Goal: Task Accomplishment & Management: Manage account settings

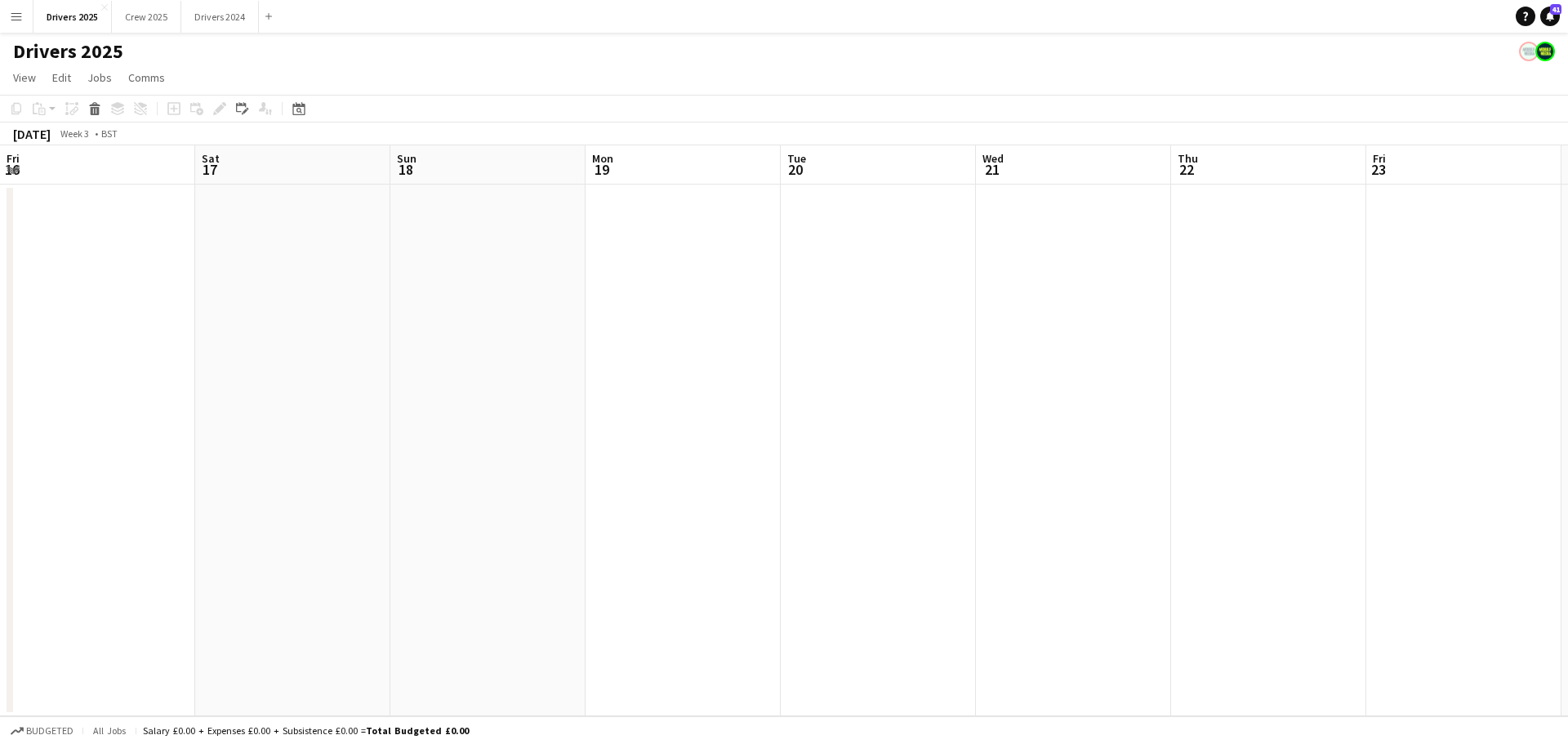
scroll to position [0, 390]
click at [60, 9] on button "Drivers 2025 Close" at bounding box center [73, 17] width 78 height 32
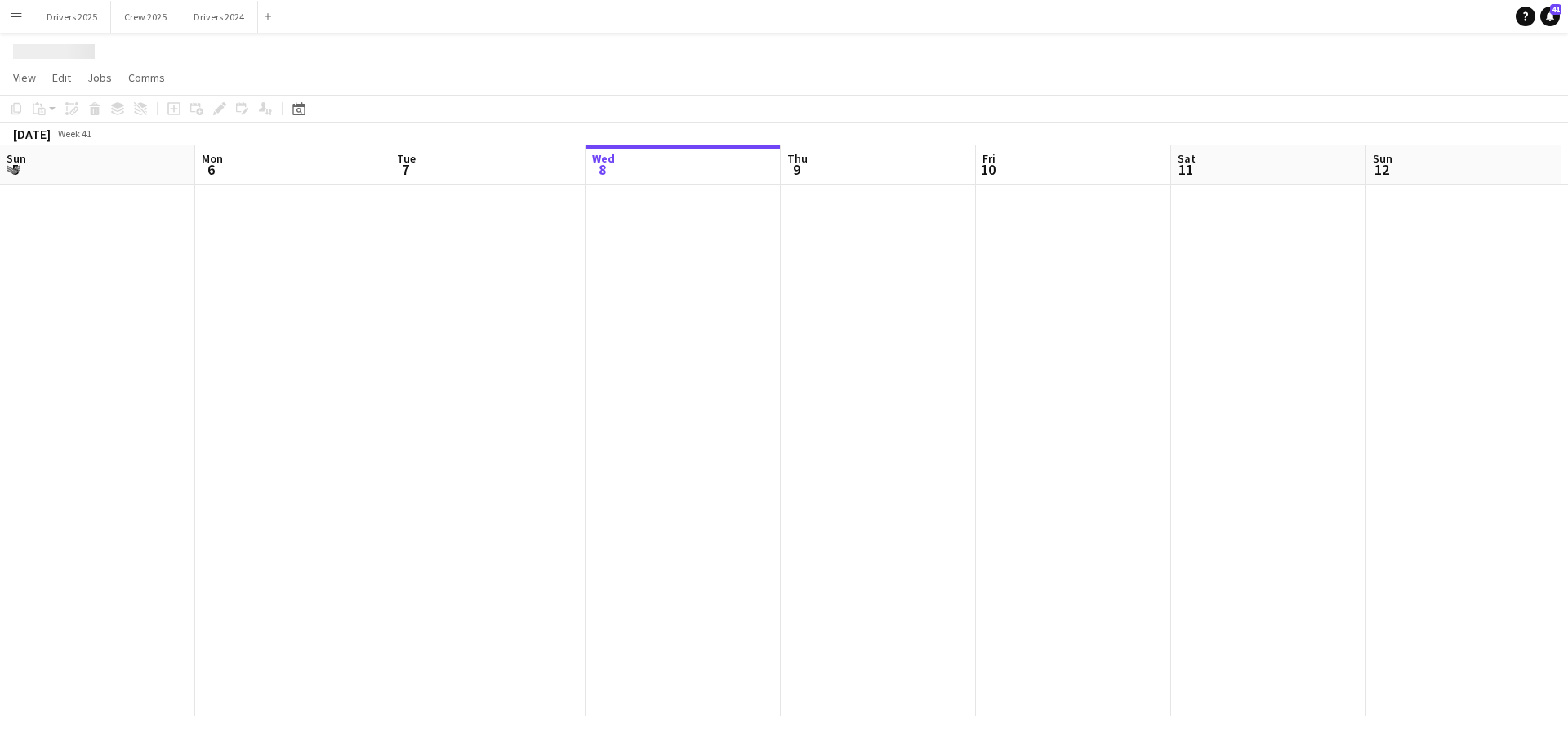
scroll to position [0, 0]
click at [1567, 651] on html "Menu Boards Boards Boards All jobs Status Workforce Workforce My Workforce Recr…" at bounding box center [784, 372] width 1568 height 744
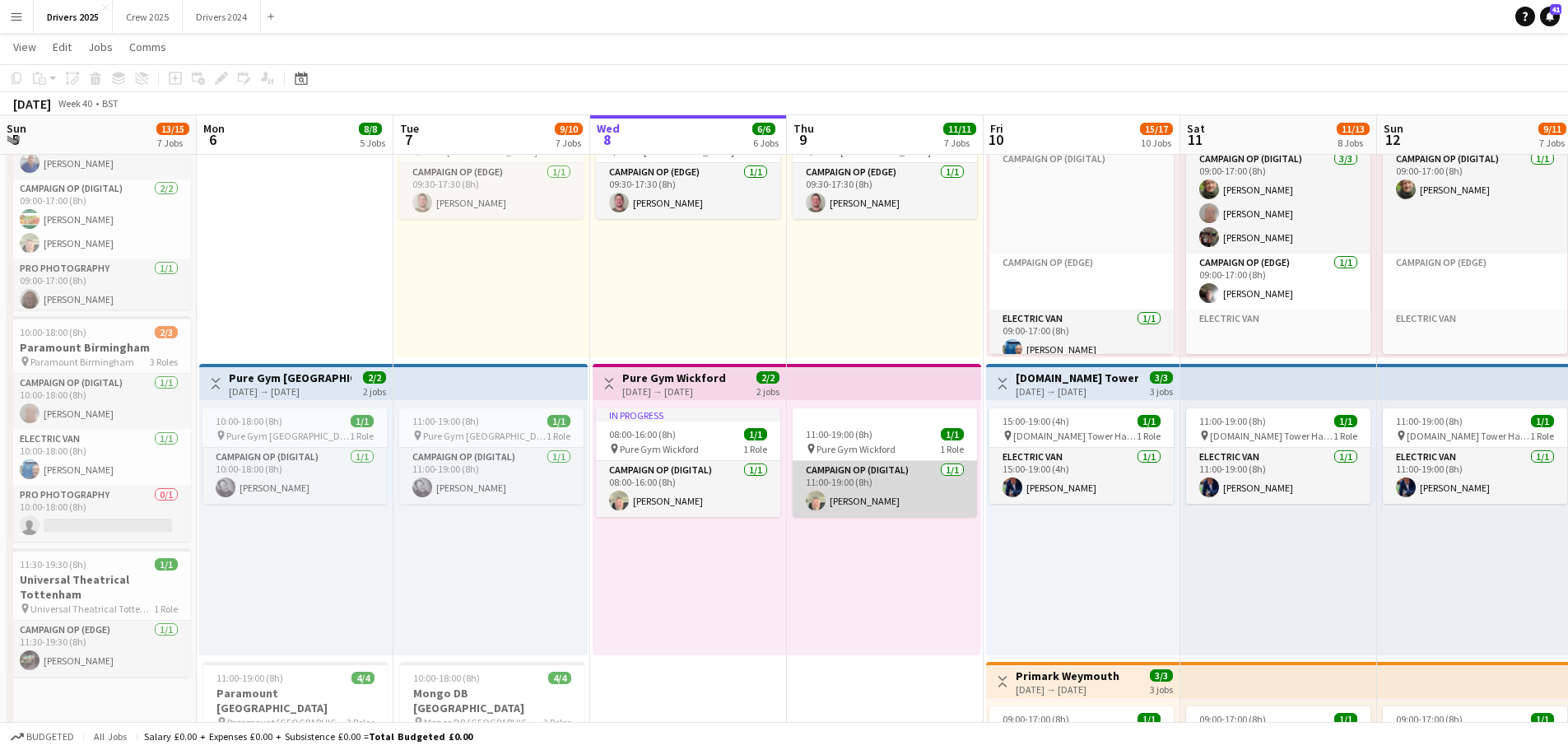
scroll to position [1070, 0]
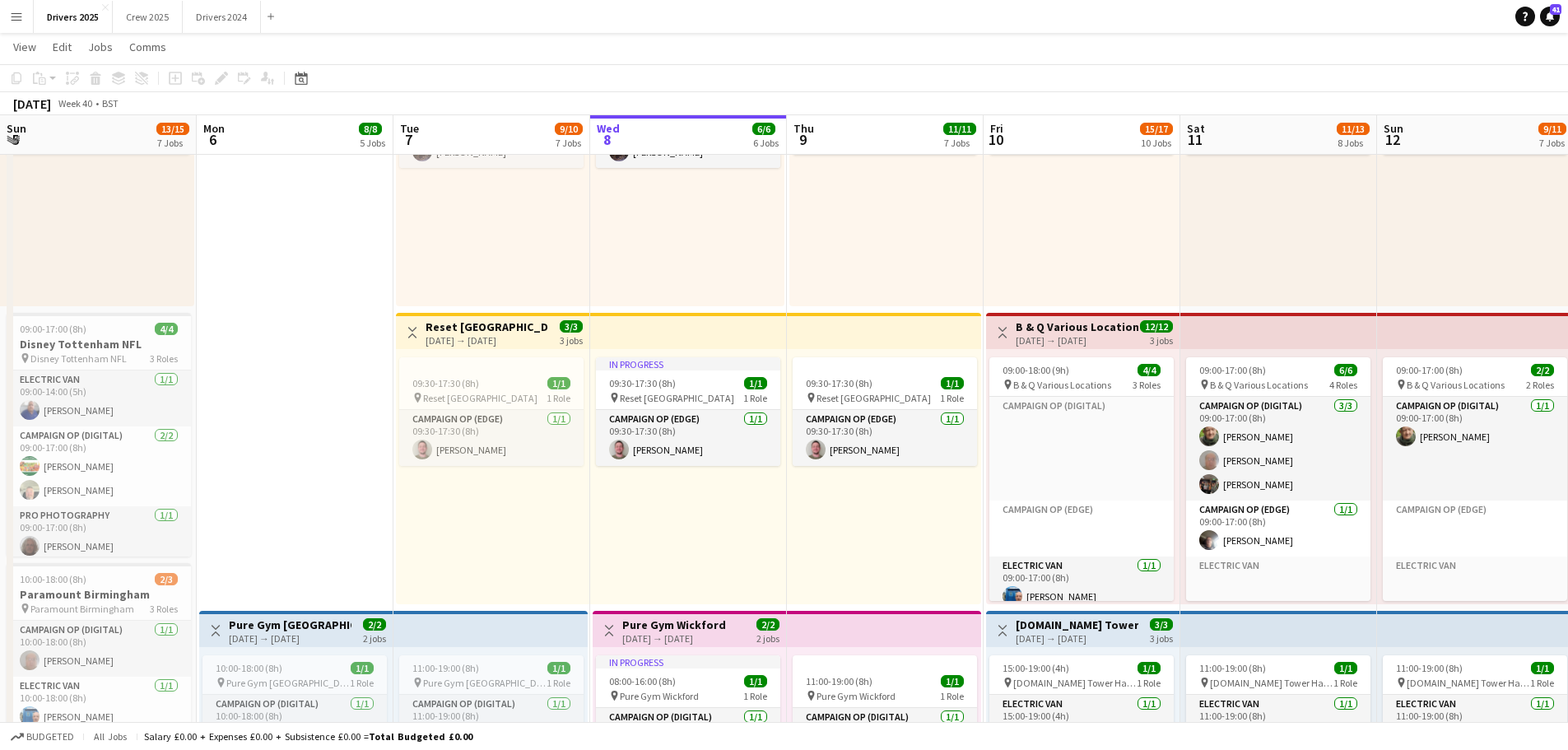
click at [1047, 325] on h3 "B & Q Various Locations" at bounding box center [1076, 327] width 123 height 15
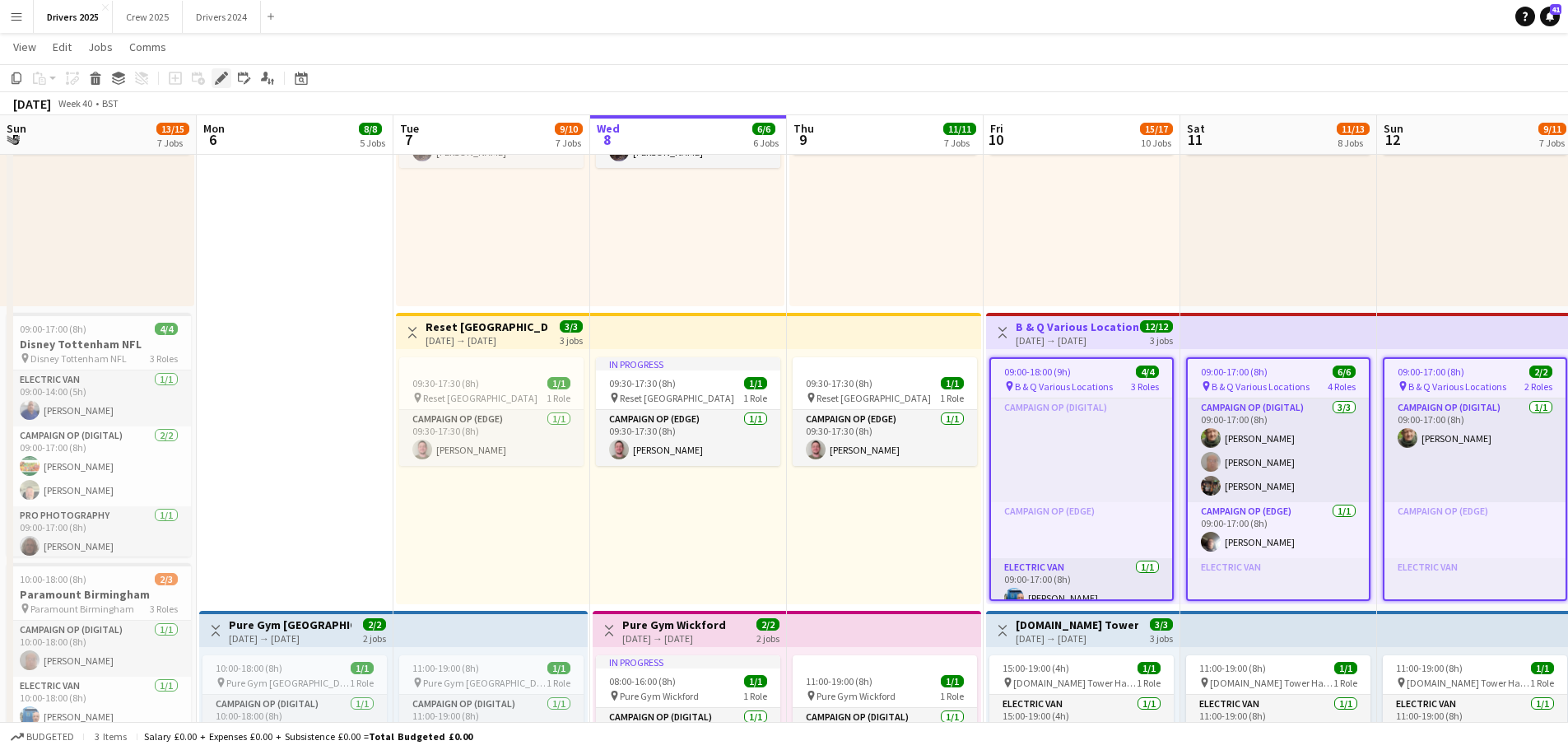
click at [222, 75] on icon at bounding box center [221, 78] width 9 height 9
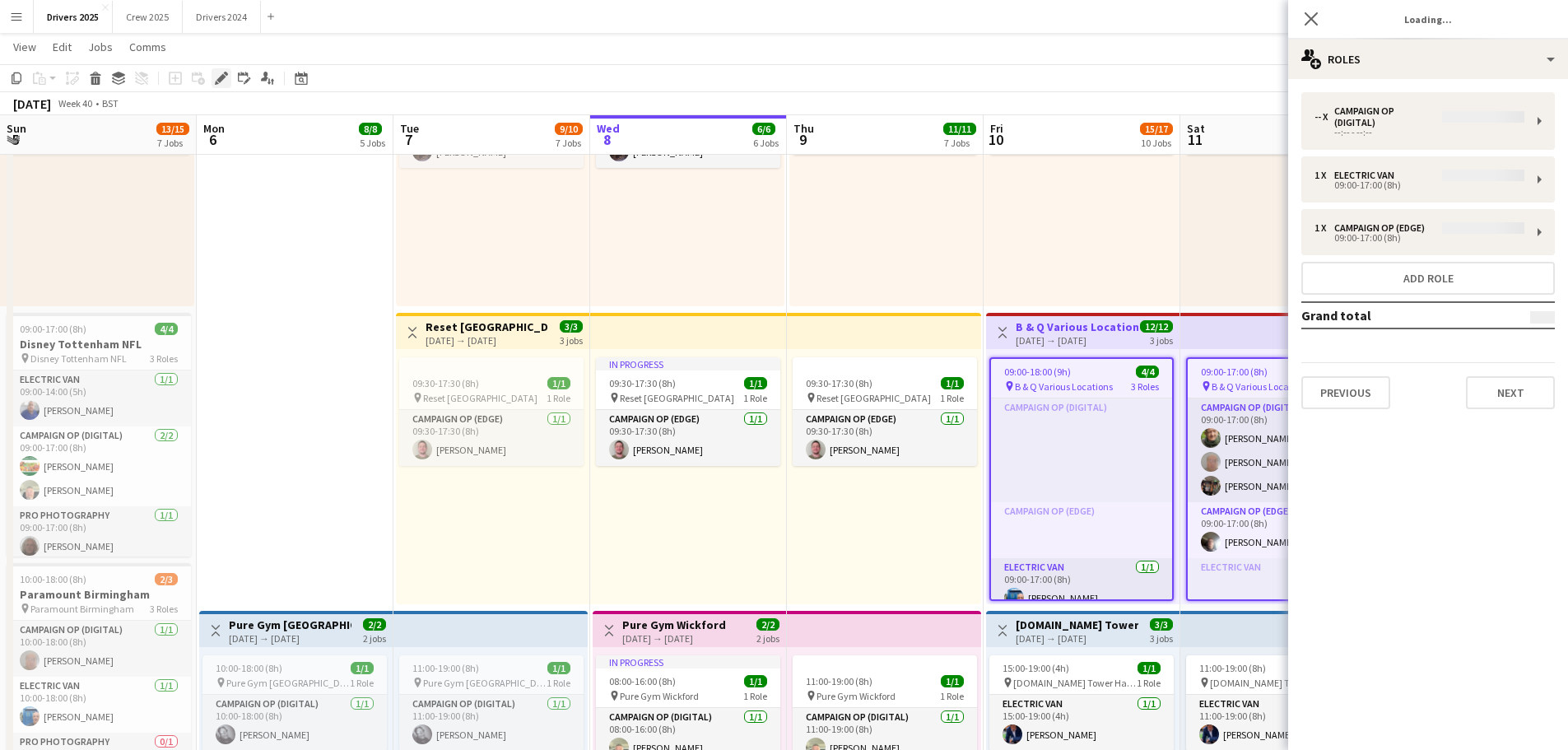
type input "**********"
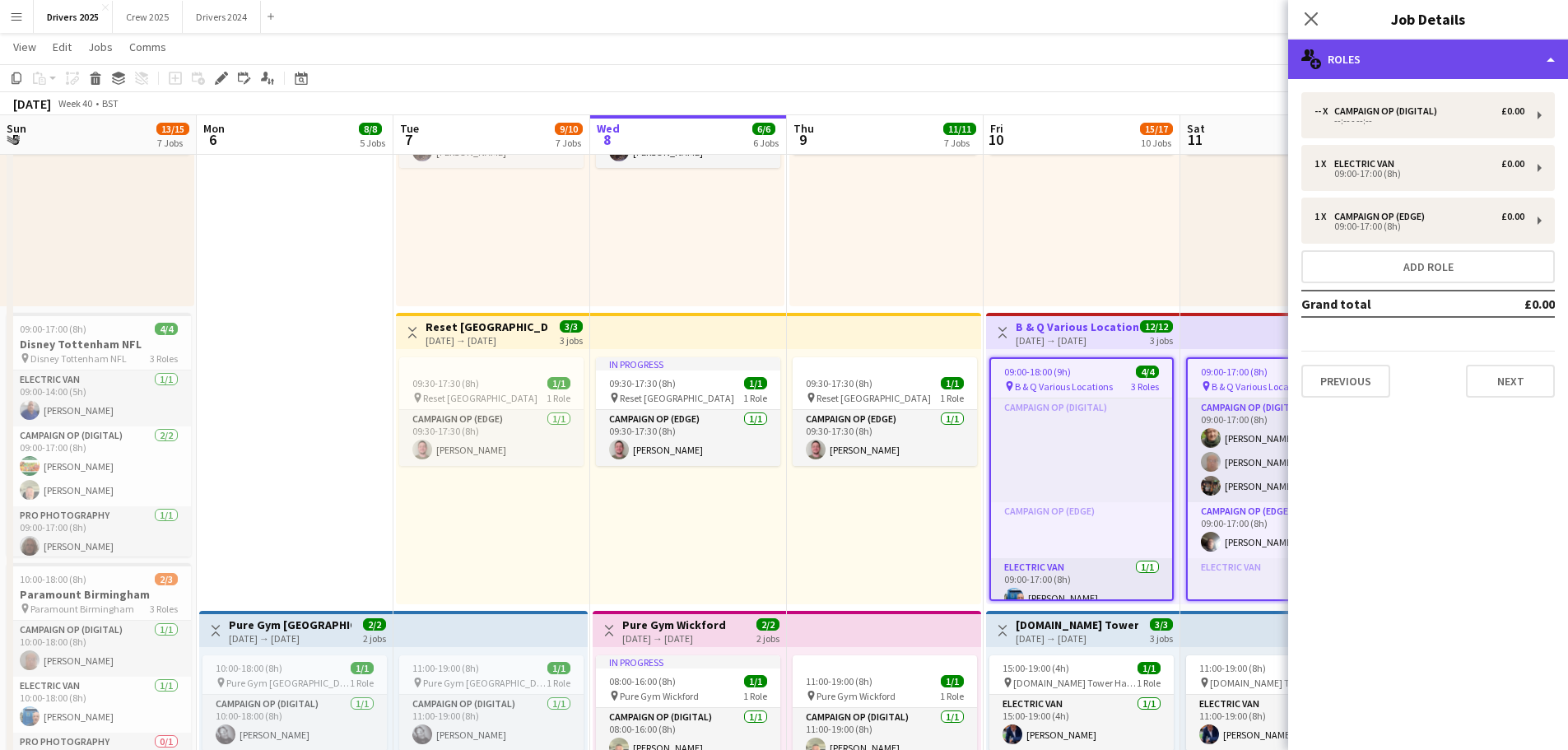
click at [1378, 63] on div "multiple-users-add Roles" at bounding box center [1428, 59] width 280 height 40
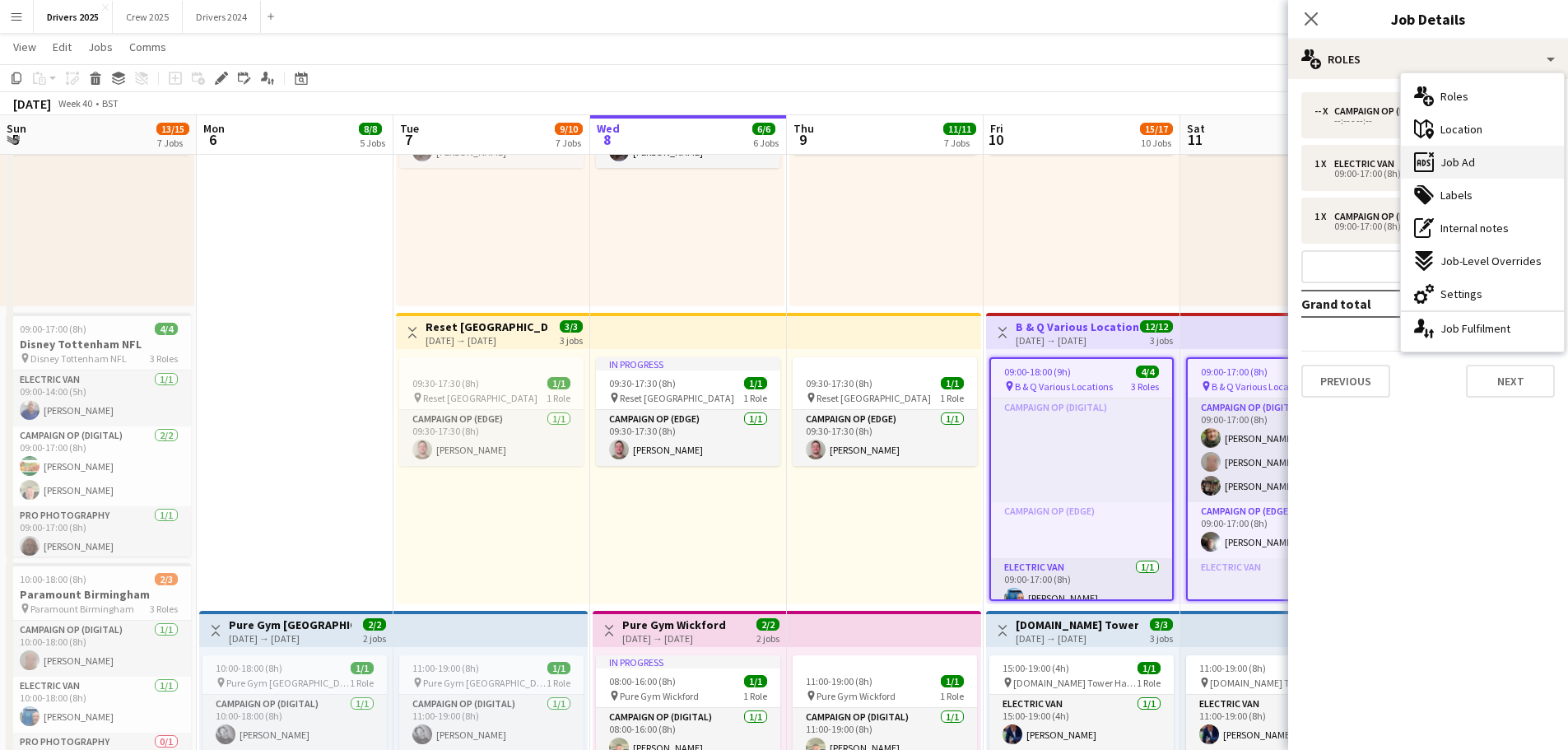
click at [1425, 166] on icon "ads-window" at bounding box center [1423, 162] width 20 height 20
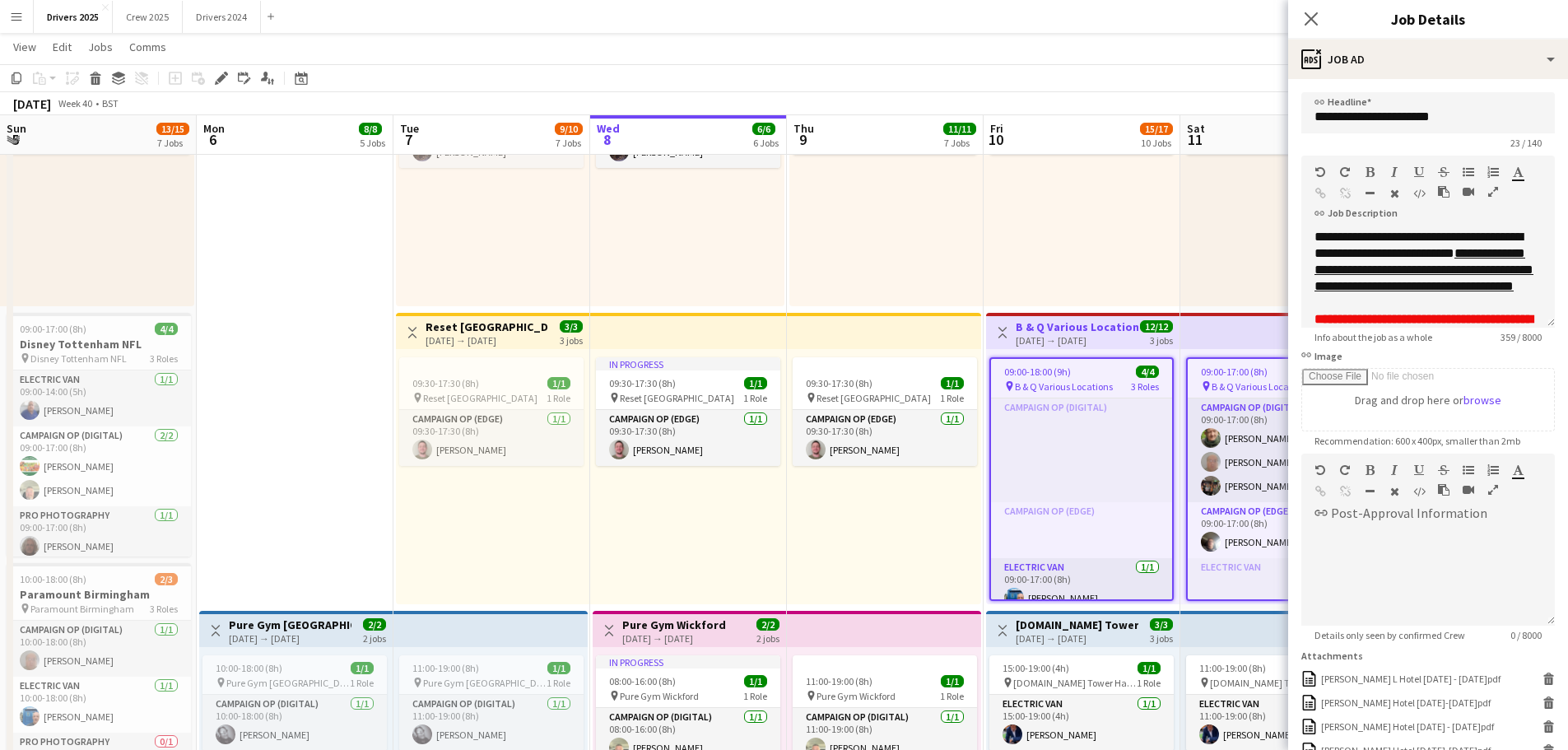
scroll to position [82, 0]
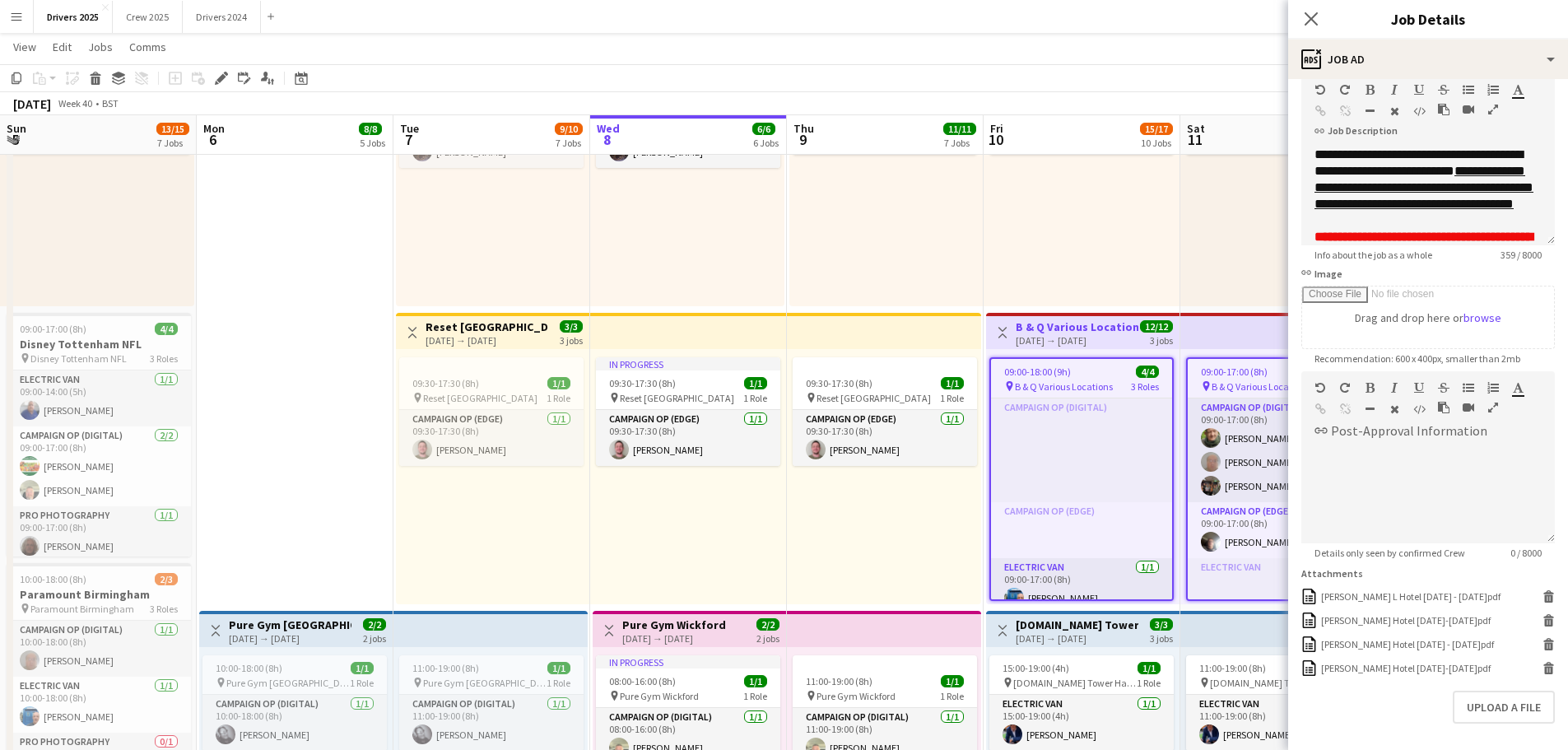
drag, startPoint x: 1320, startPoint y: 8, endPoint x: 1285, endPoint y: 130, distance: 126.9
click at [1319, 8] on div "Close pop-in" at bounding box center [1311, 18] width 46 height 38
click at [1308, 17] on icon at bounding box center [1310, 18] width 16 height 16
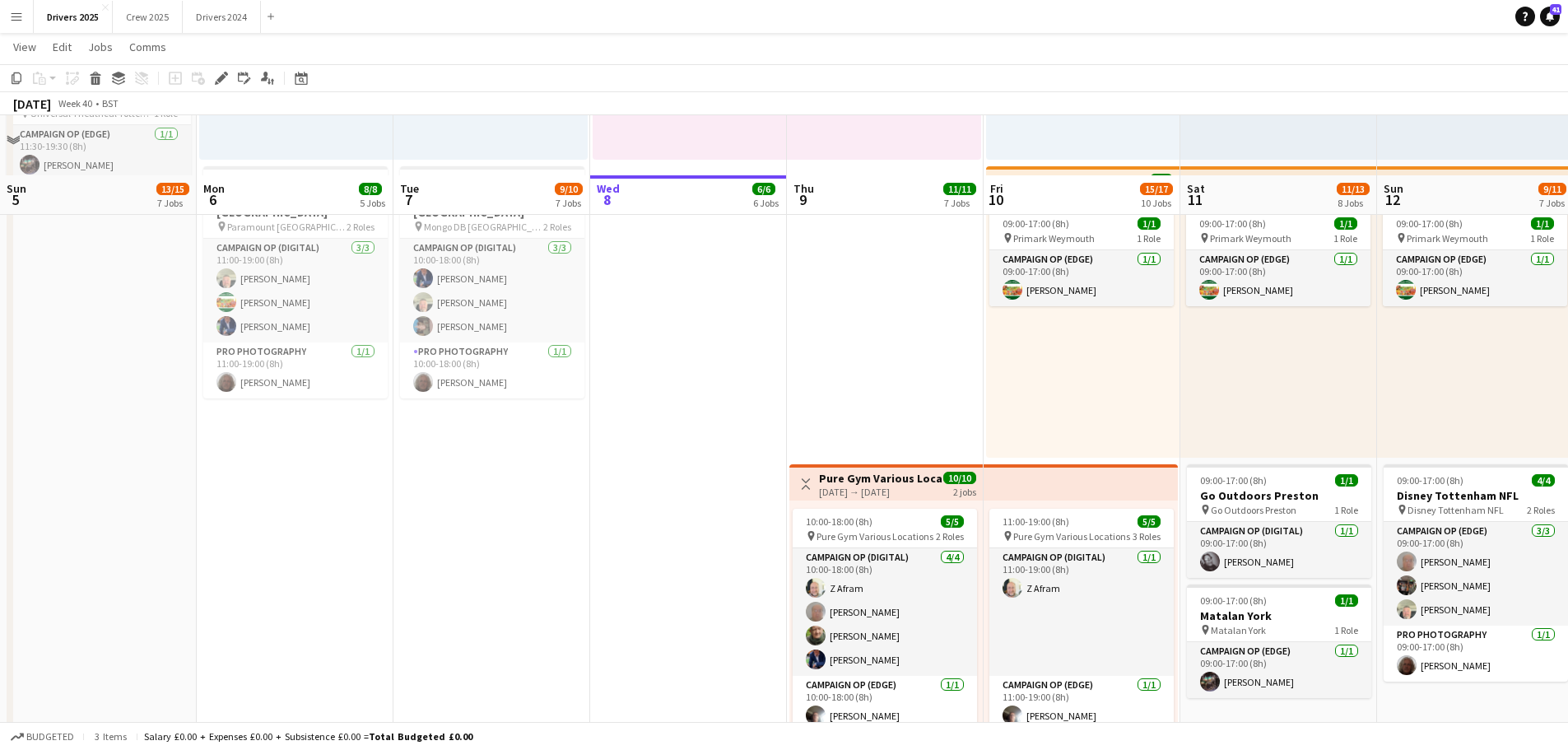
scroll to position [1893, 0]
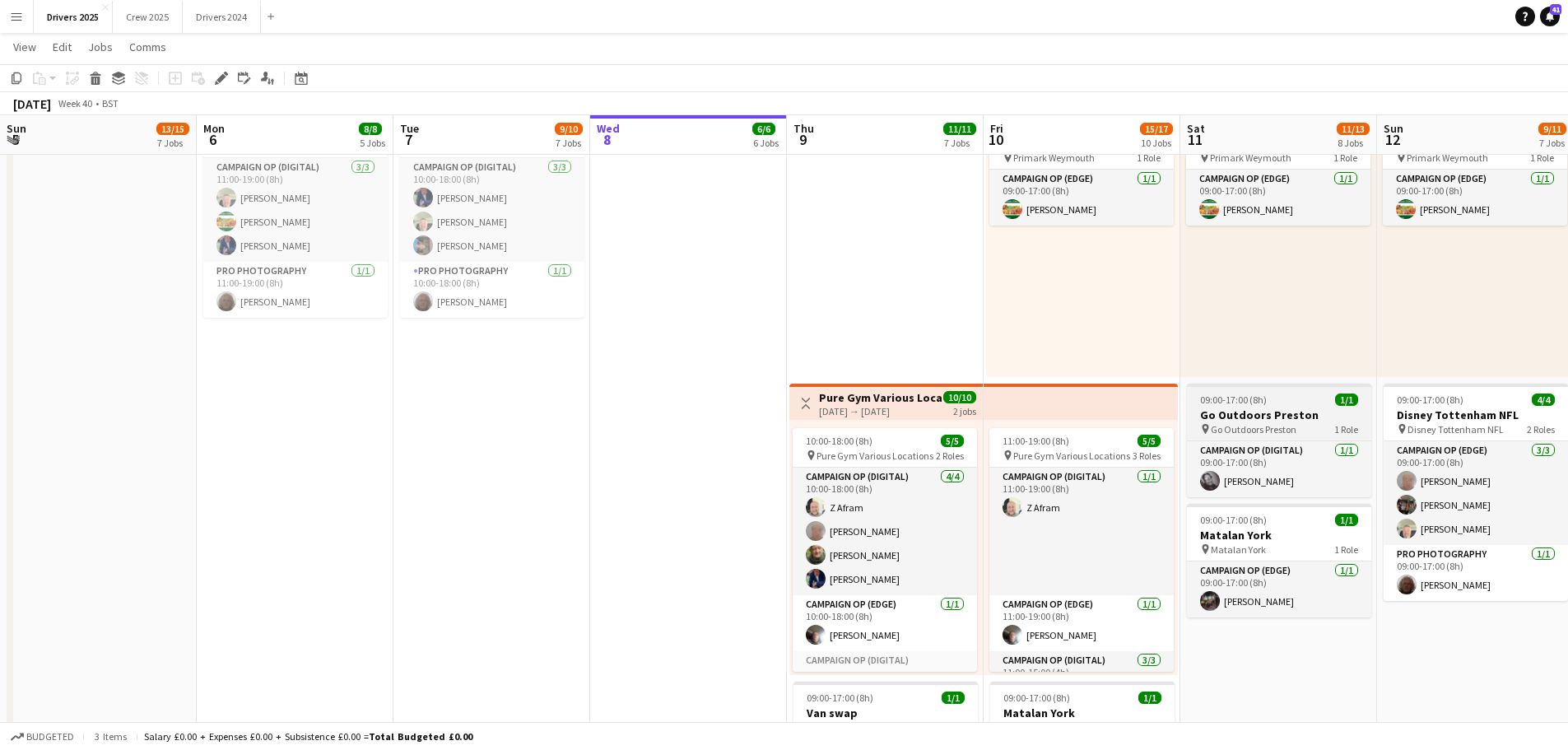
click at [1275, 412] on h3 "Go Outdoors Preston" at bounding box center [1278, 415] width 184 height 15
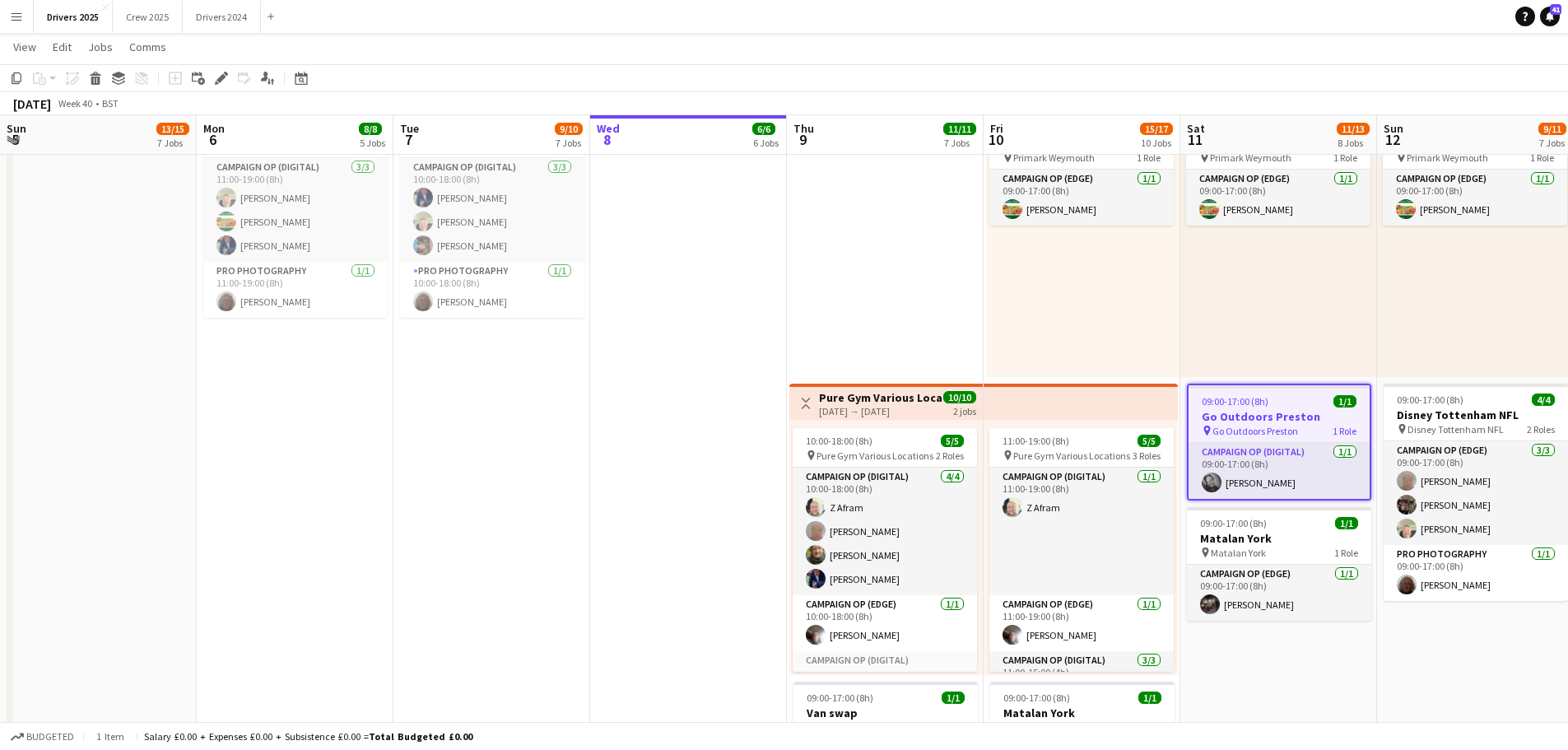
click at [1292, 402] on div "09:00-17:00 (8h) 1/1" at bounding box center [1278, 401] width 181 height 13
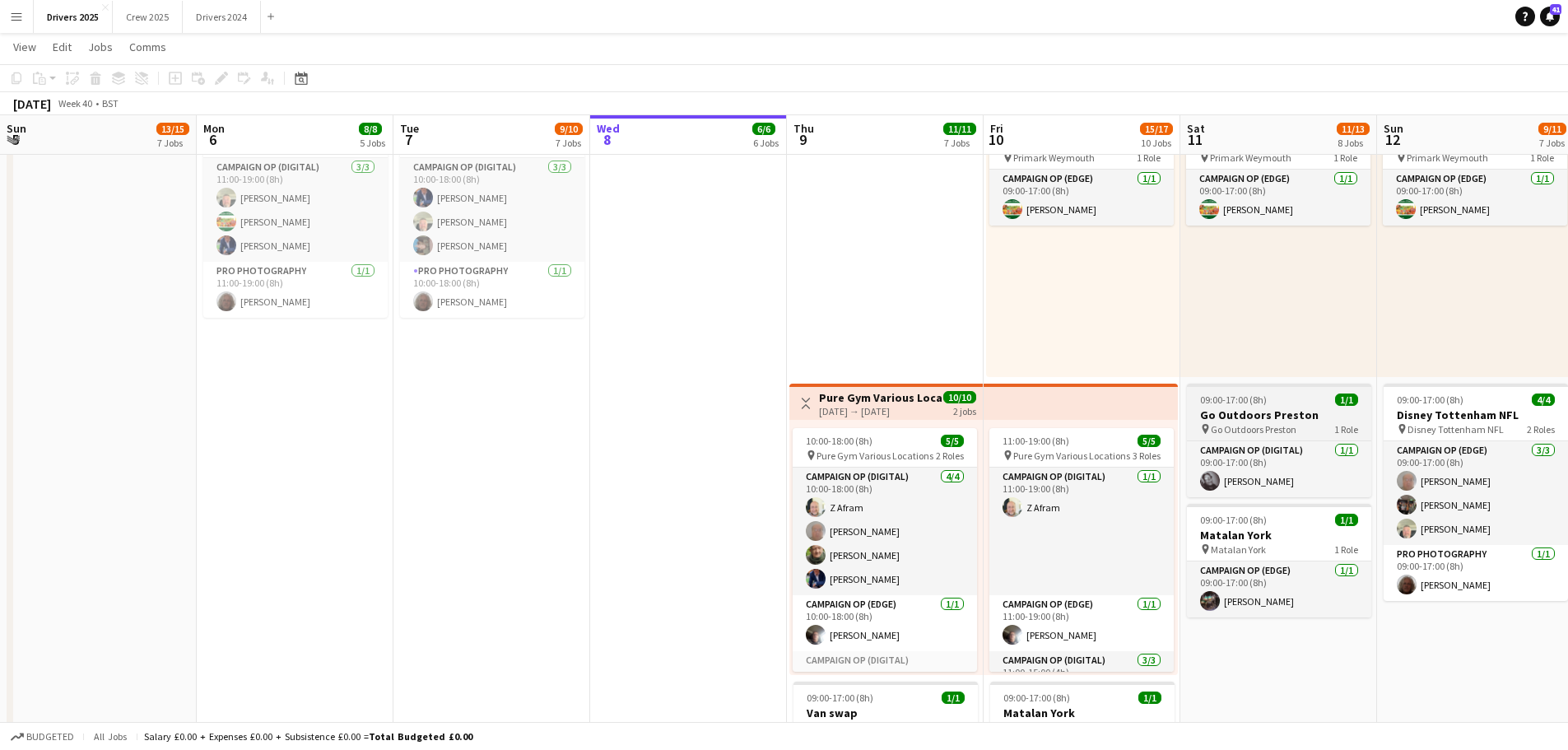
click at [1276, 415] on h3 "Go Outdoors Preston" at bounding box center [1278, 415] width 184 height 15
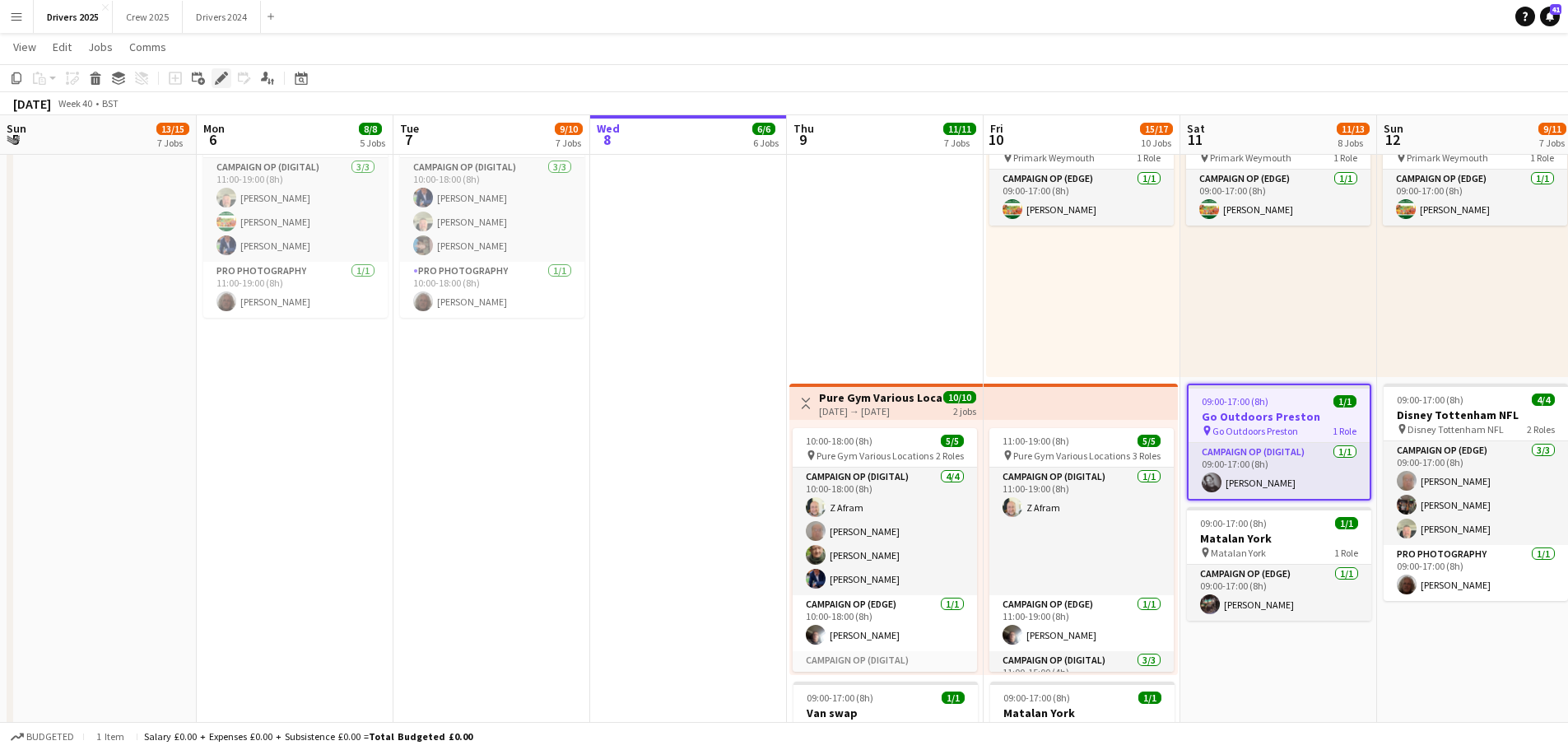
click at [219, 78] on icon at bounding box center [221, 78] width 9 height 9
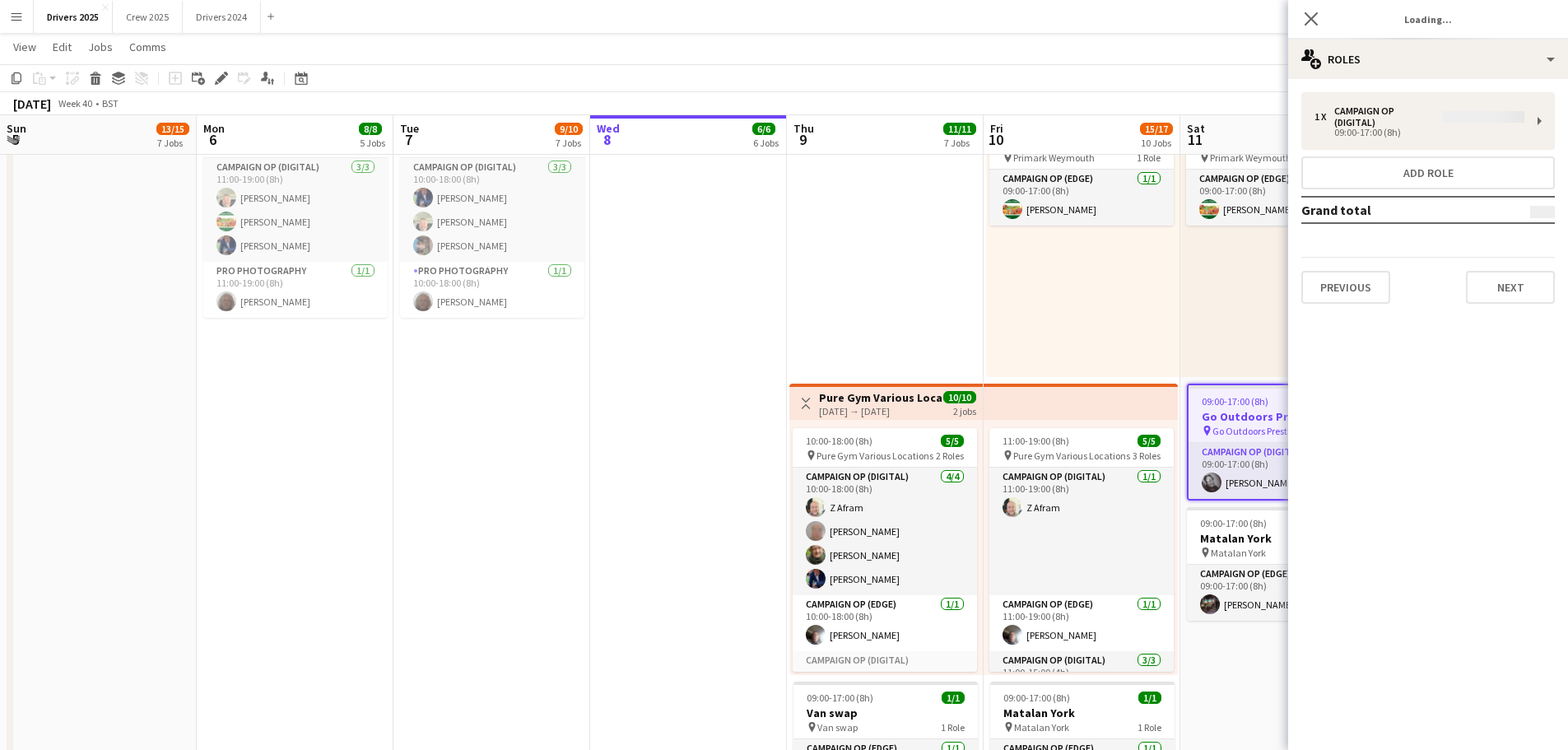
type input "**********"
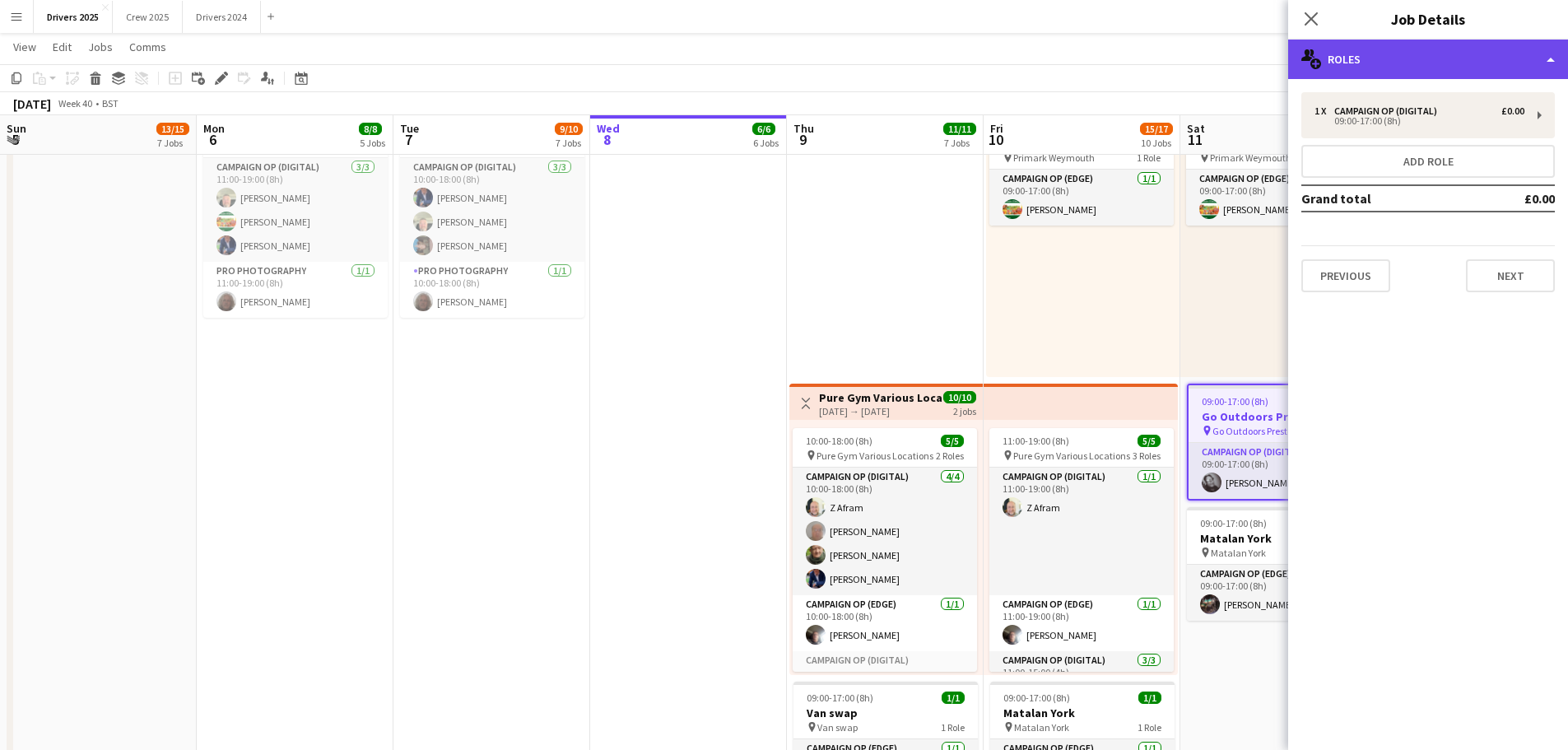
click at [1455, 66] on div "multiple-users-add Roles" at bounding box center [1428, 59] width 280 height 40
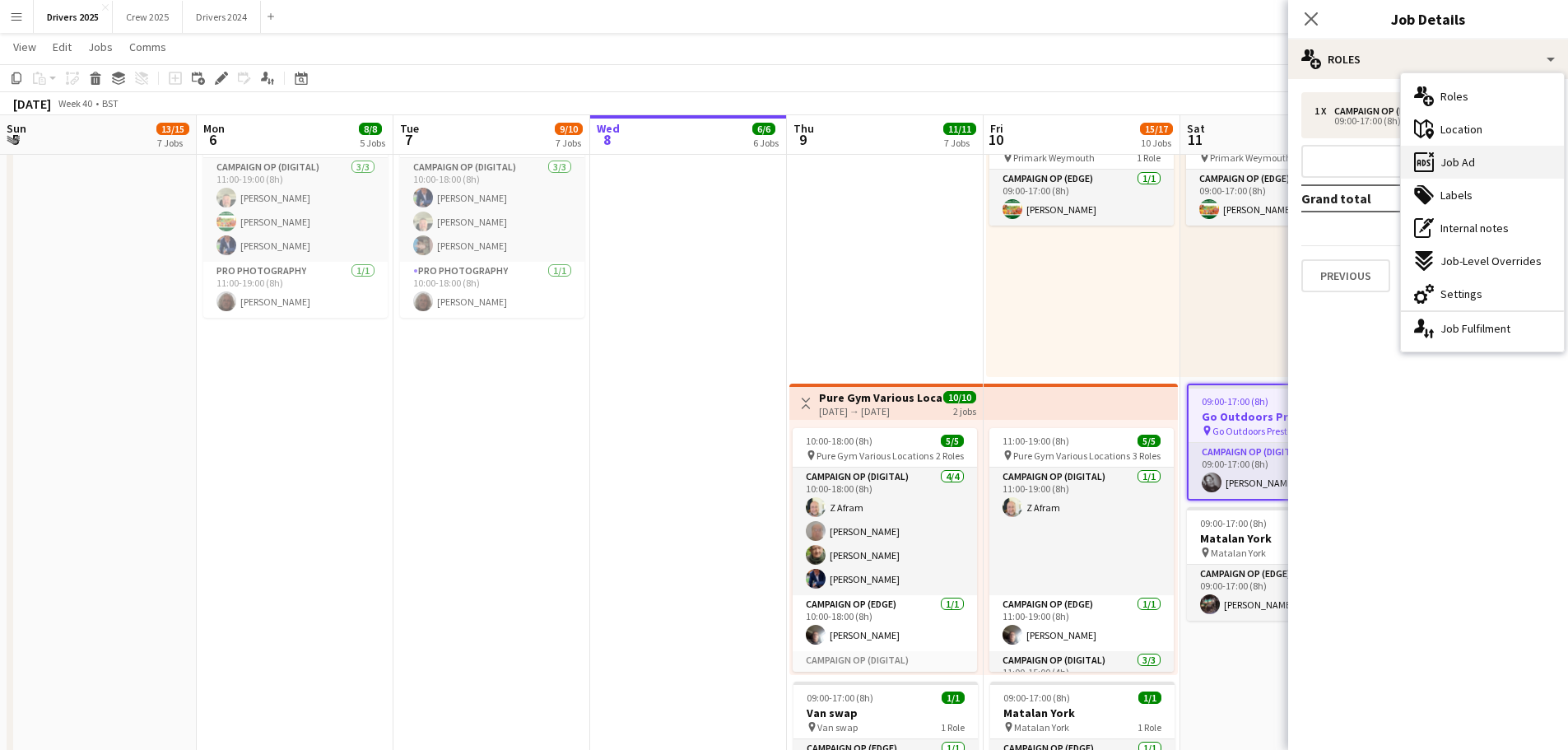
click at [1481, 164] on div "ads-window Job Ad" at bounding box center [1482, 161] width 163 height 33
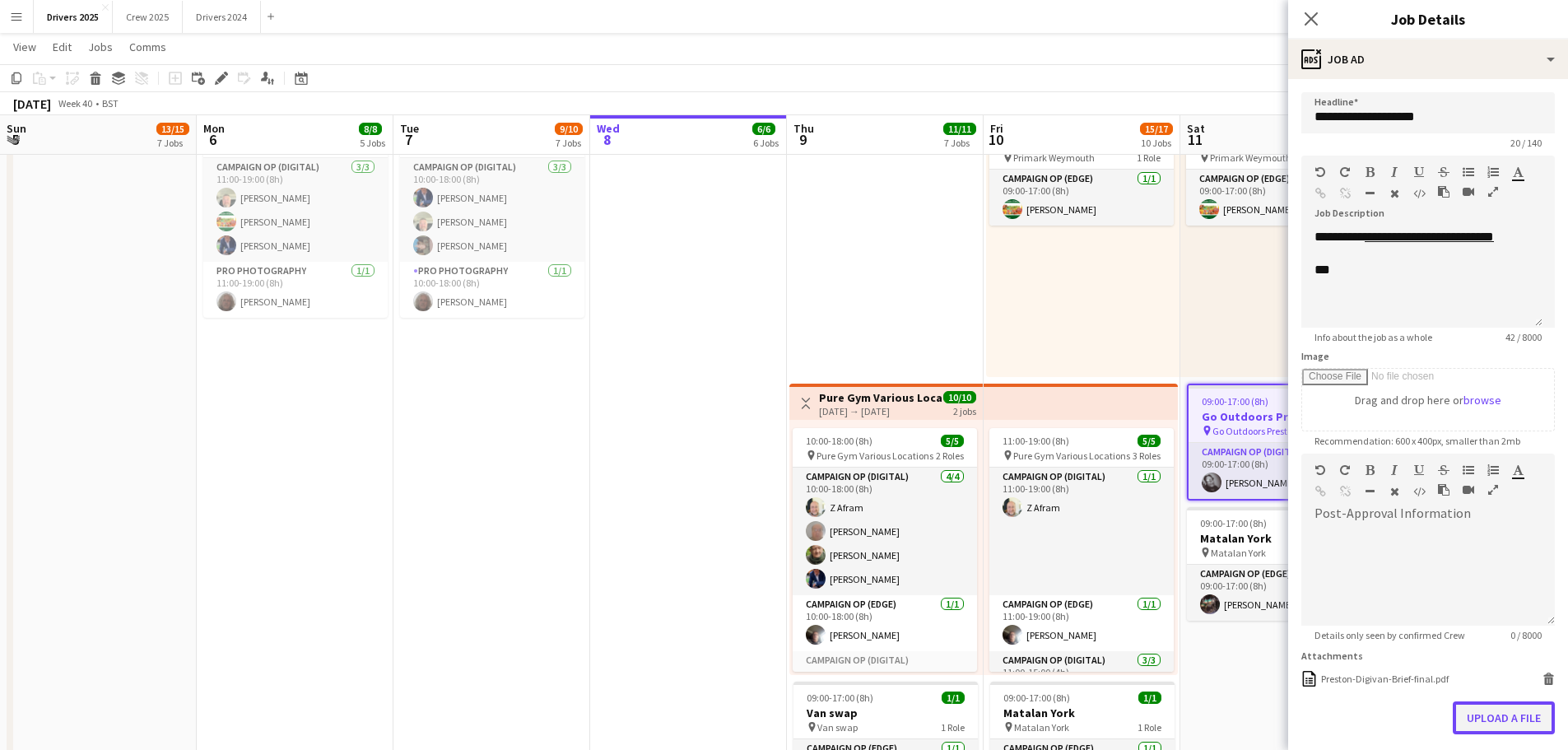
click at [1497, 717] on button "Upload a file" at bounding box center [1502, 717] width 102 height 33
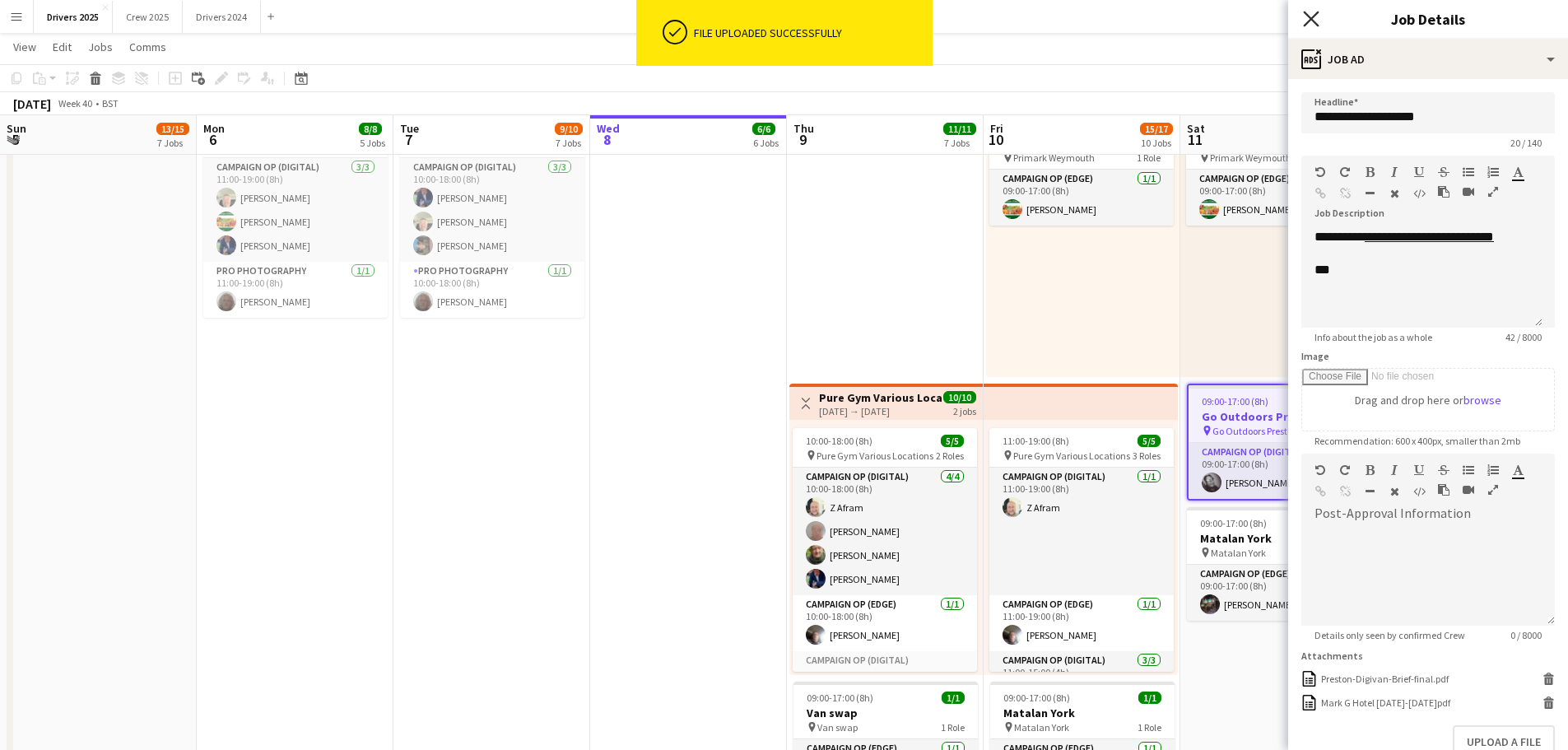
click at [1308, 18] on icon "Close pop-in" at bounding box center [1310, 18] width 16 height 16
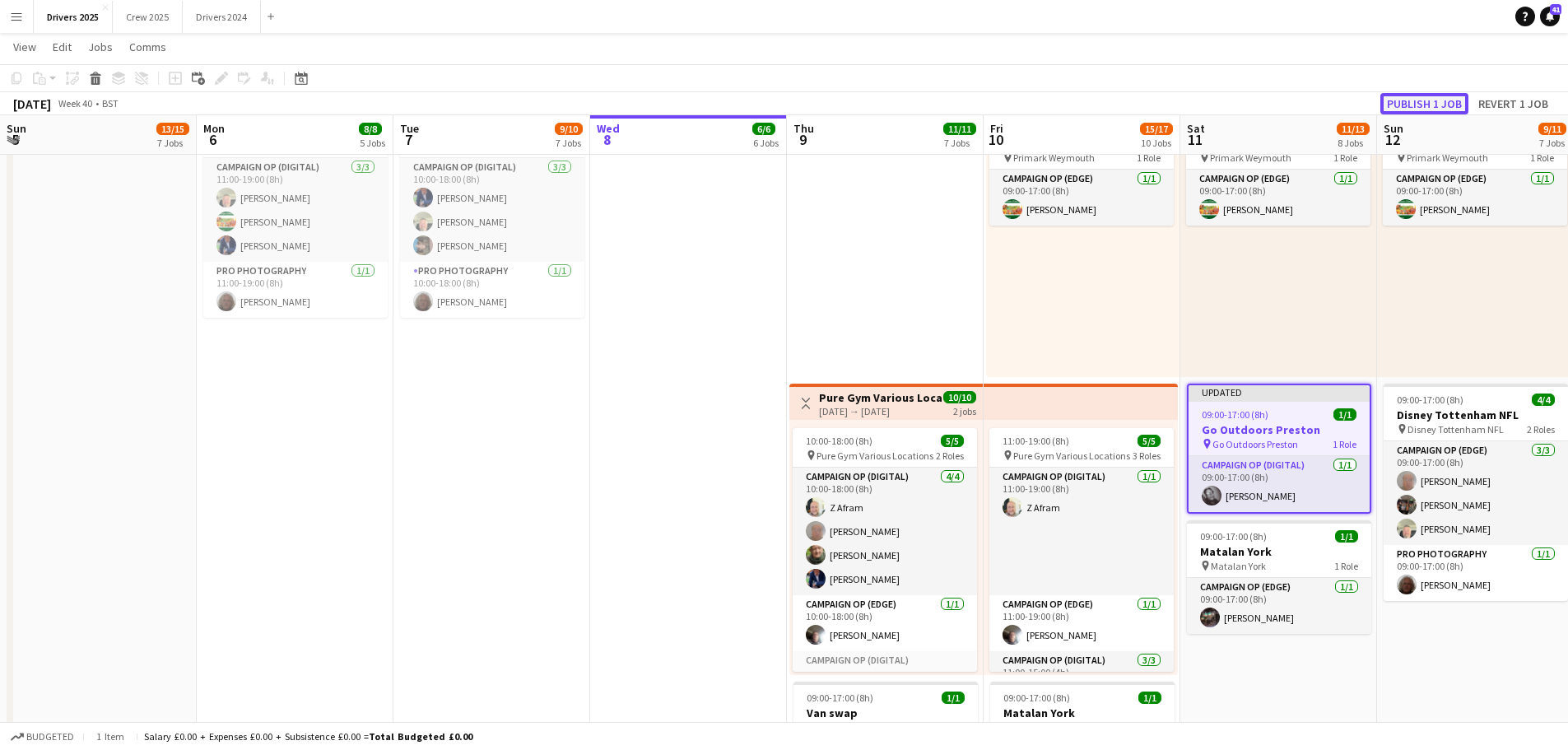
click at [1435, 99] on button "Publish 1 job" at bounding box center [1423, 103] width 88 height 21
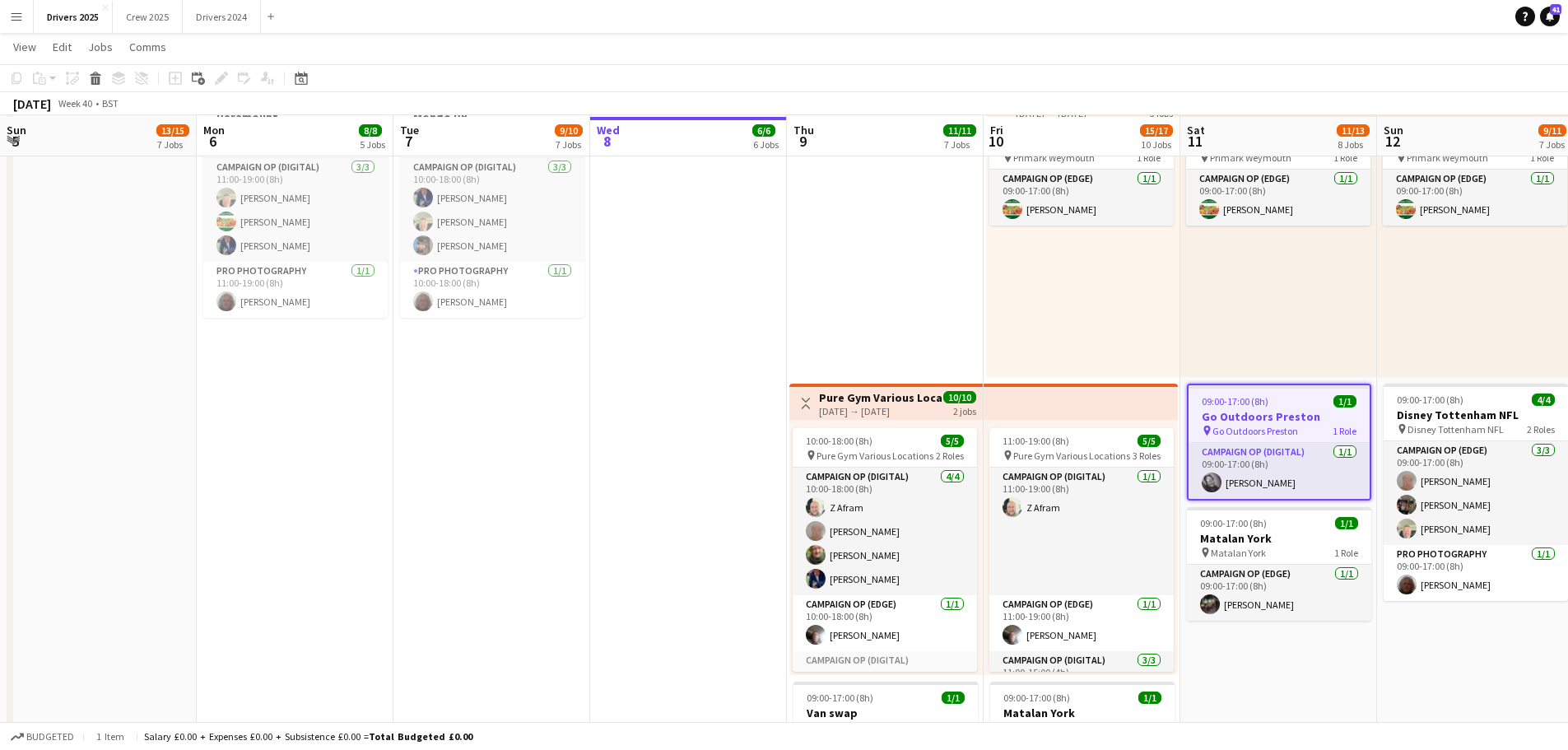
scroll to position [2123, 0]
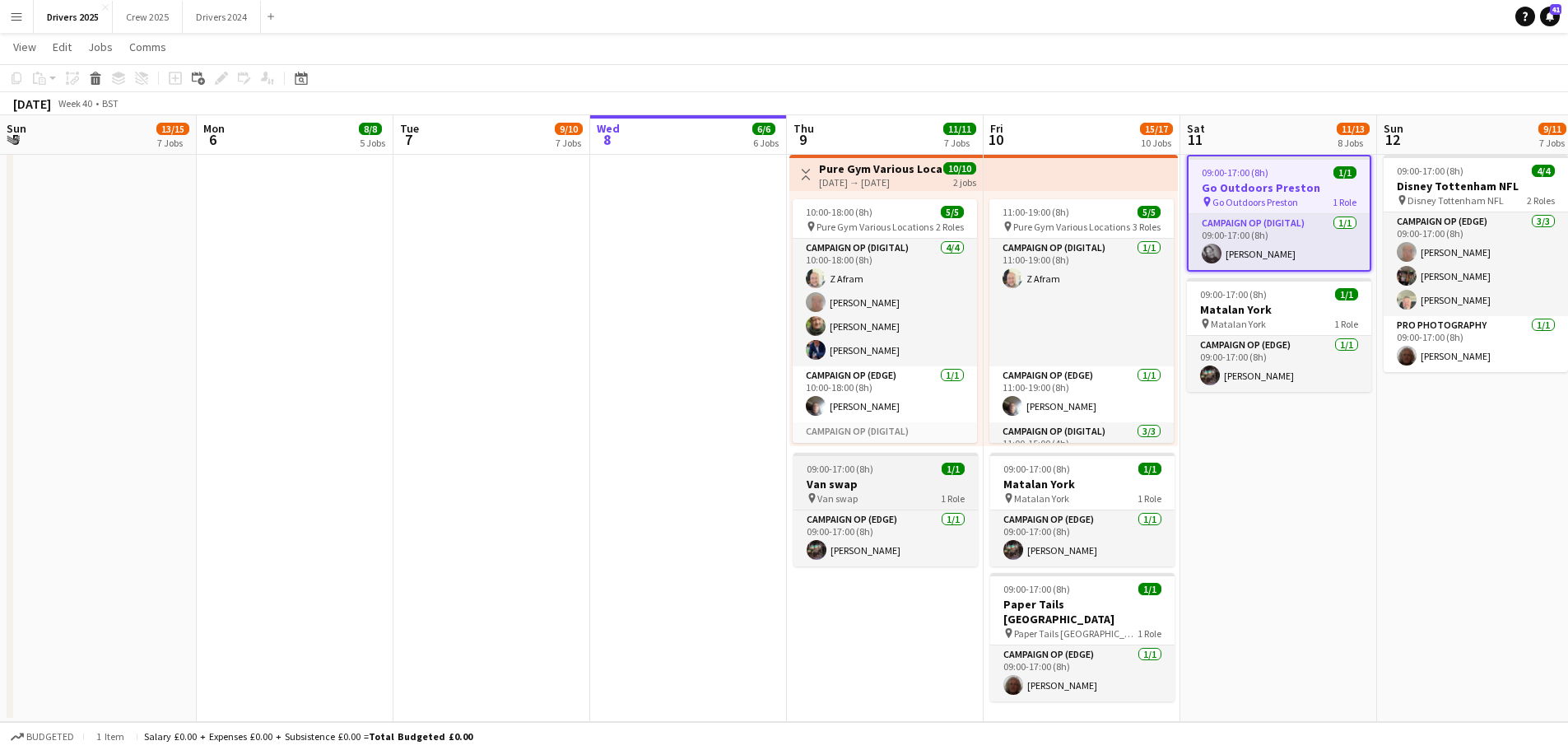
click at [897, 493] on div "pin Van swap 1 Role" at bounding box center [885, 499] width 184 height 13
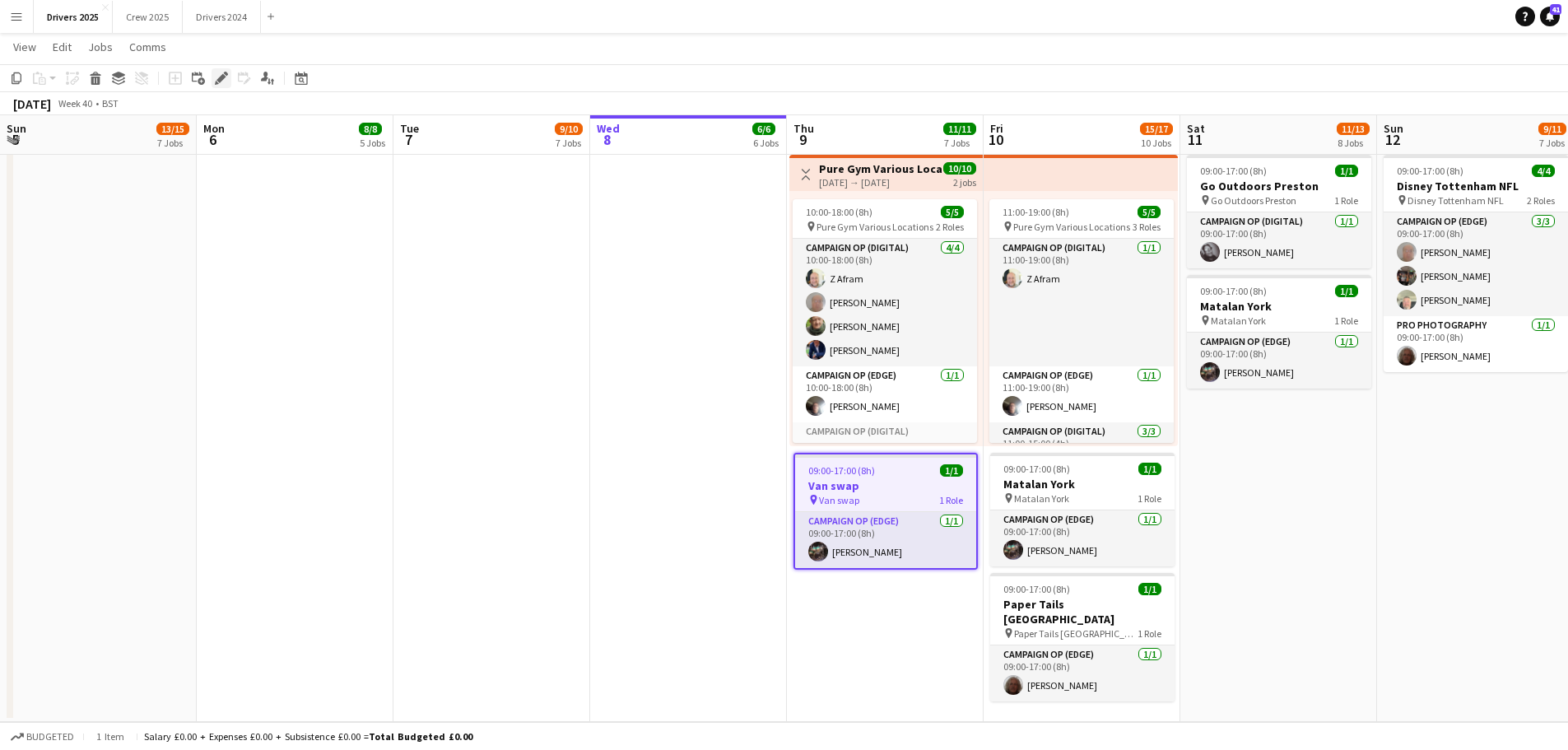
click at [214, 77] on div "Edit" at bounding box center [222, 78] width 20 height 20
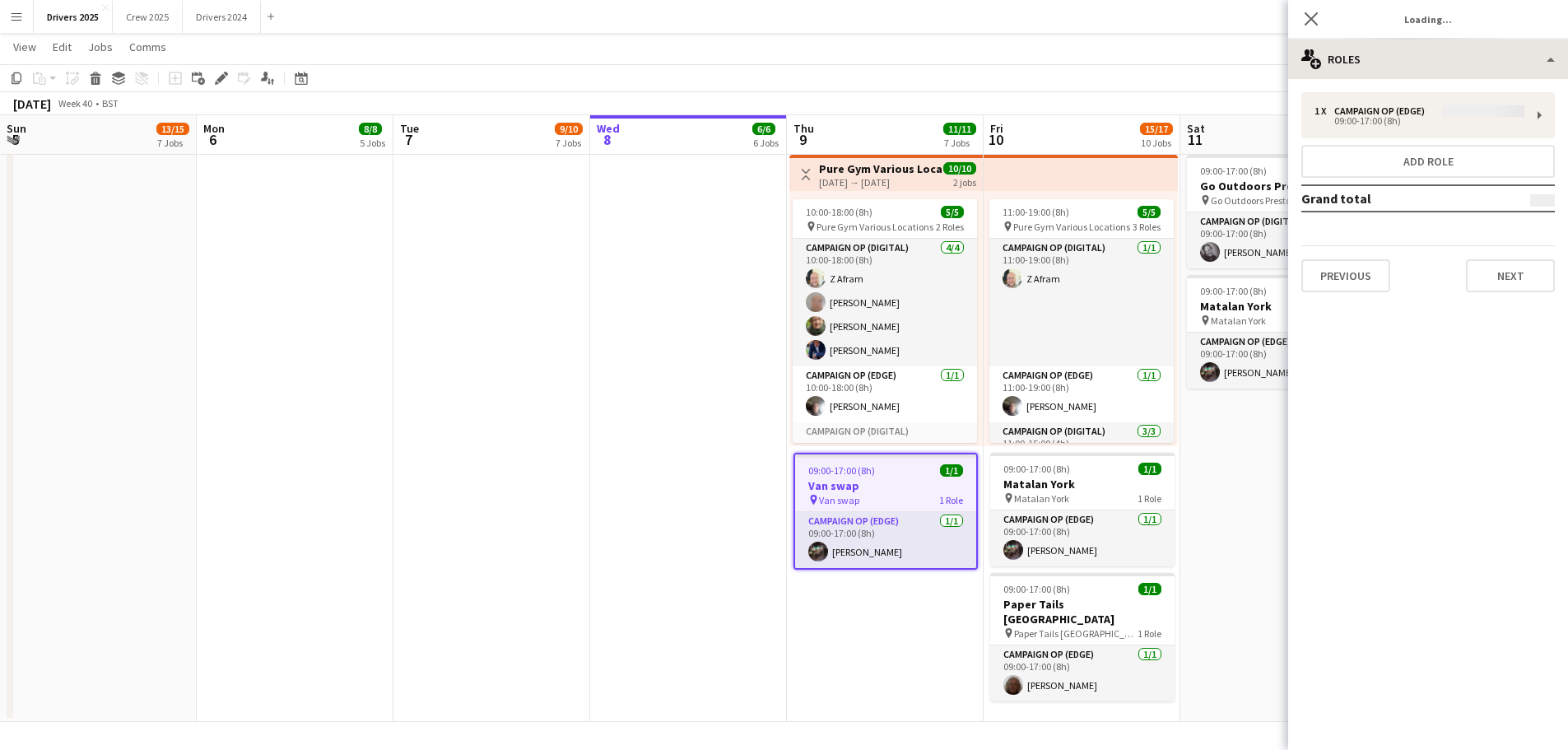
type input "********"
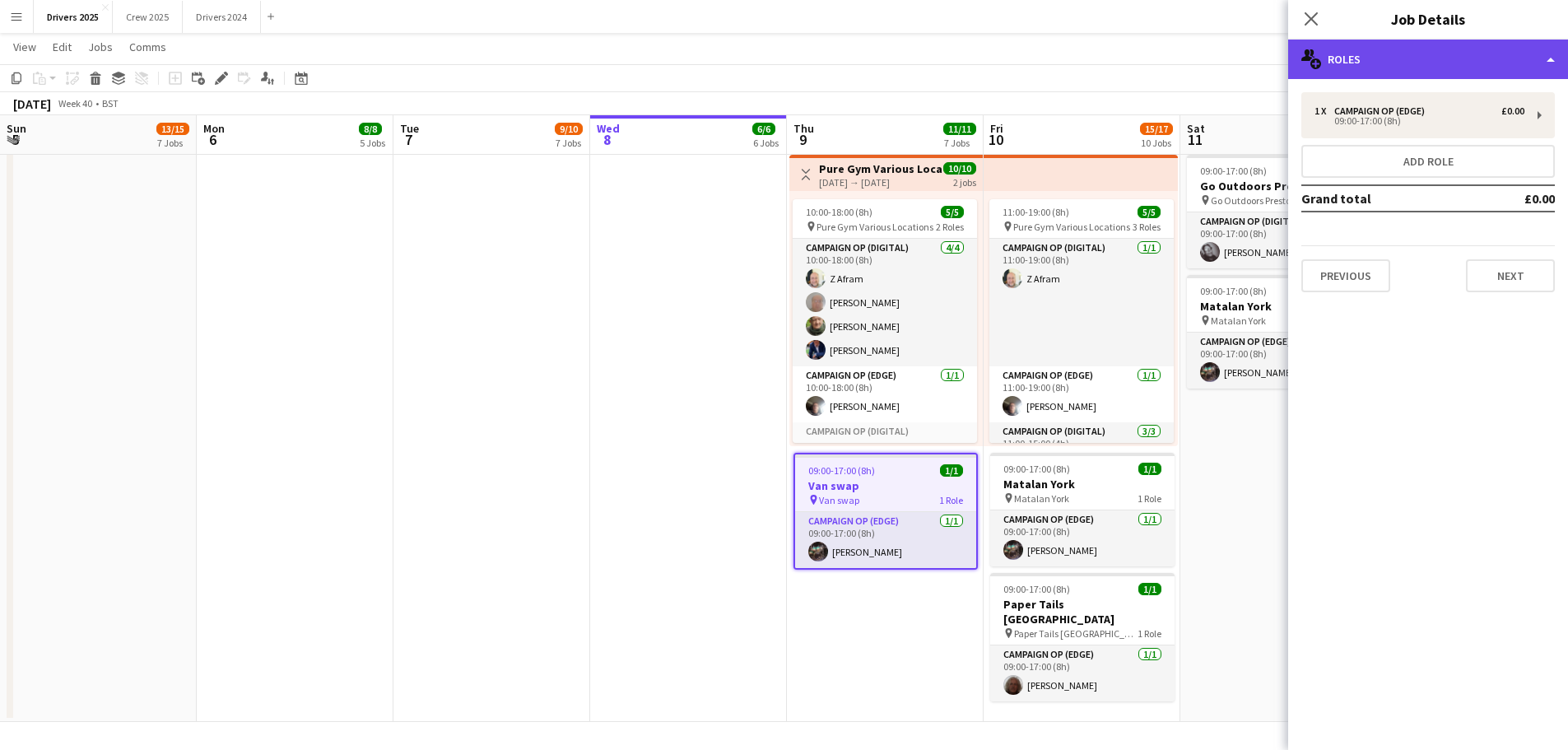
click at [1460, 58] on div "multiple-users-add Roles" at bounding box center [1428, 59] width 280 height 40
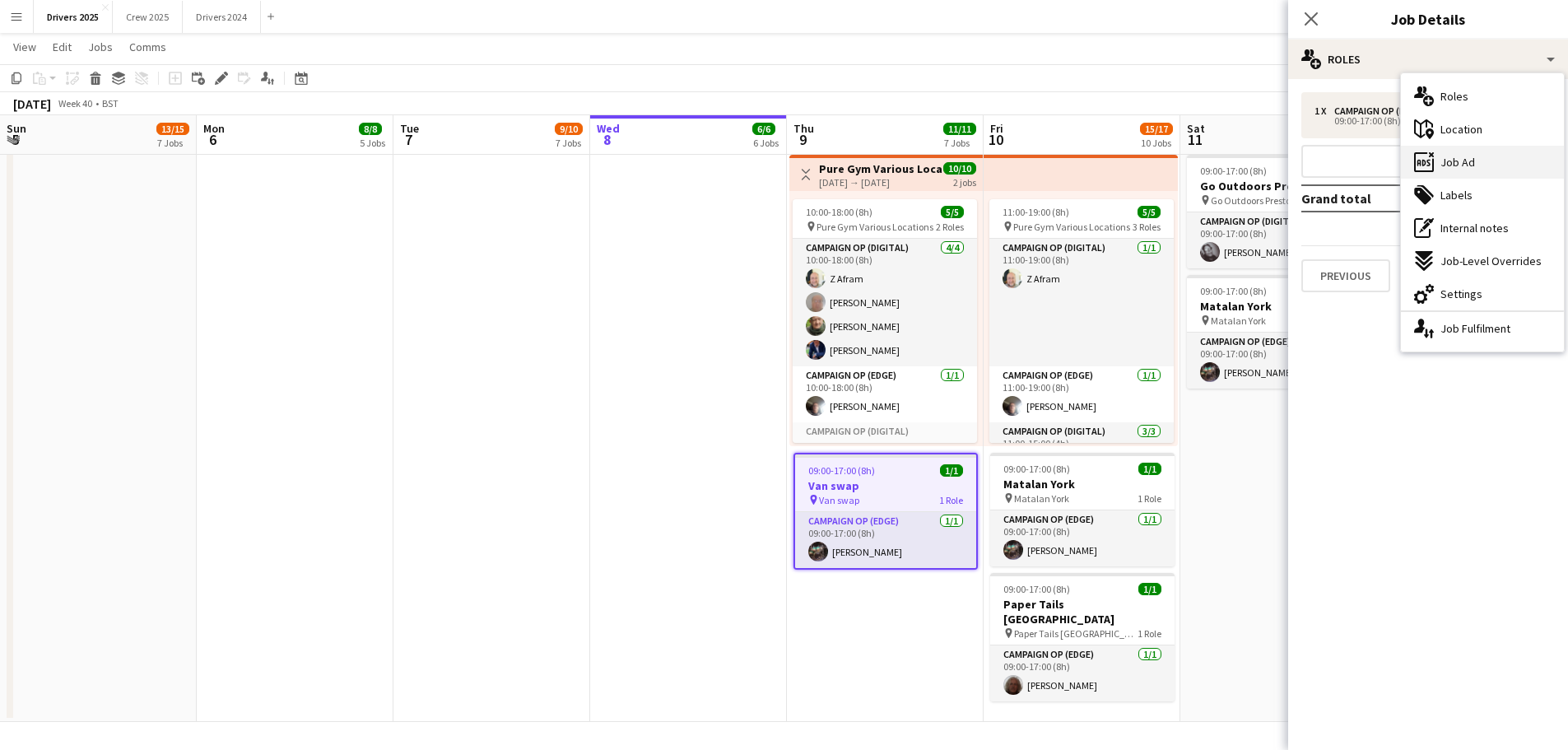
click at [1488, 153] on div "ads-window Job Ad" at bounding box center [1482, 161] width 163 height 33
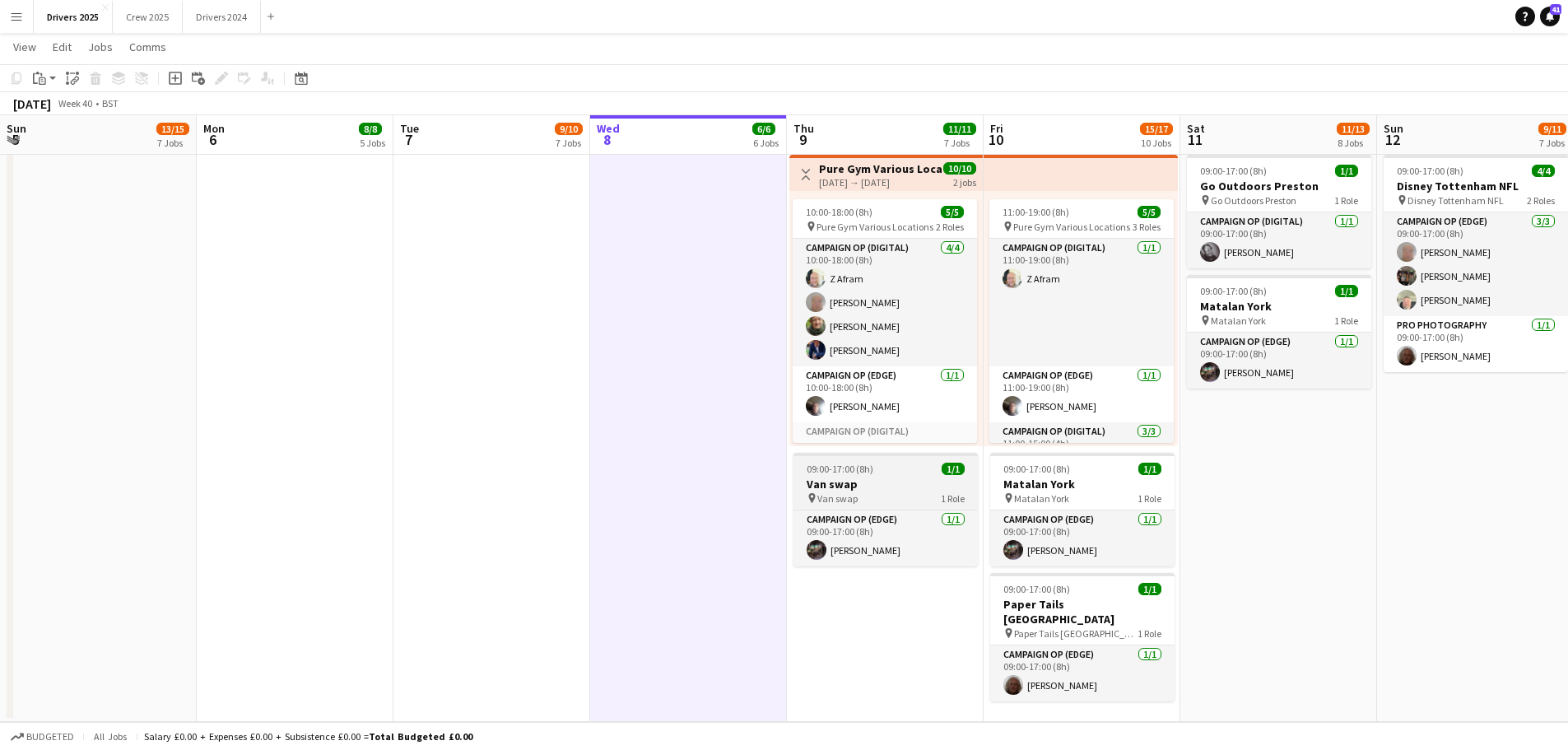
click at [892, 475] on app-job-card "09:00-17:00 (8h) 1/1 Van swap pin Van swap 1 Role Campaign Op (Edge) [DATE] 09:…" at bounding box center [885, 510] width 184 height 114
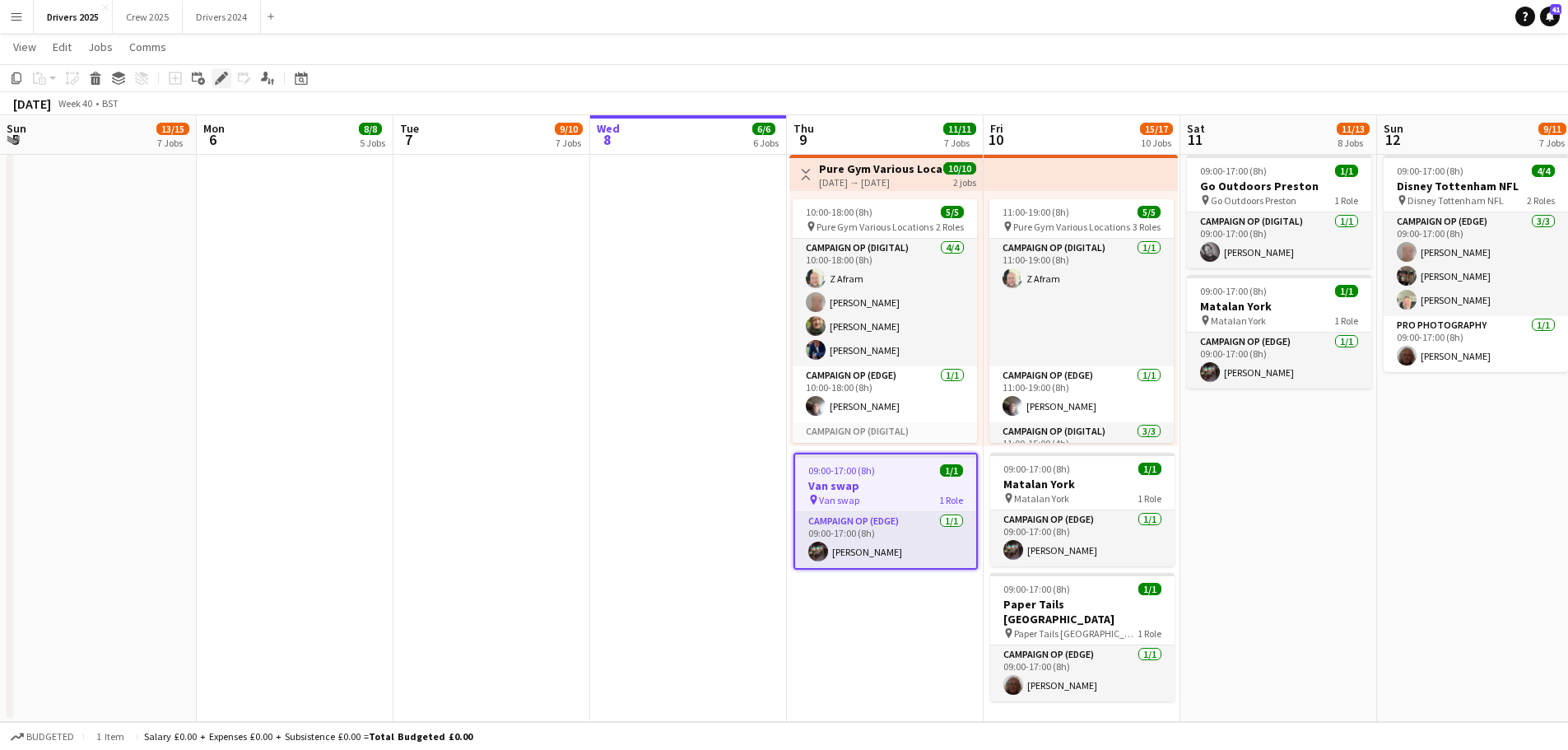
click at [227, 76] on icon "Edit" at bounding box center [222, 78] width 13 height 13
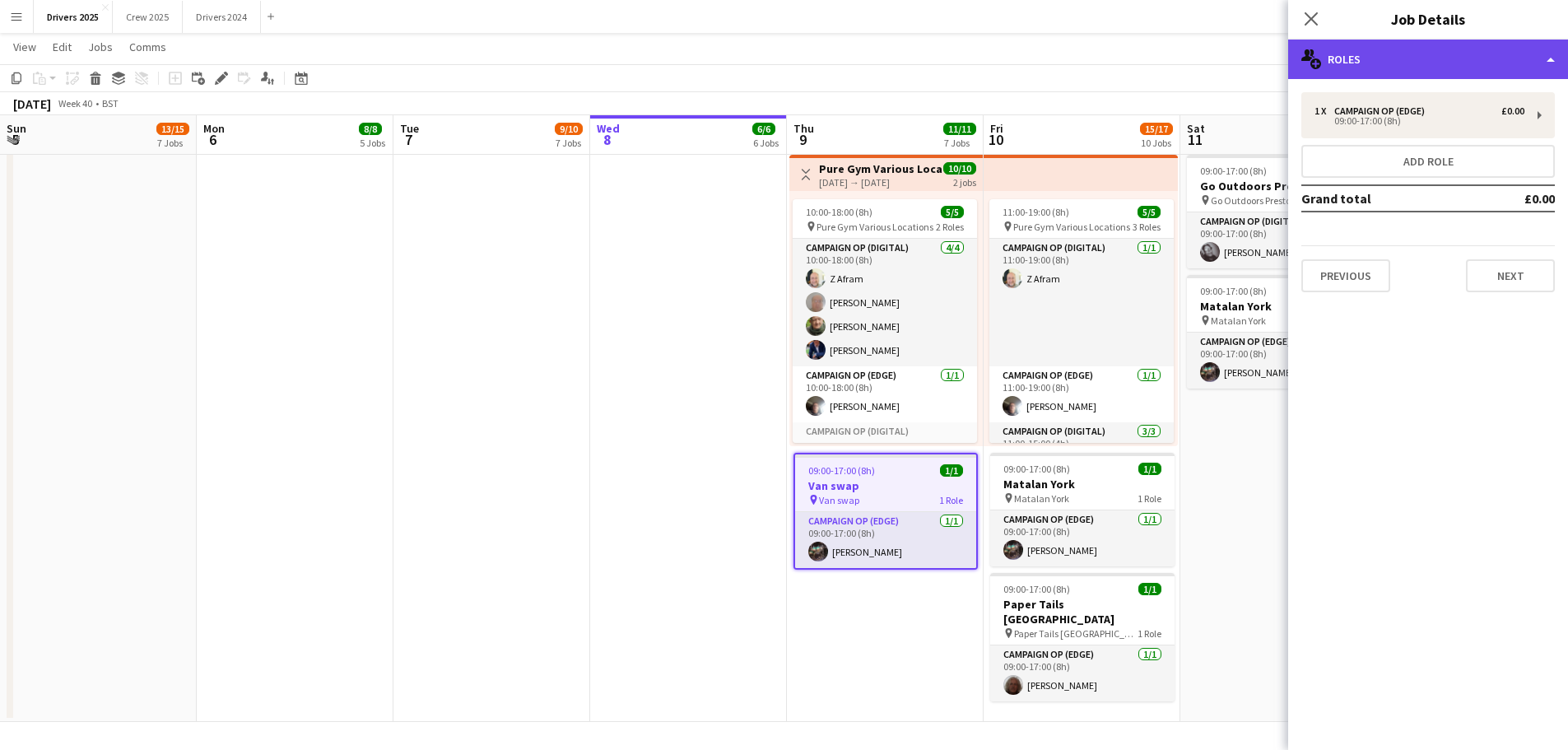
click at [1461, 55] on div "multiple-users-add Roles" at bounding box center [1428, 59] width 280 height 40
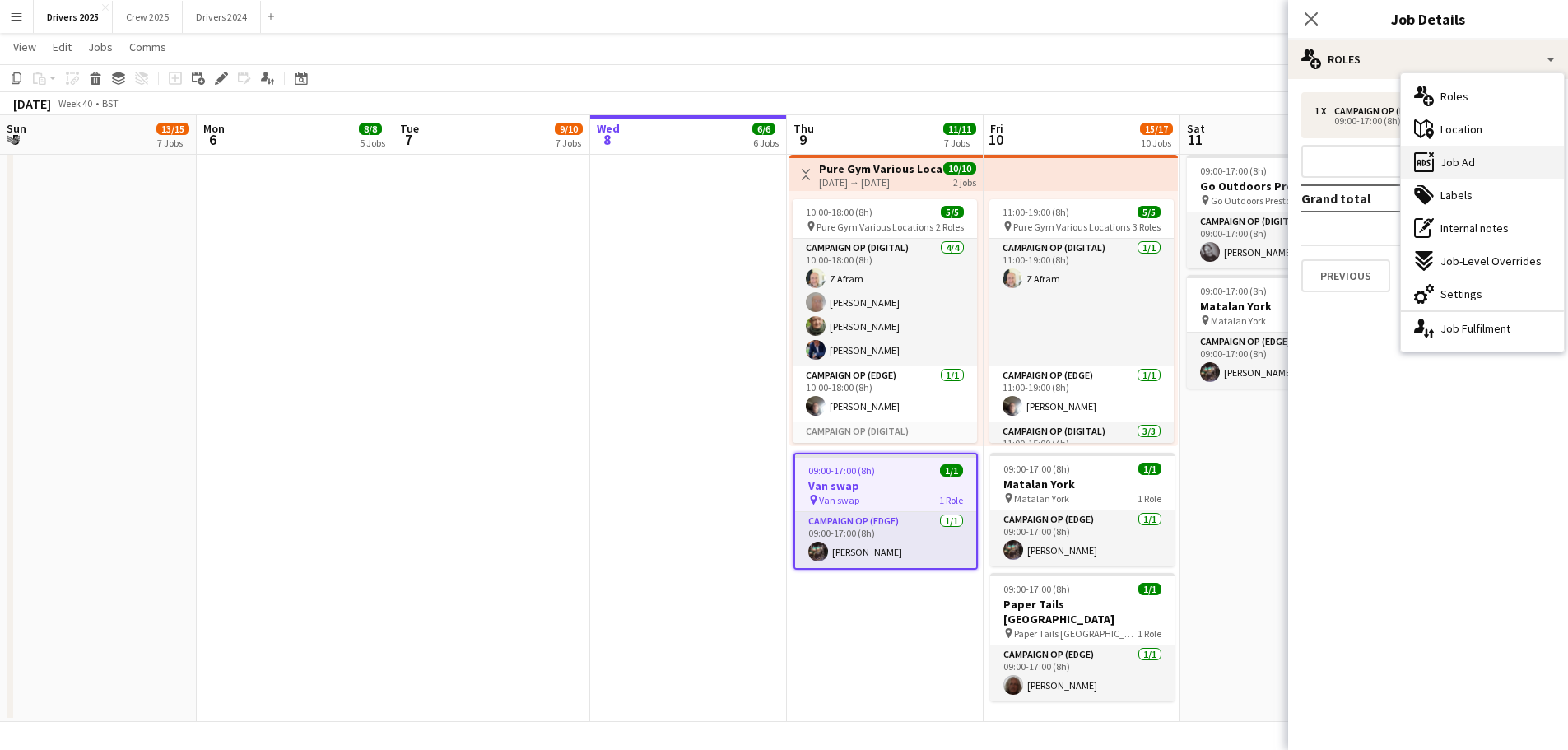
click at [1472, 160] on span "Job Ad" at bounding box center [1457, 162] width 34 height 15
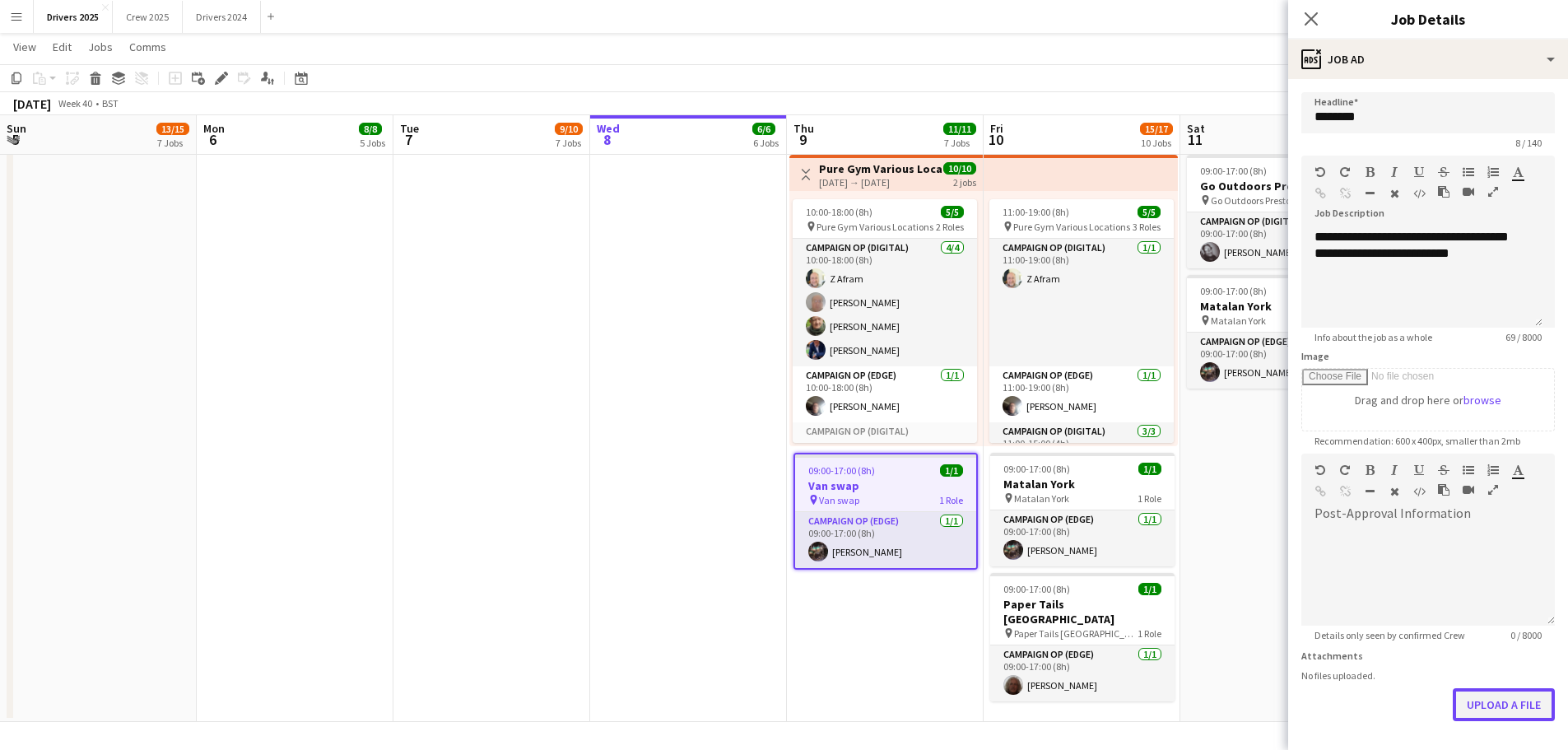
click at [1509, 706] on button "Upload a file" at bounding box center [1502, 705] width 102 height 33
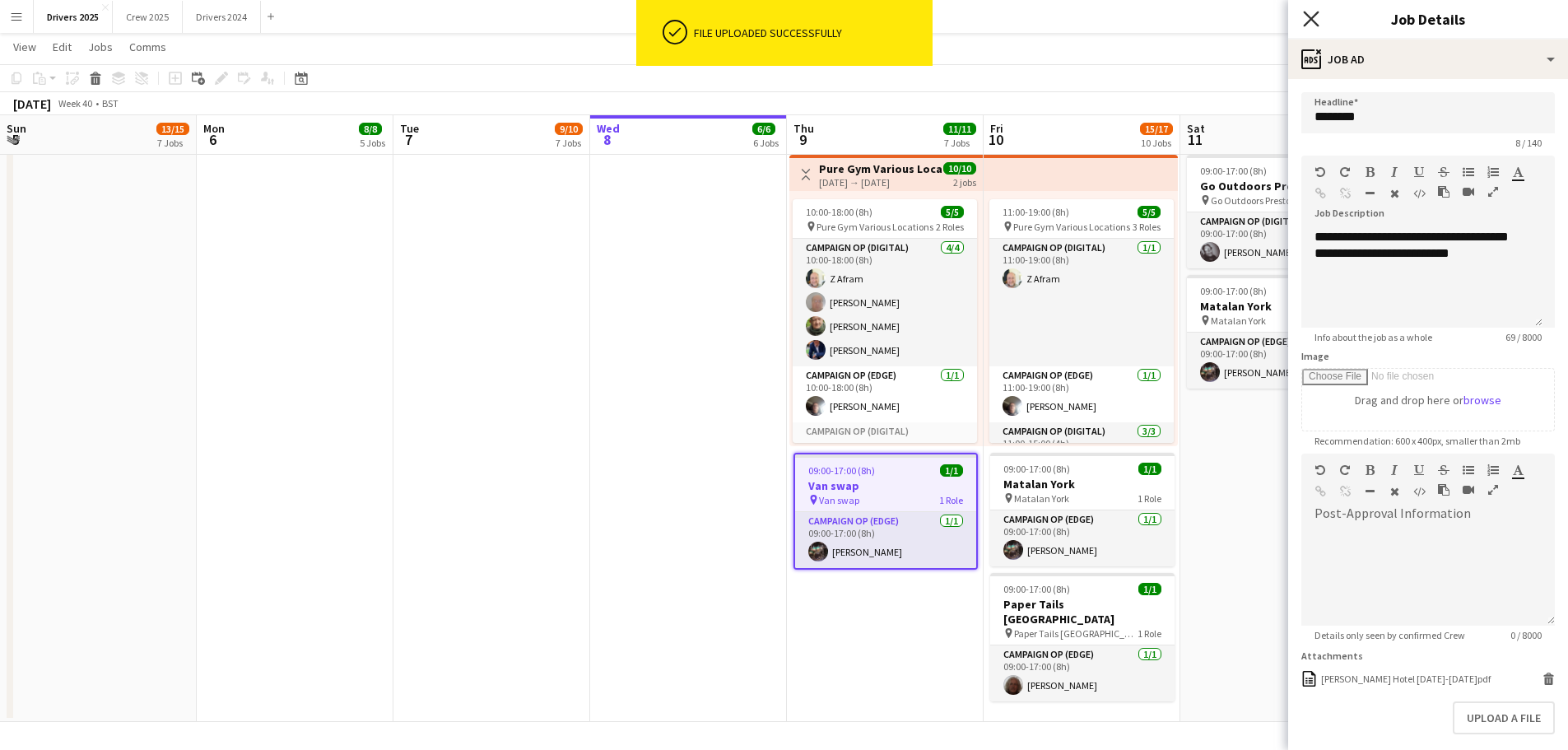
click at [1317, 18] on icon "Close pop-in" at bounding box center [1310, 18] width 16 height 16
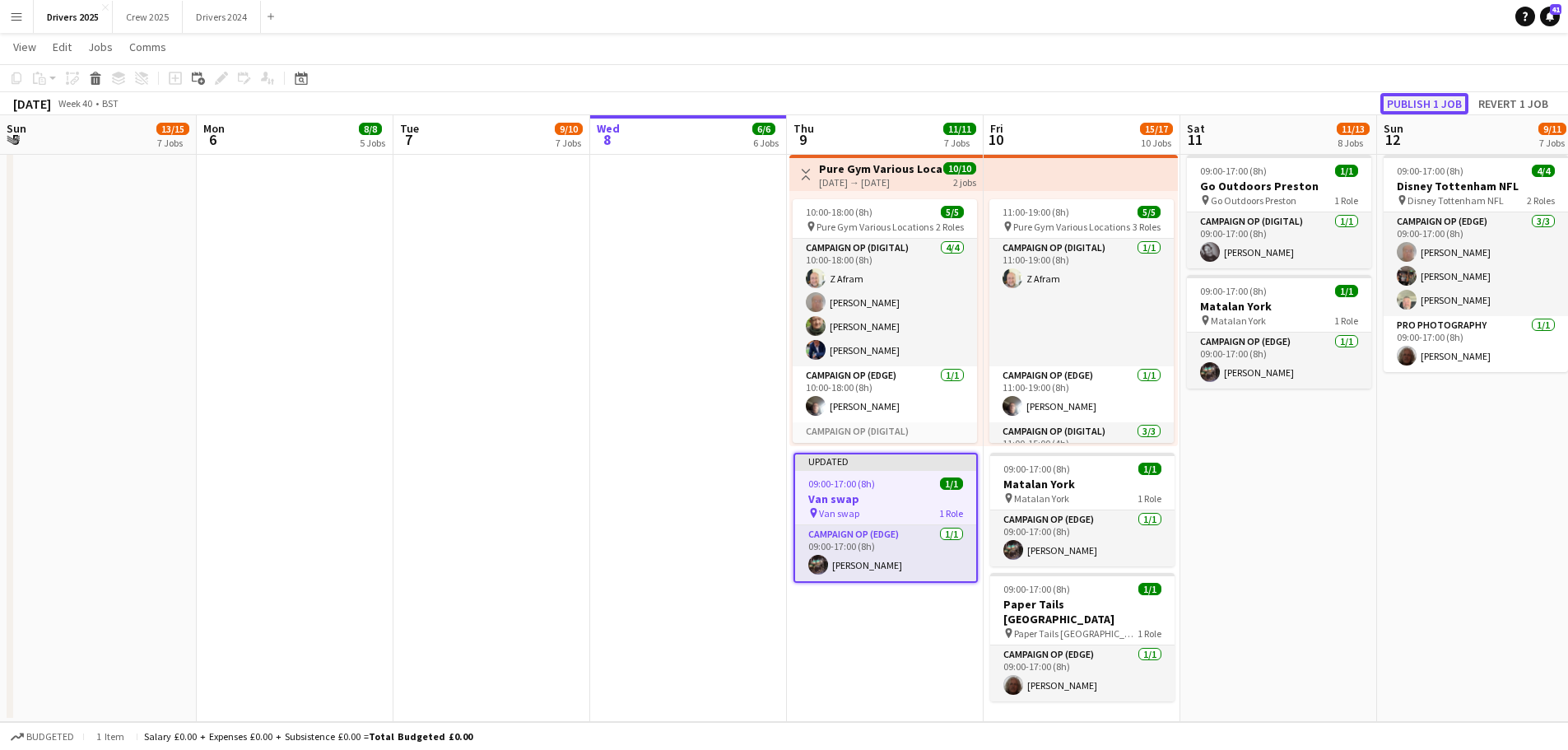
click at [1432, 108] on button "Publish 1 job" at bounding box center [1423, 103] width 88 height 21
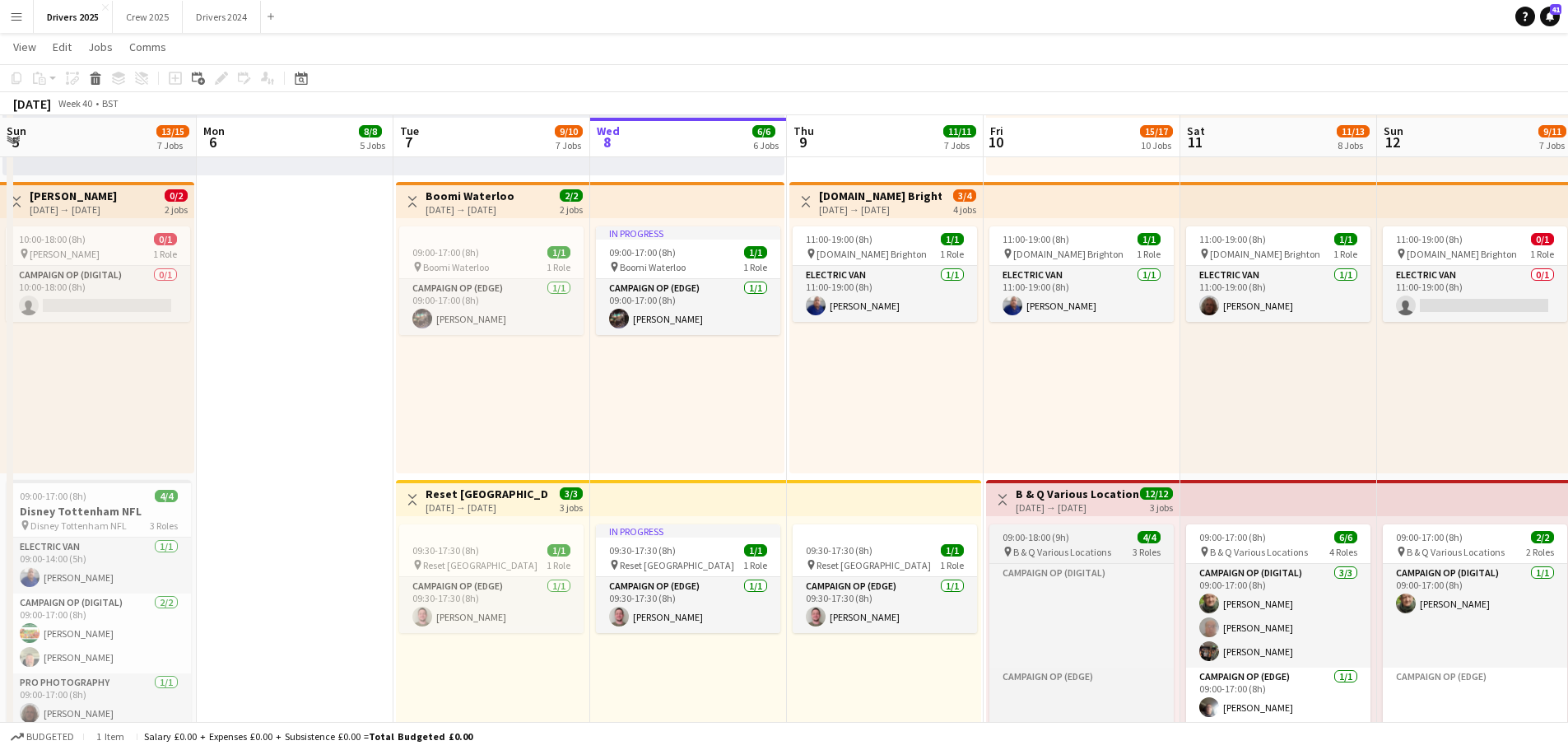
scroll to position [906, 0]
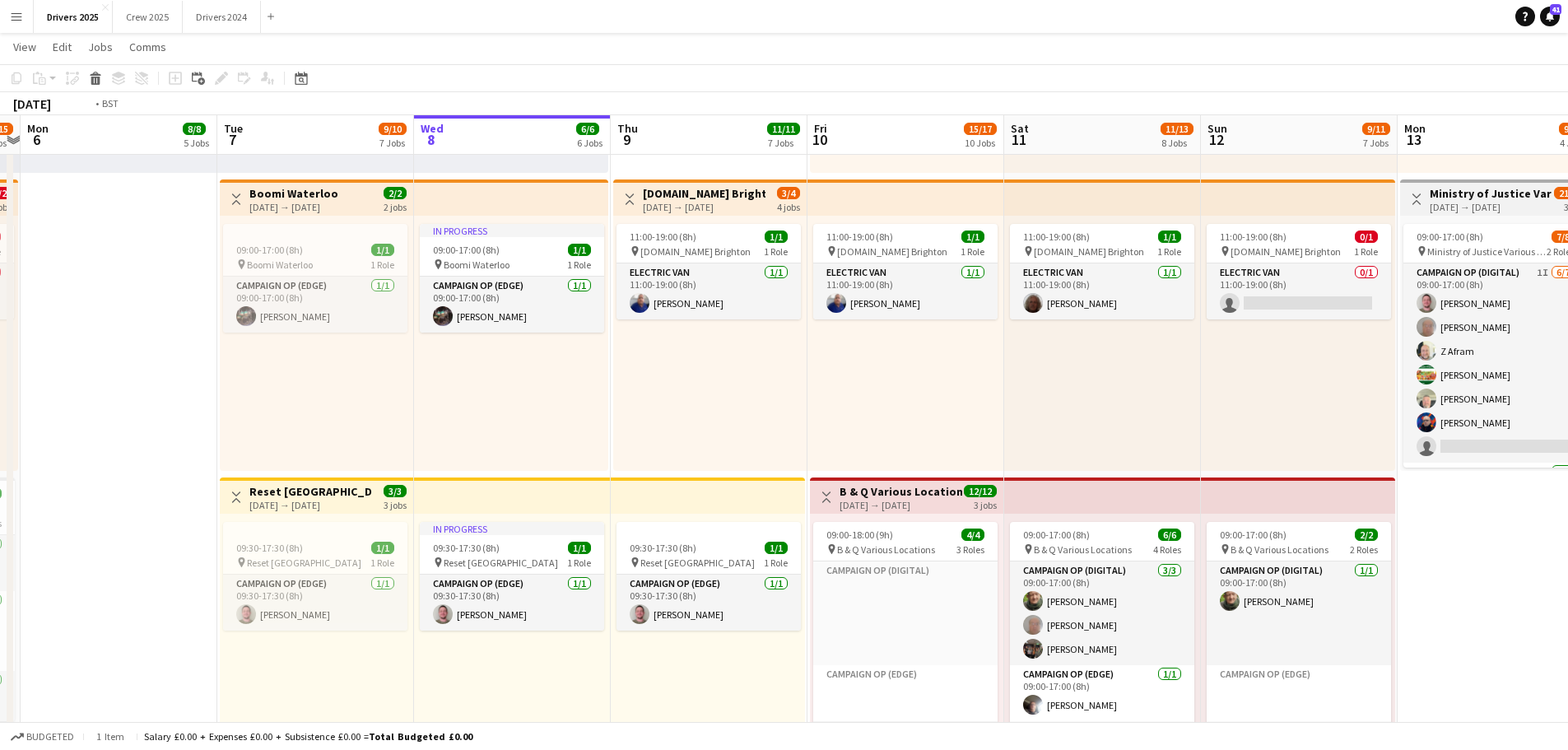
drag, startPoint x: 1160, startPoint y: 411, endPoint x: 925, endPoint y: 408, distance: 235.0
click at [940, 409] on app-calendar-viewport "Fri 3 11/11 6 Jobs Sat 4 11/12 7 Jobs Sun 5 13/15 7 Jobs Mon 6 8/8 5 Jobs Tue 7…" at bounding box center [784, 548] width 1568 height 2781
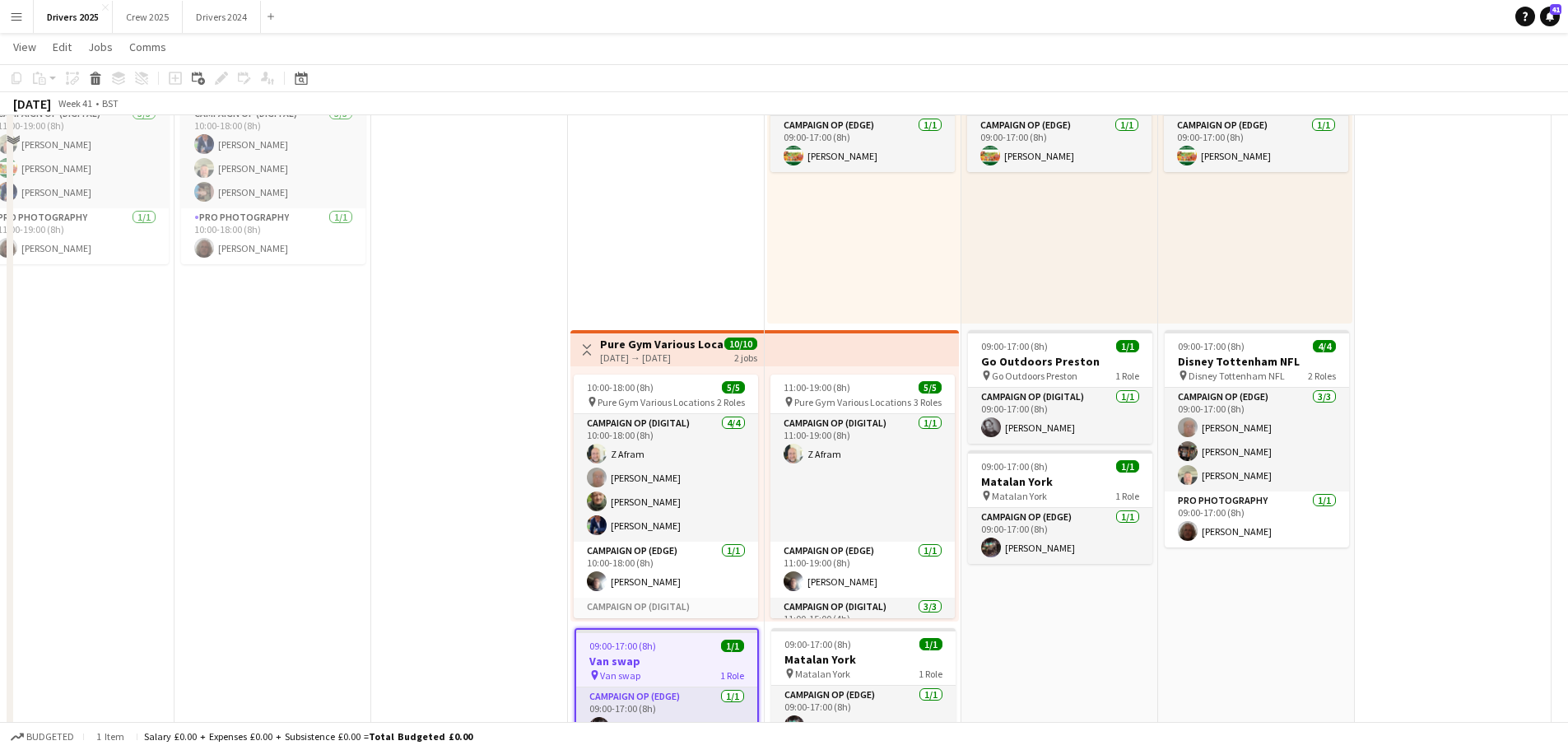
scroll to position [1976, 0]
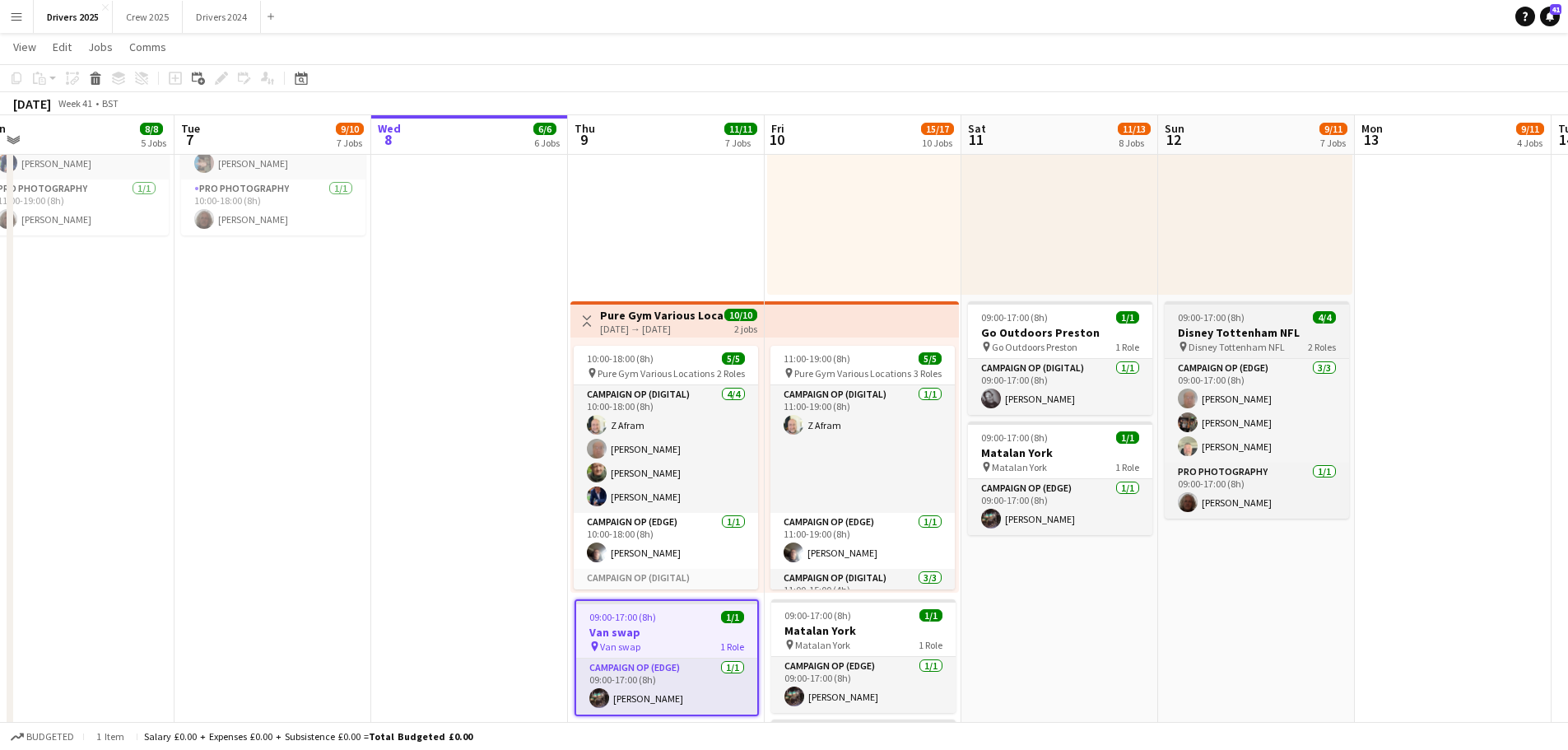
click at [1206, 332] on h3 "Disney Tottenham NFL" at bounding box center [1256, 333] width 184 height 15
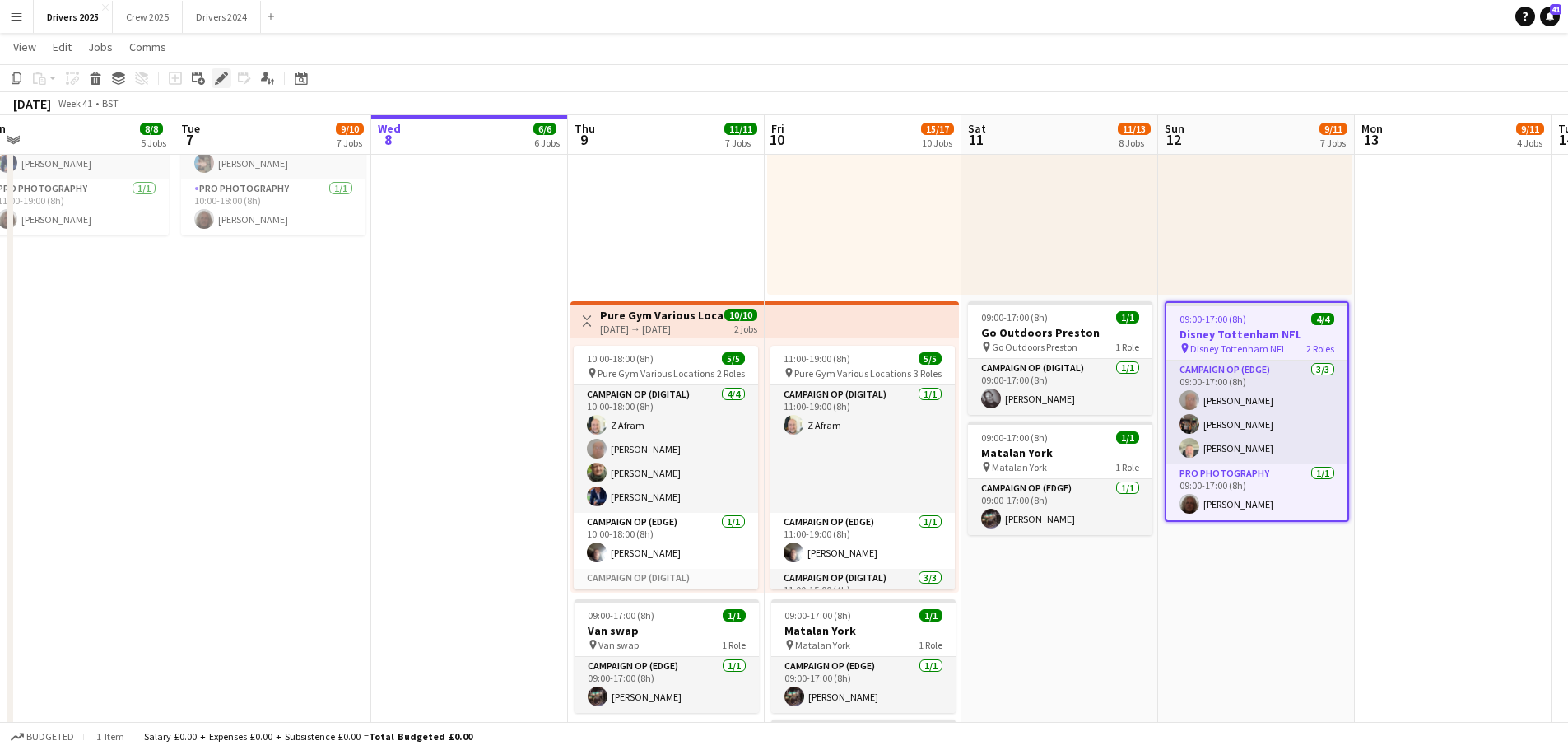
click at [224, 69] on div "Edit" at bounding box center [222, 78] width 20 height 20
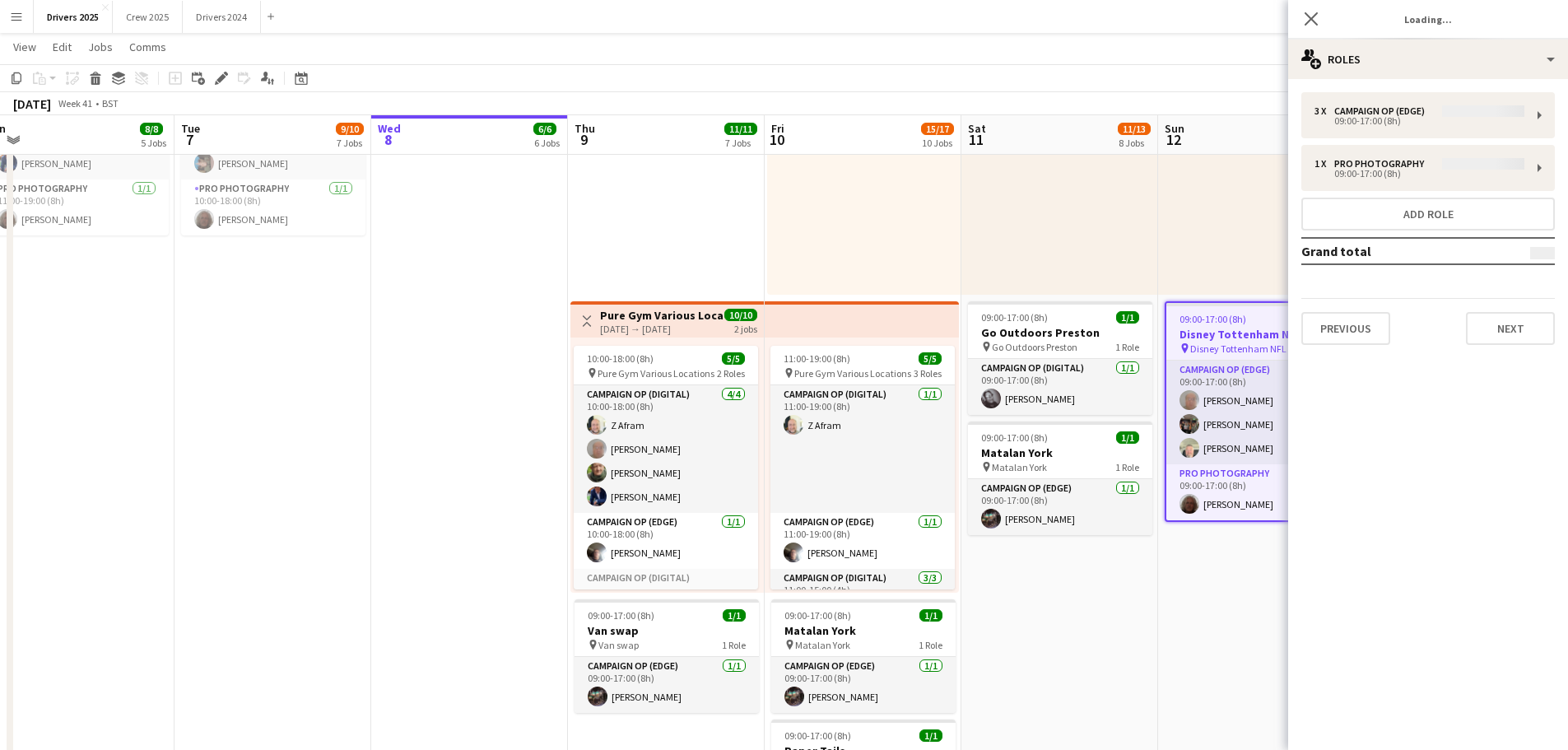
type input "**********"
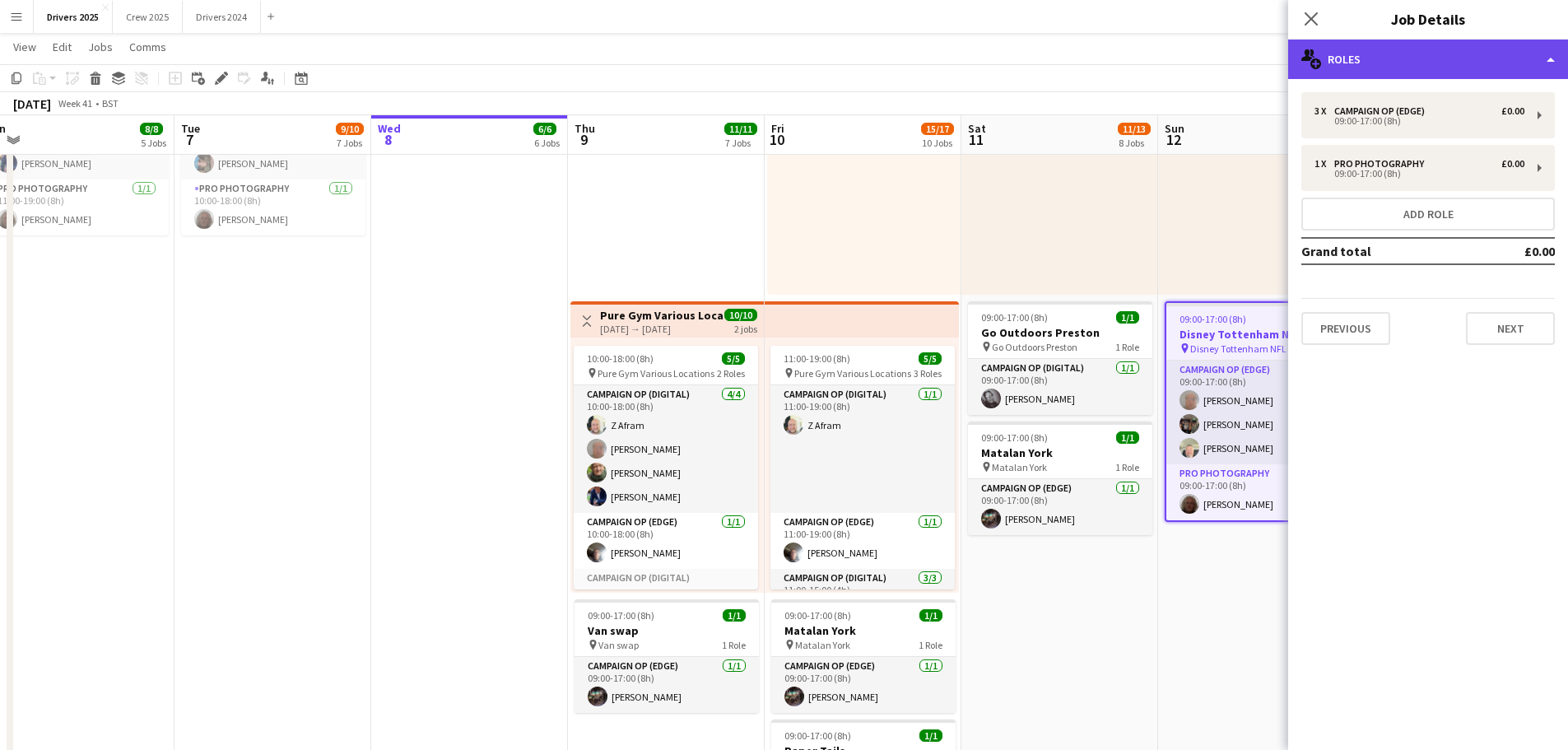
click at [1372, 56] on div "multiple-users-add Roles" at bounding box center [1428, 59] width 280 height 40
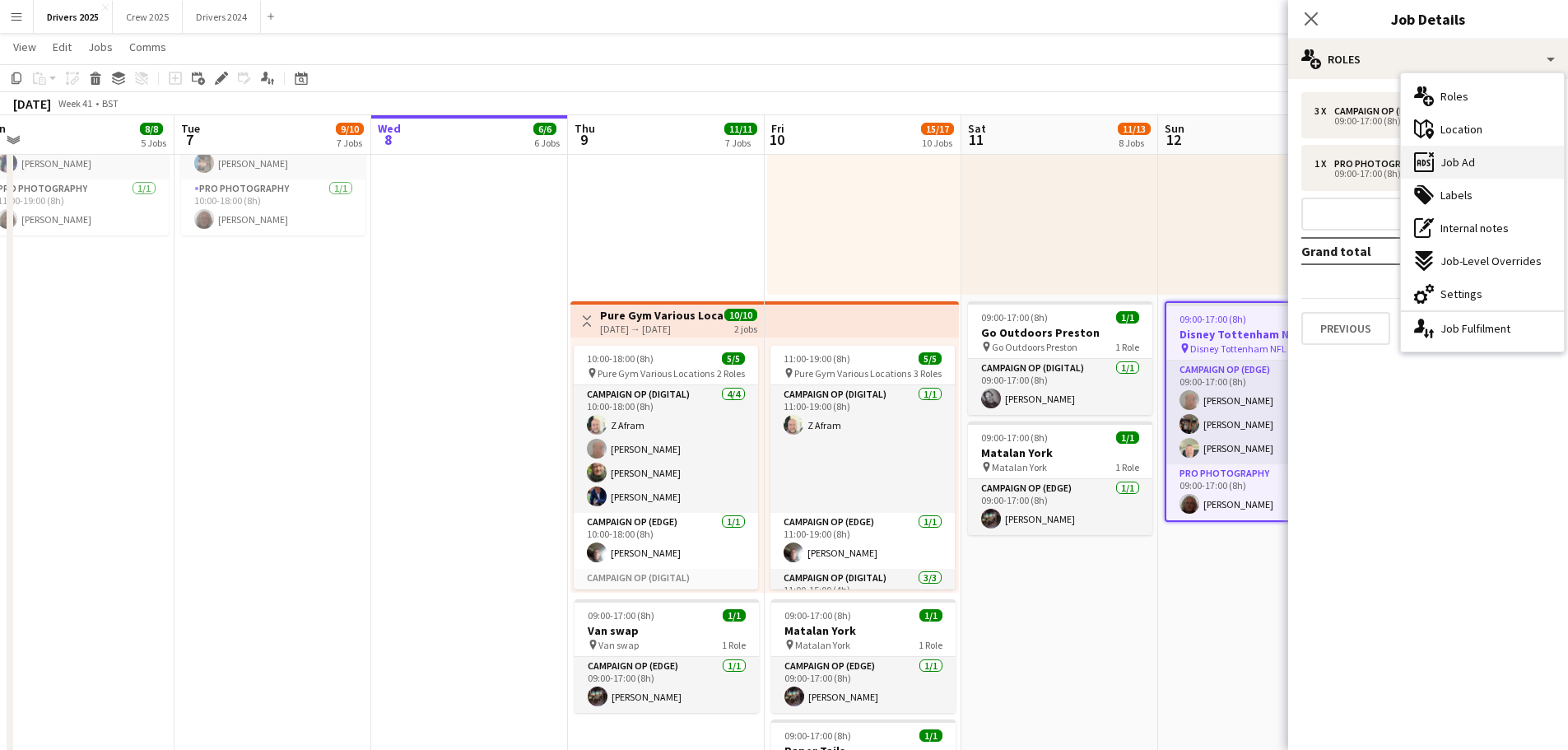
click at [1462, 160] on span "Job Ad" at bounding box center [1457, 162] width 34 height 15
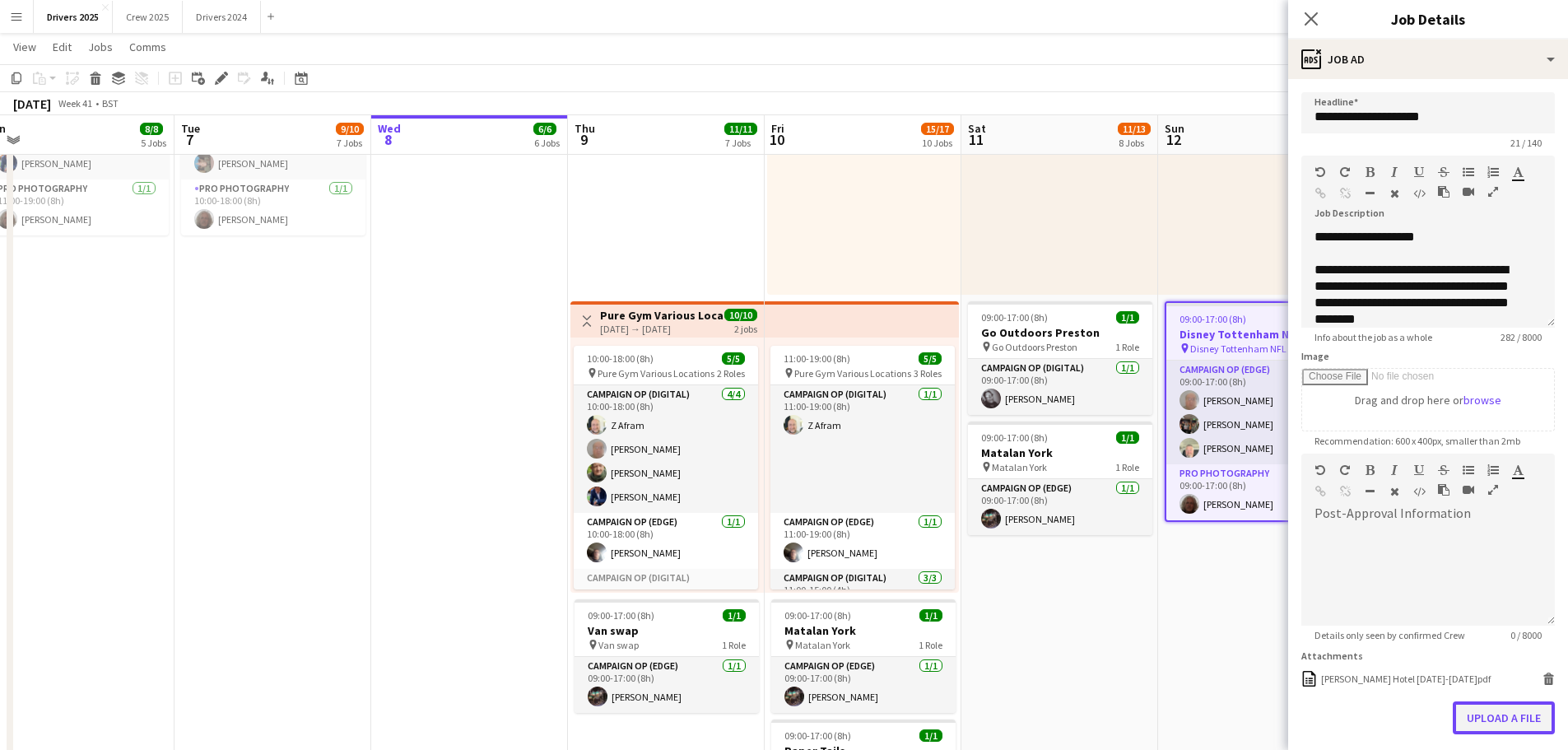
click at [1513, 723] on button "Upload a file" at bounding box center [1502, 717] width 102 height 33
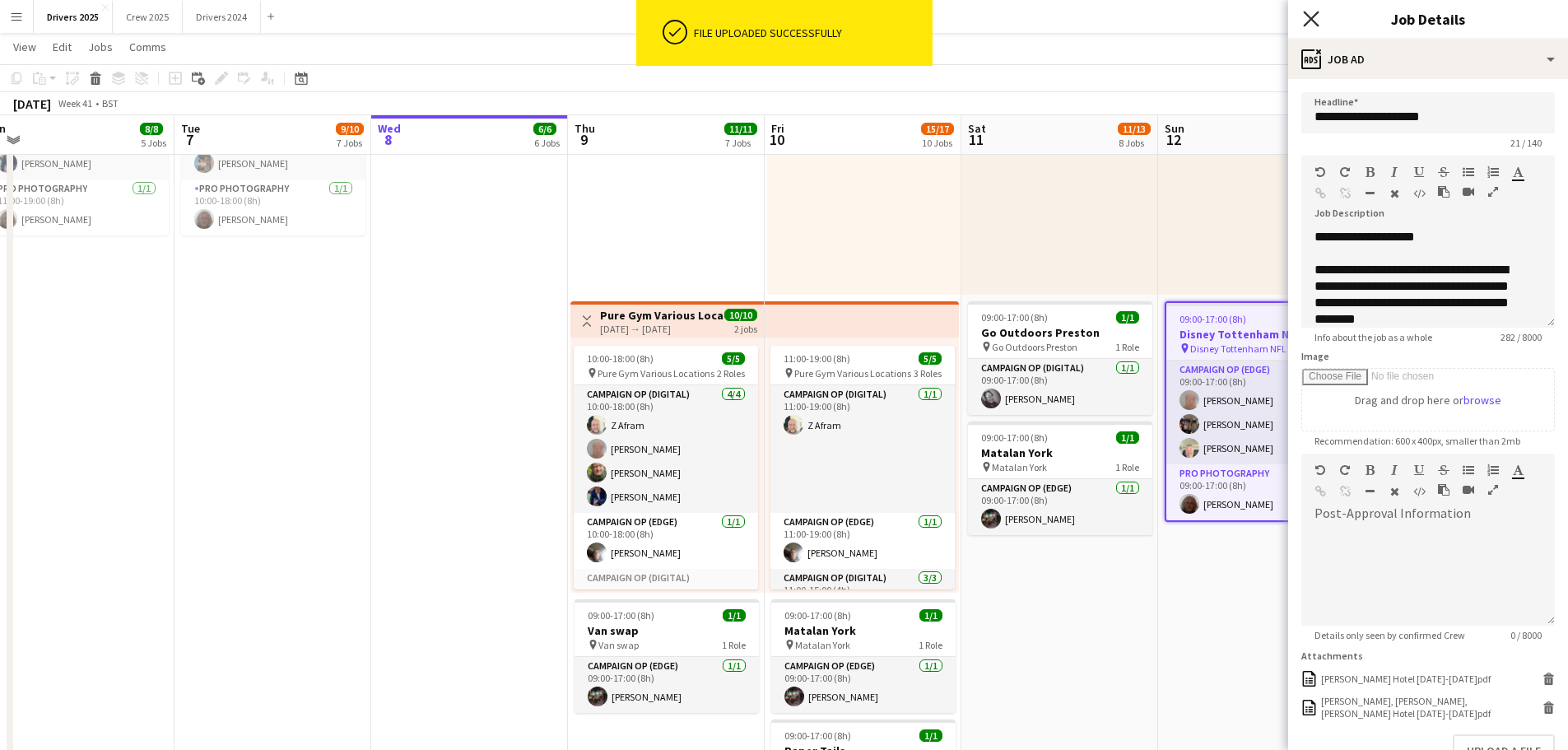
click at [1313, 14] on icon "Close pop-in" at bounding box center [1310, 18] width 16 height 16
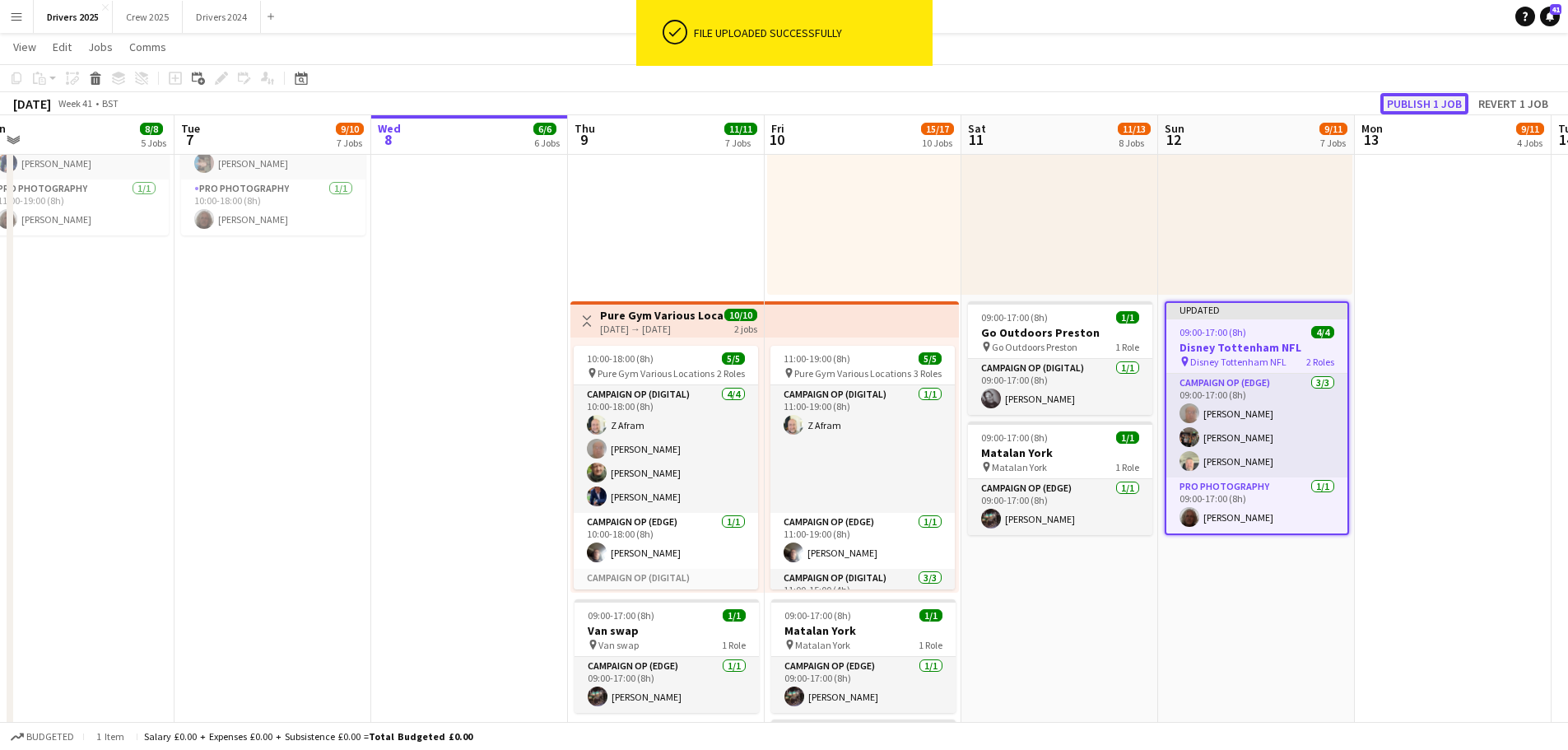
click at [1434, 101] on button "Publish 1 job" at bounding box center [1423, 103] width 88 height 21
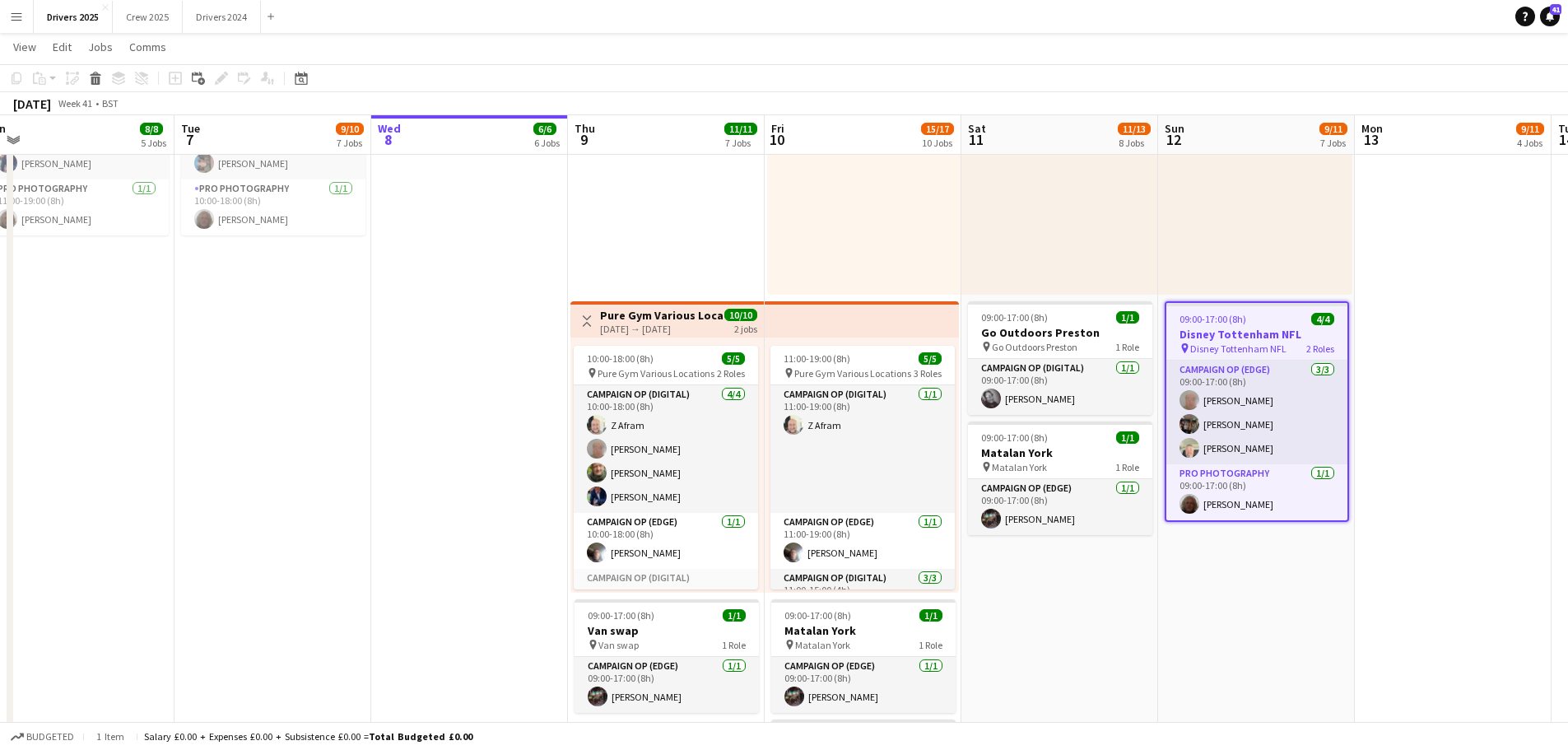
drag, startPoint x: 1247, startPoint y: 614, endPoint x: 500, endPoint y: 459, distance: 762.9
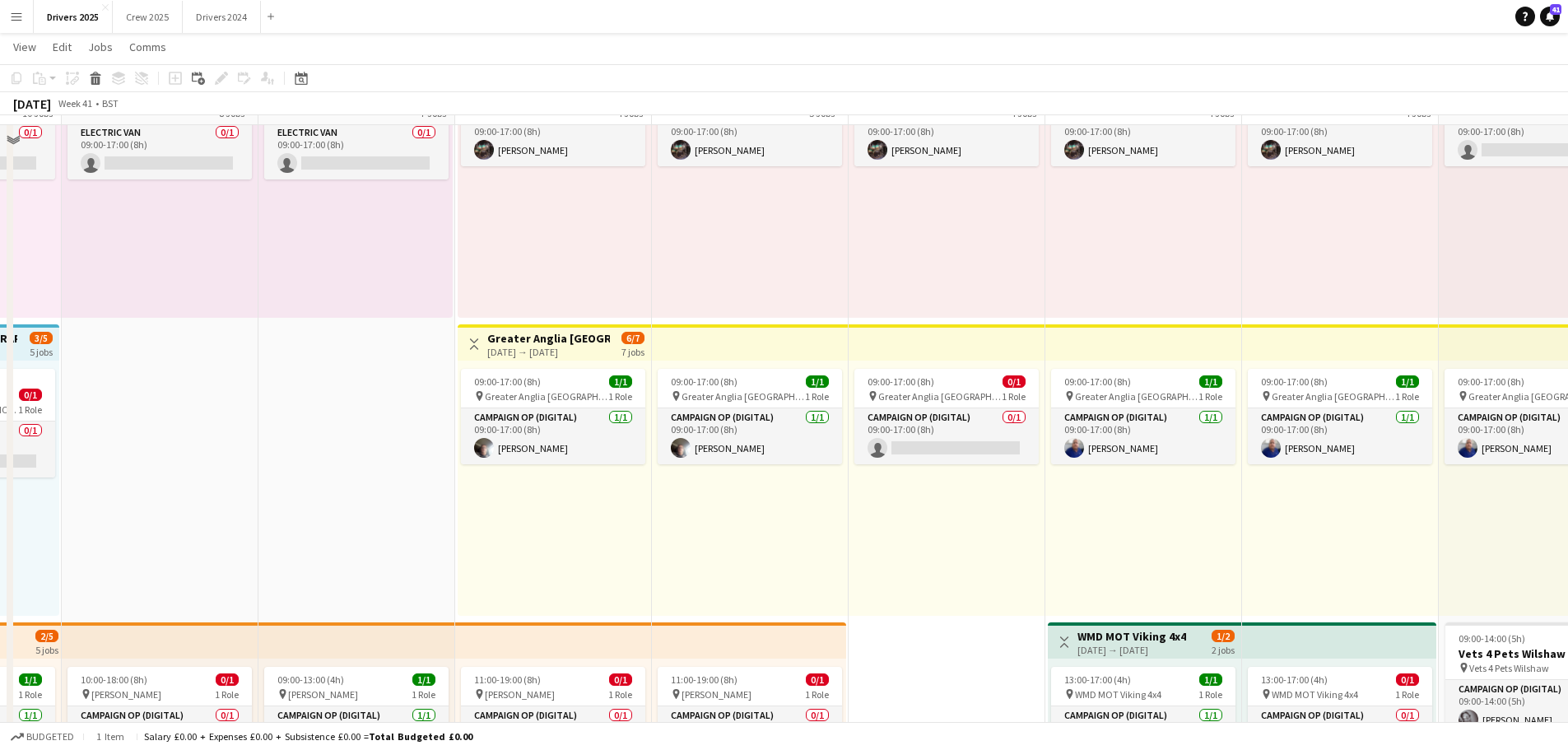
scroll to position [0, 0]
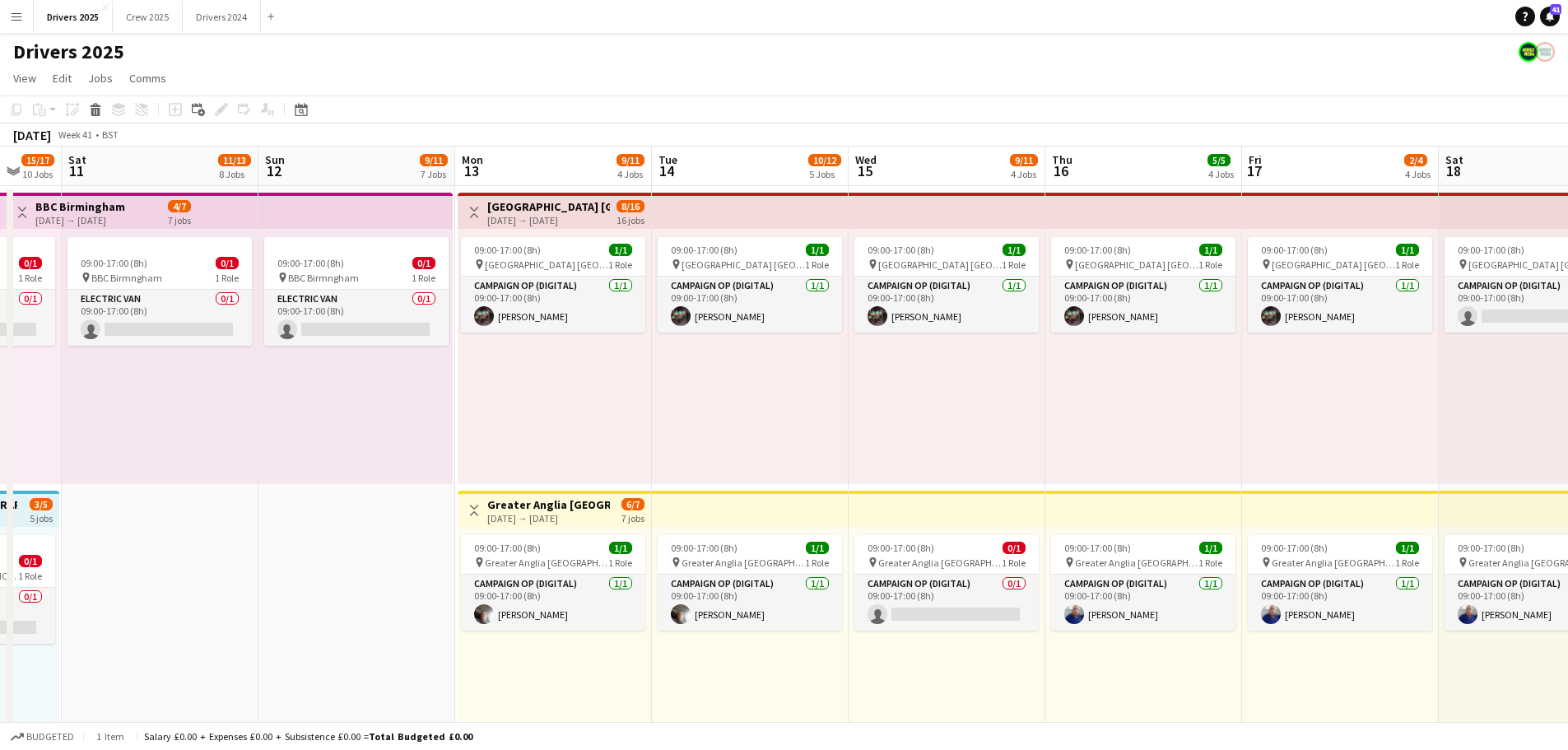
click at [554, 208] on h3 "[GEOGRAPHIC_DATA] [GEOGRAPHIC_DATA]" at bounding box center [549, 207] width 123 height 15
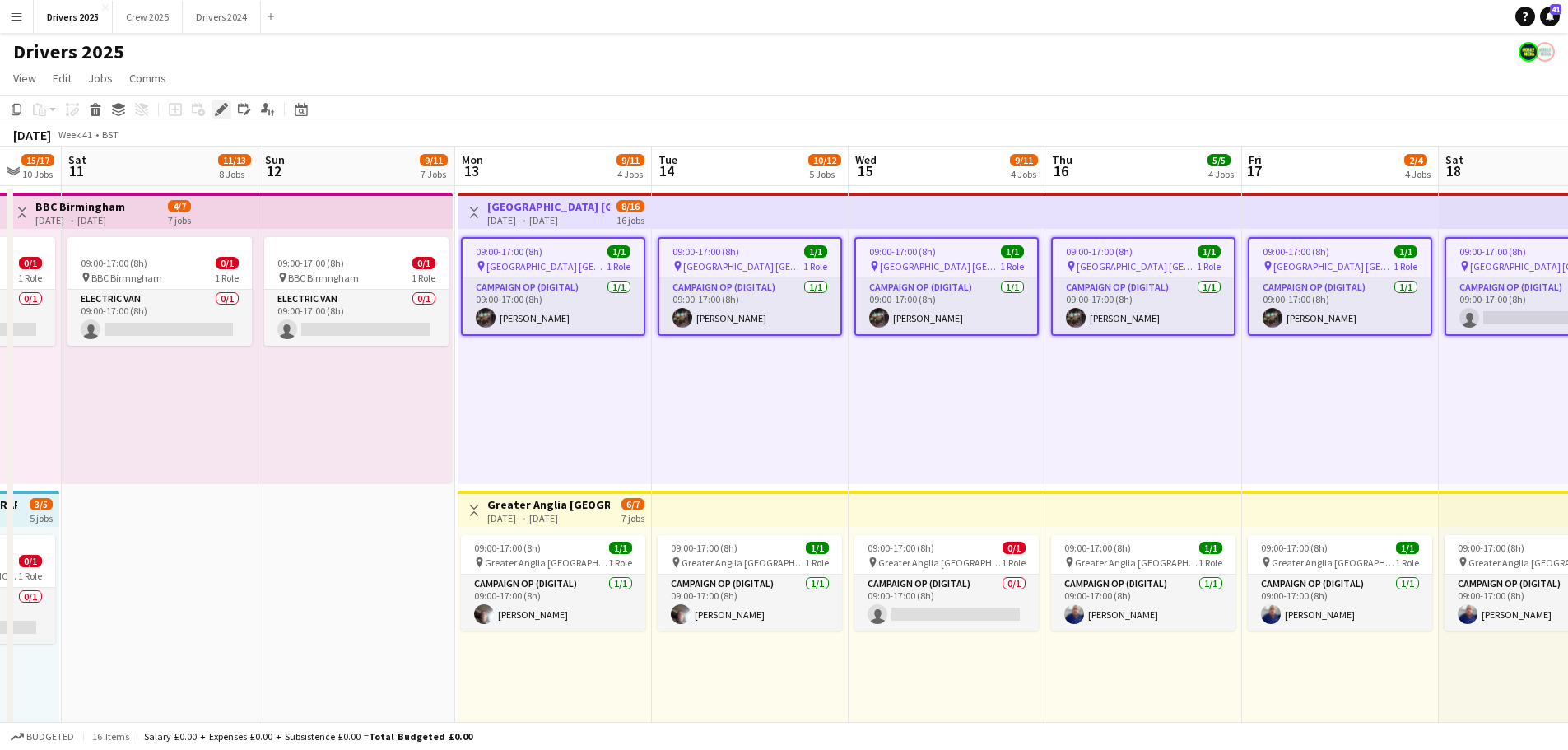
click at [218, 111] on icon at bounding box center [221, 109] width 9 height 9
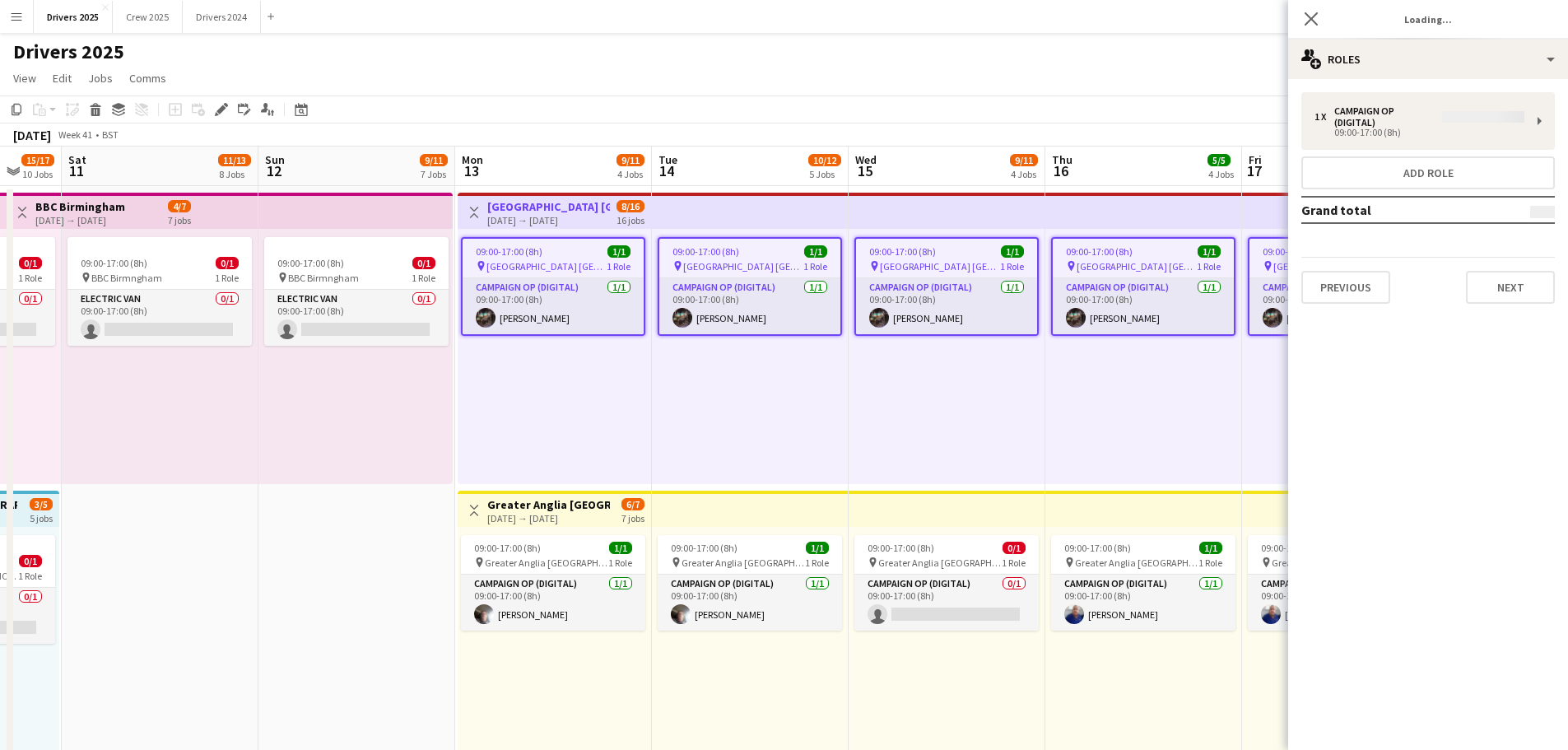
type input "**********"
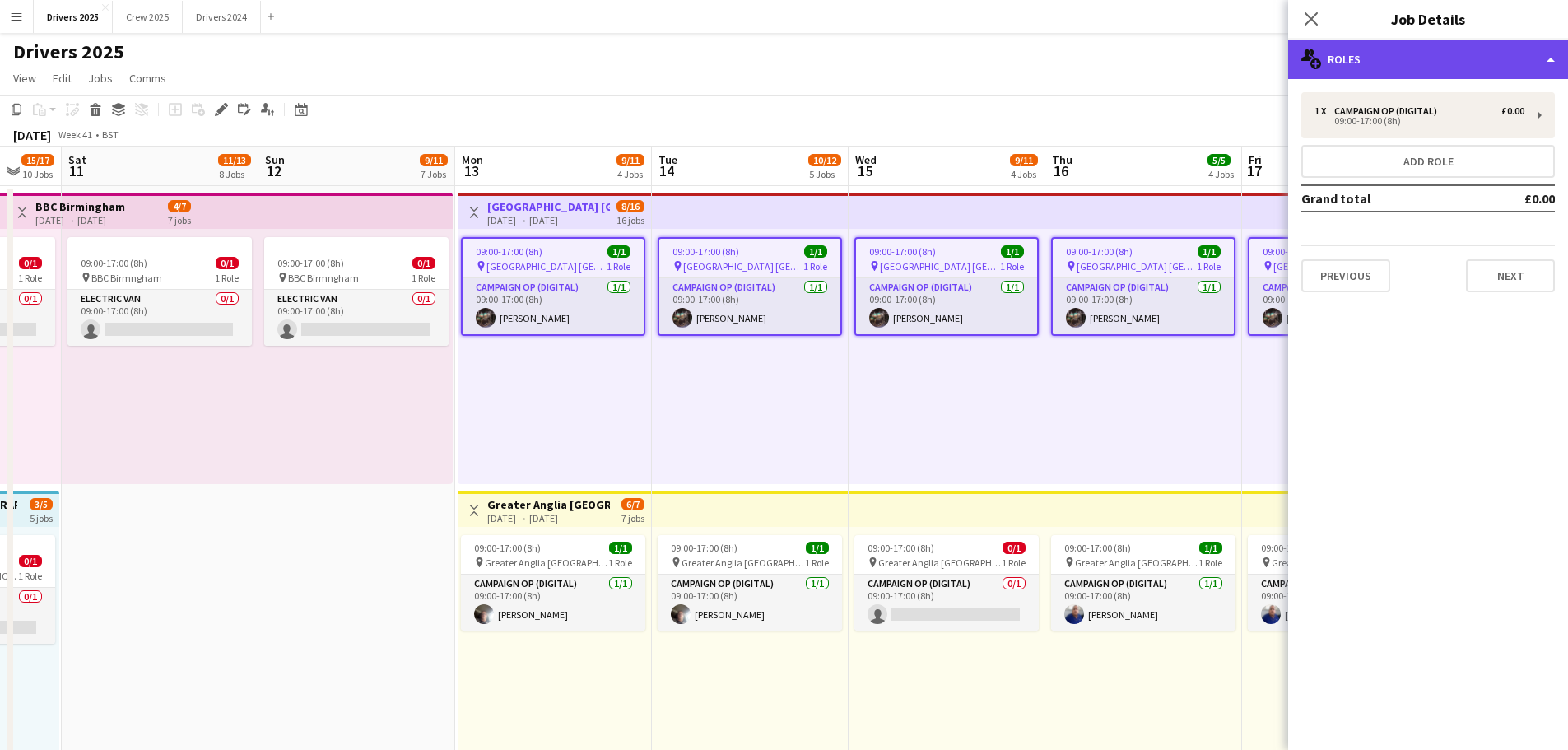
click at [1391, 54] on div "multiple-users-add Roles" at bounding box center [1428, 59] width 280 height 40
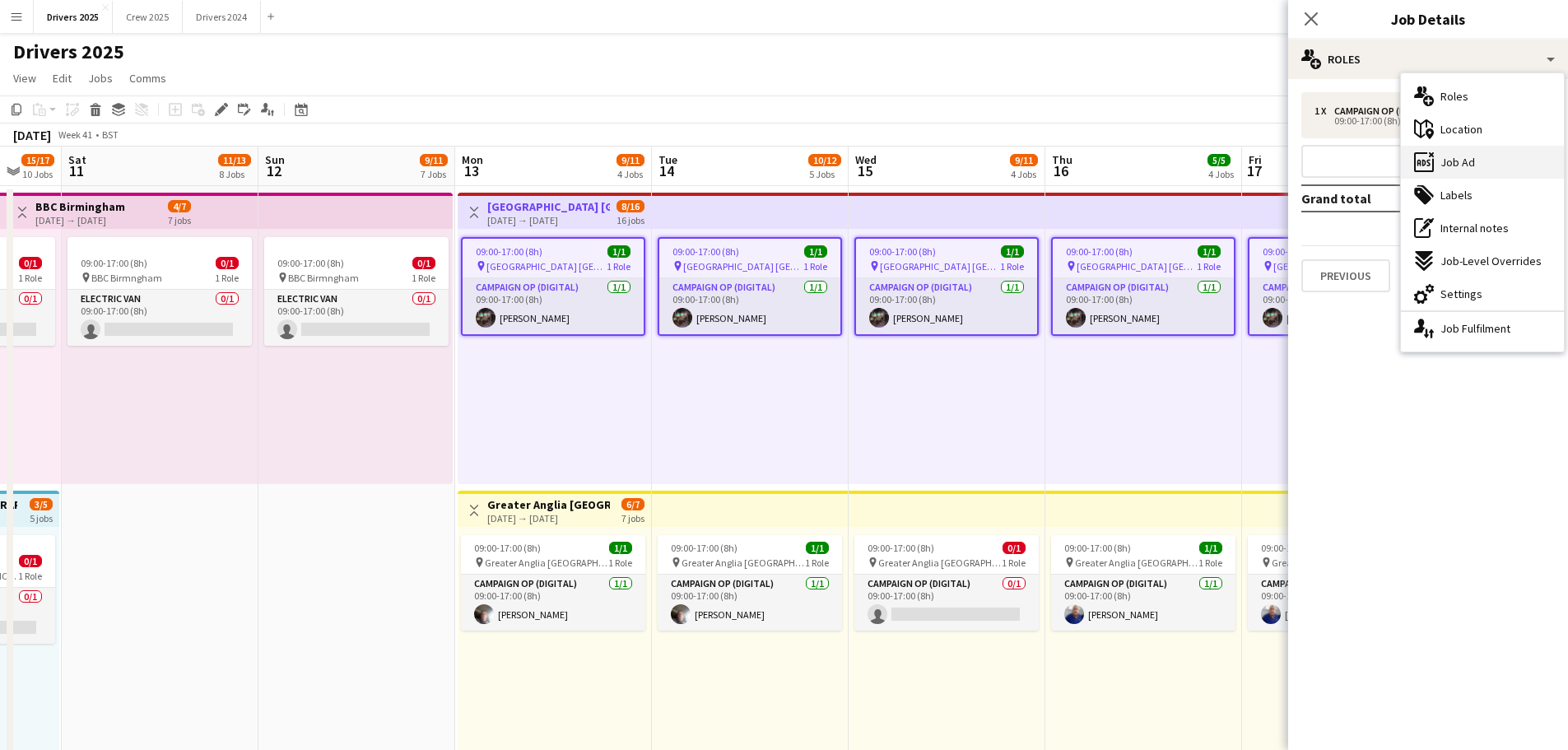
click at [1459, 157] on span "Job Ad" at bounding box center [1457, 162] width 34 height 15
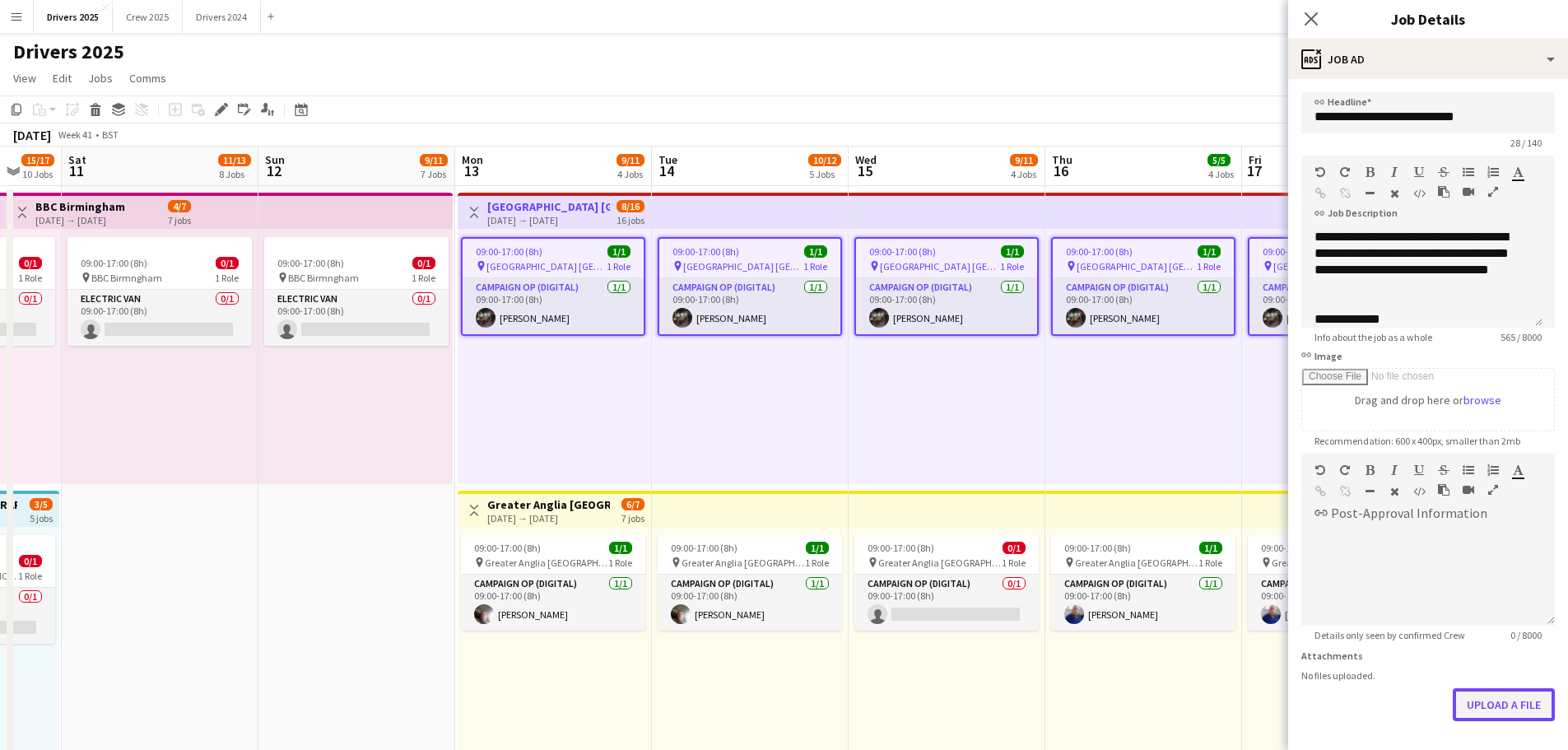
click at [1502, 696] on button "Upload a file" at bounding box center [1502, 705] width 102 height 33
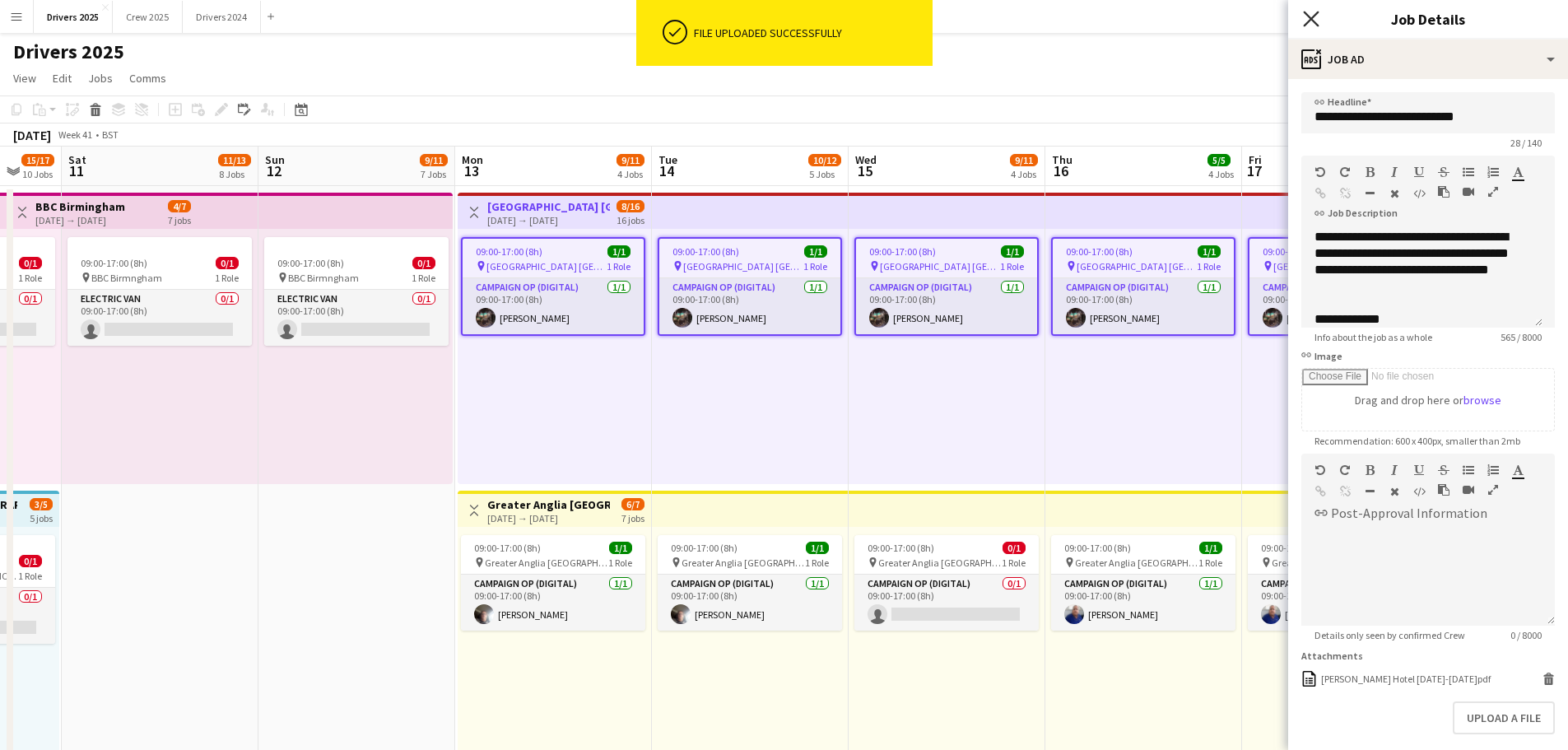
click at [1304, 13] on icon at bounding box center [1310, 18] width 16 height 16
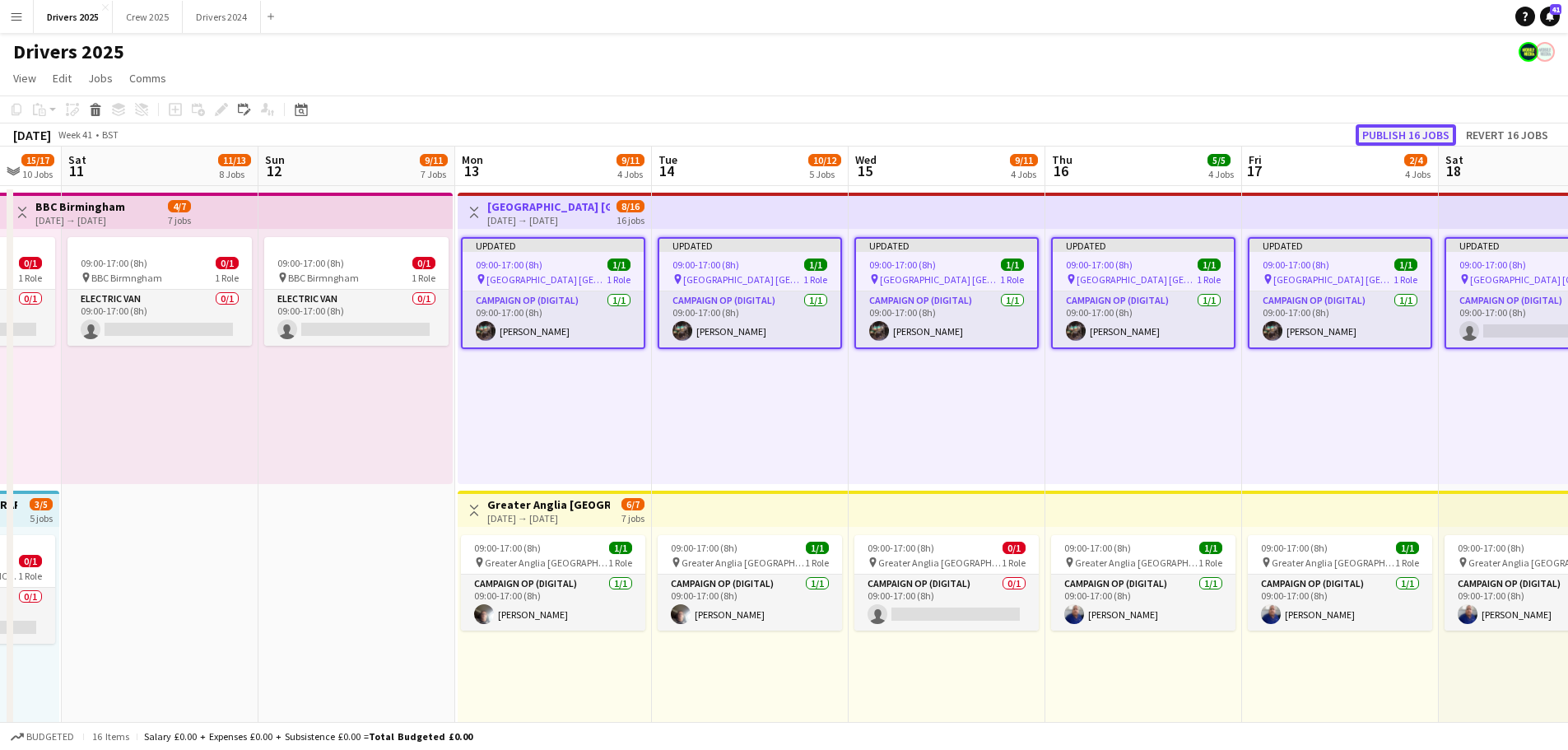
click at [1418, 129] on button "Publish 16 jobs" at bounding box center [1405, 135] width 100 height 21
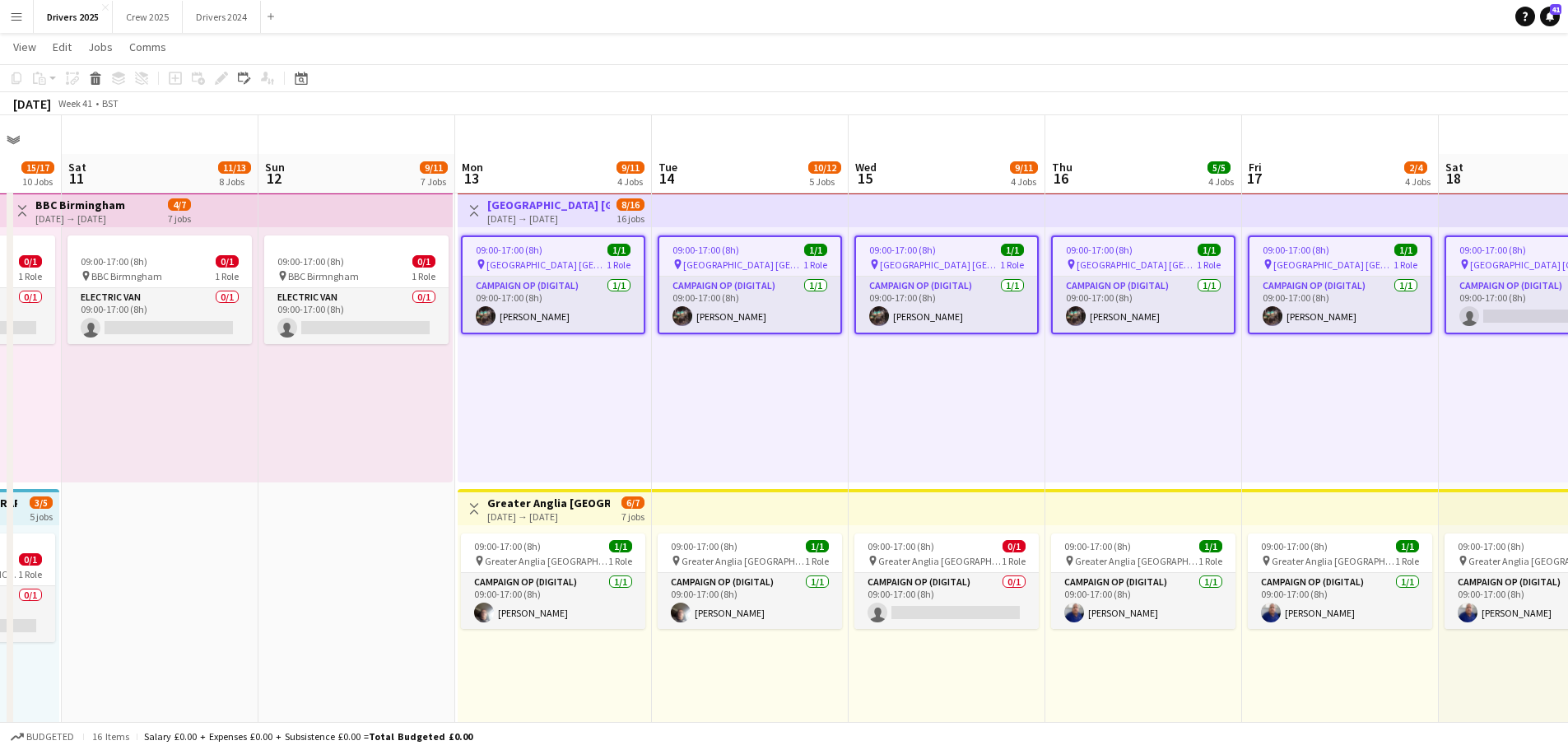
scroll to position [82, 0]
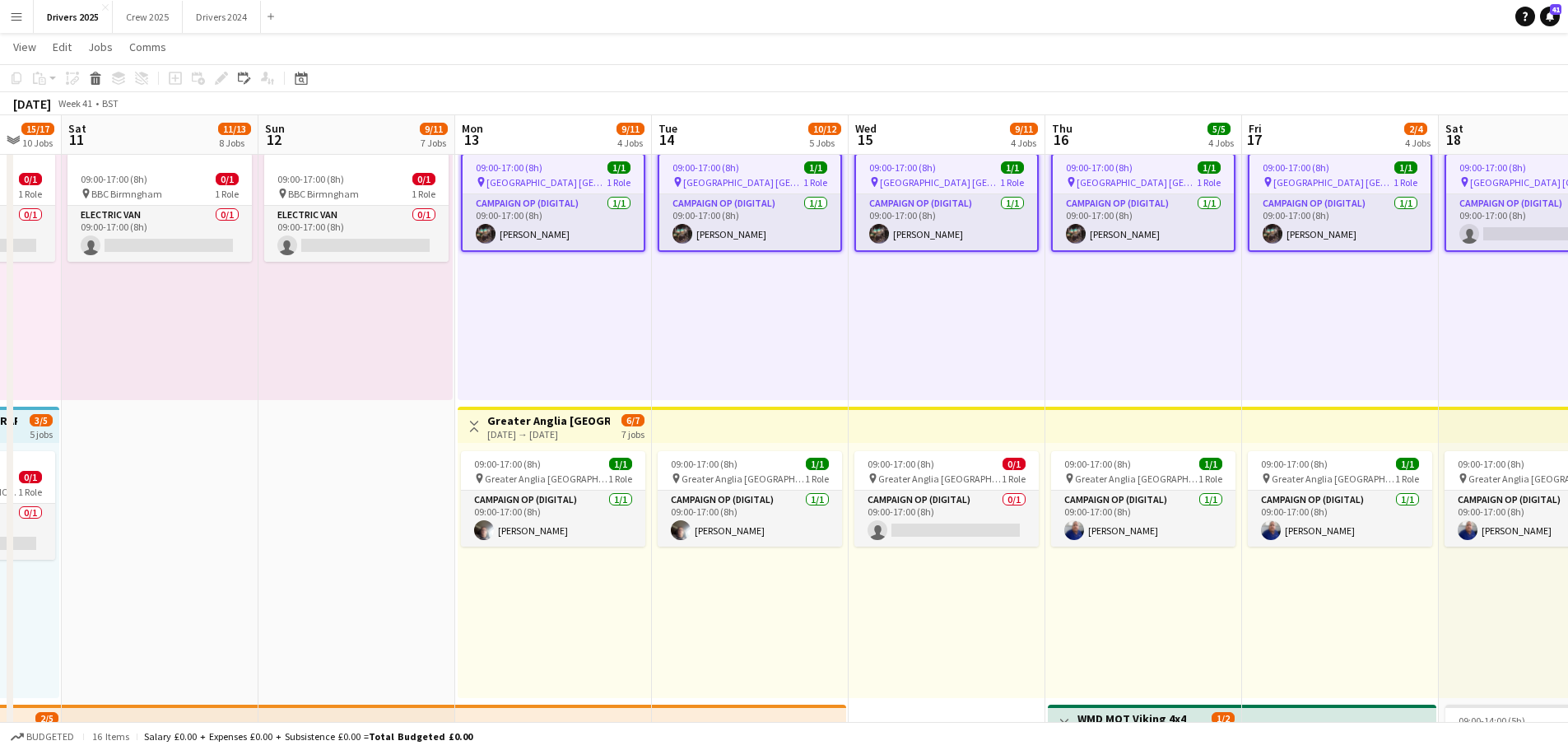
click at [551, 428] on div "[DATE] → [DATE]" at bounding box center [549, 434] width 123 height 13
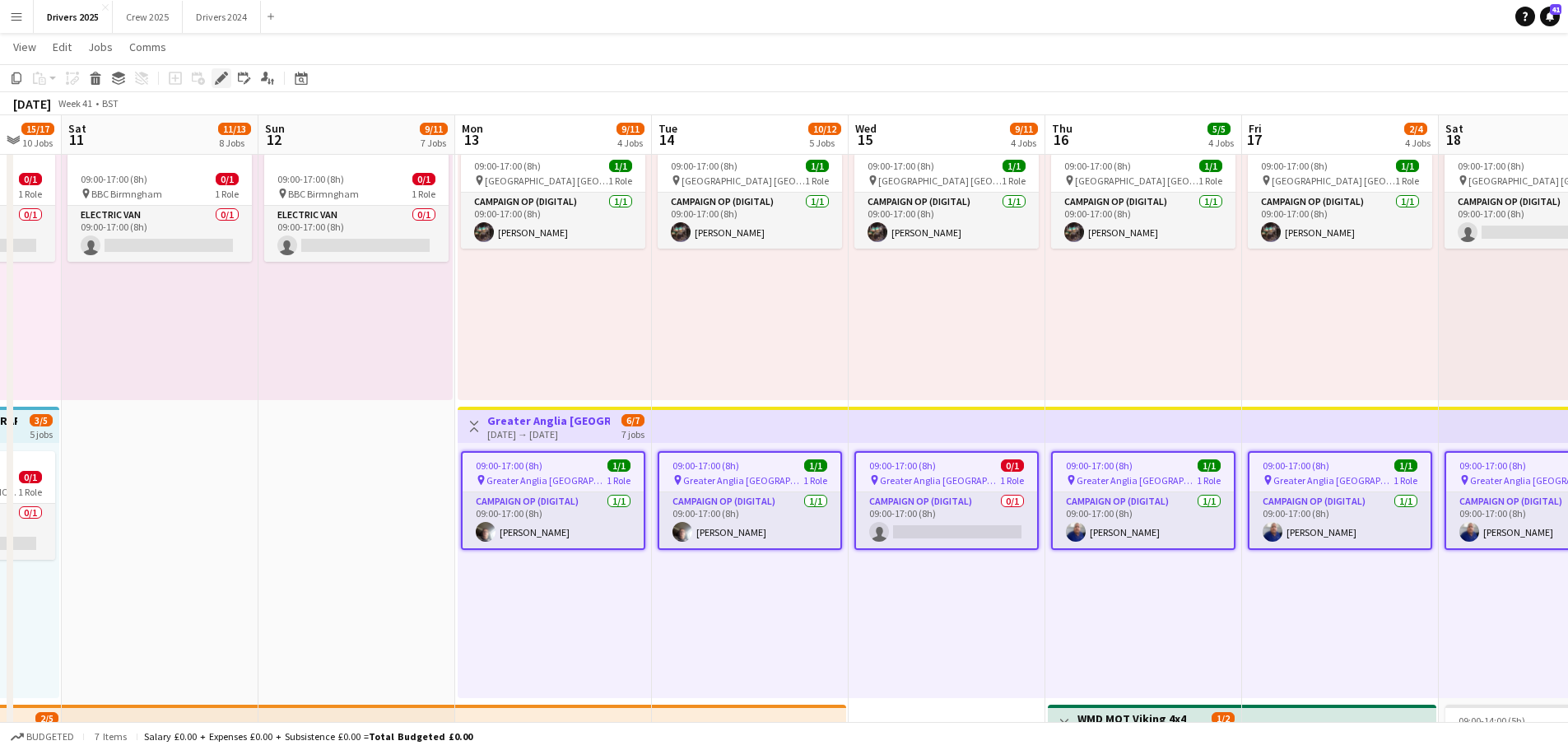
click at [218, 70] on div "Edit" at bounding box center [222, 78] width 20 height 20
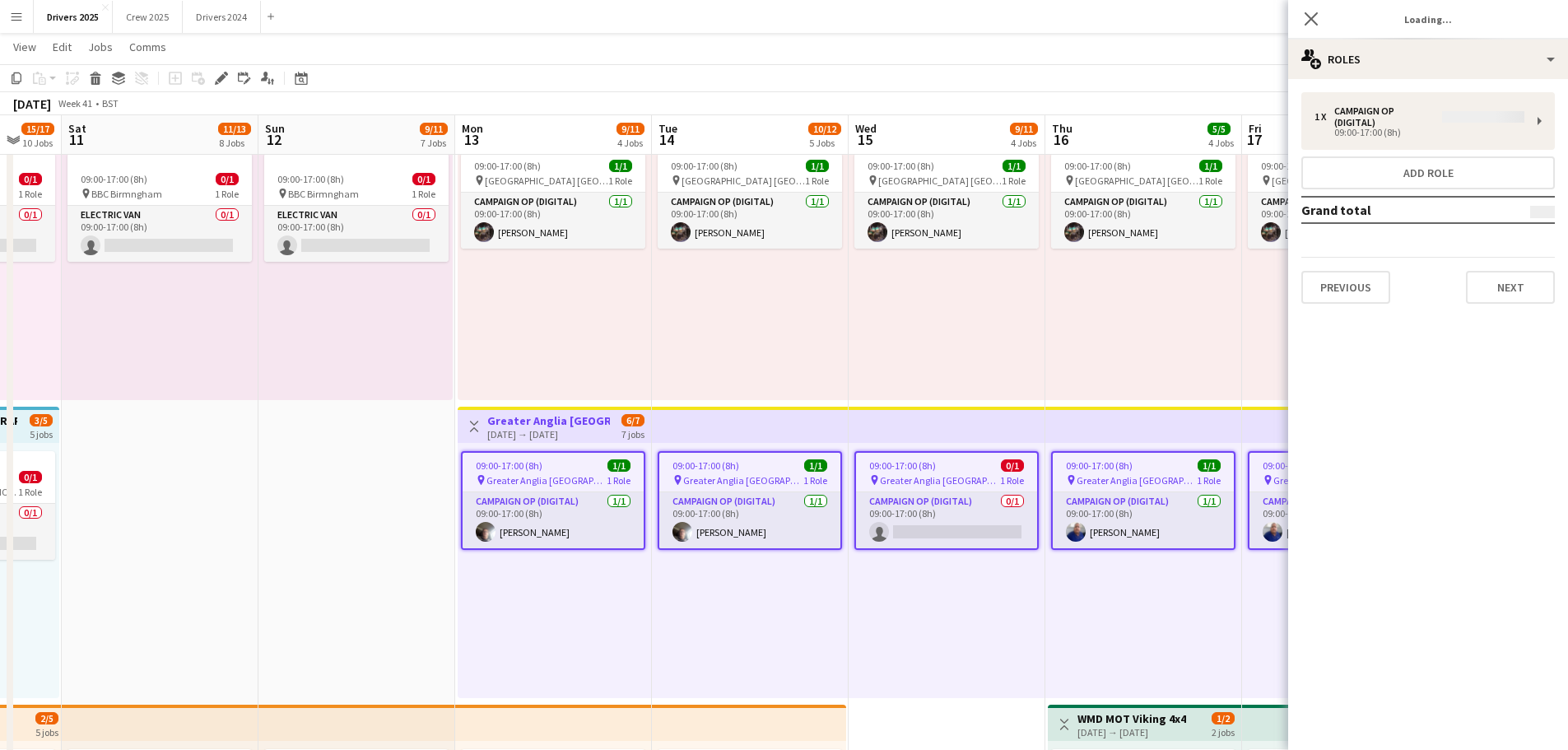
type input "**********"
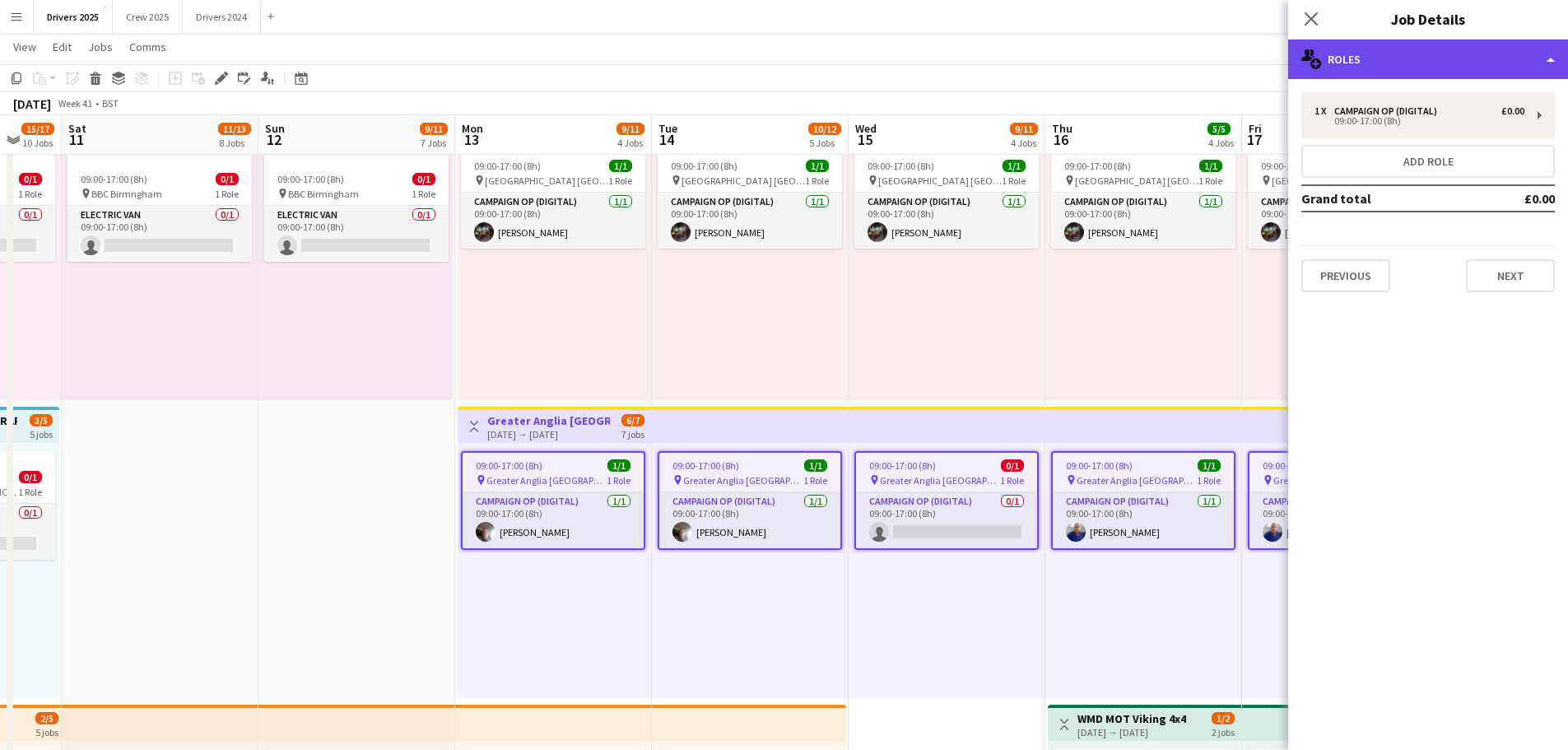
click at [1367, 53] on div "multiple-users-add Roles" at bounding box center [1428, 59] width 280 height 40
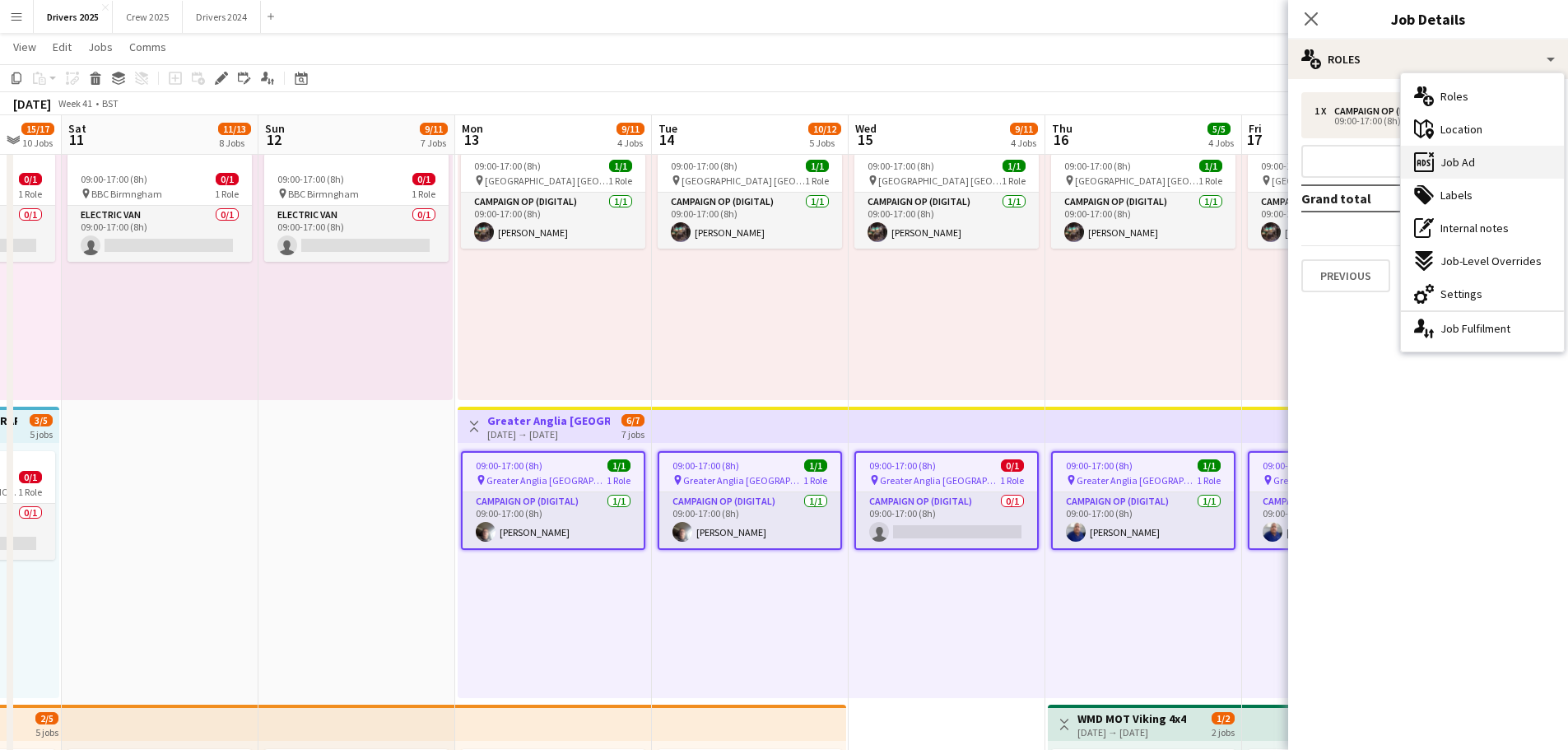
click at [1475, 161] on div "ads-window Job Ad" at bounding box center [1482, 161] width 163 height 33
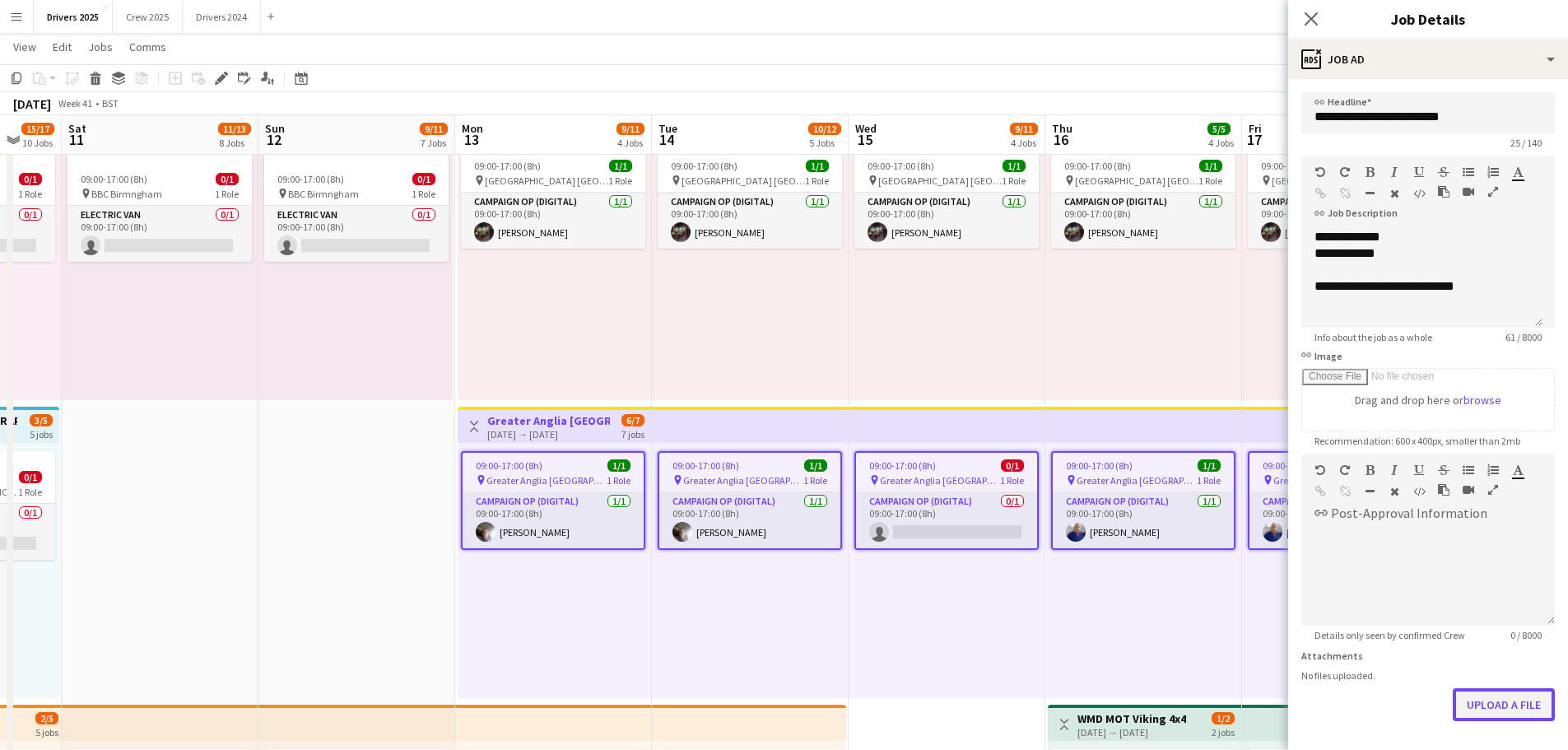
click at [1499, 700] on button "Upload a file" at bounding box center [1502, 705] width 102 height 33
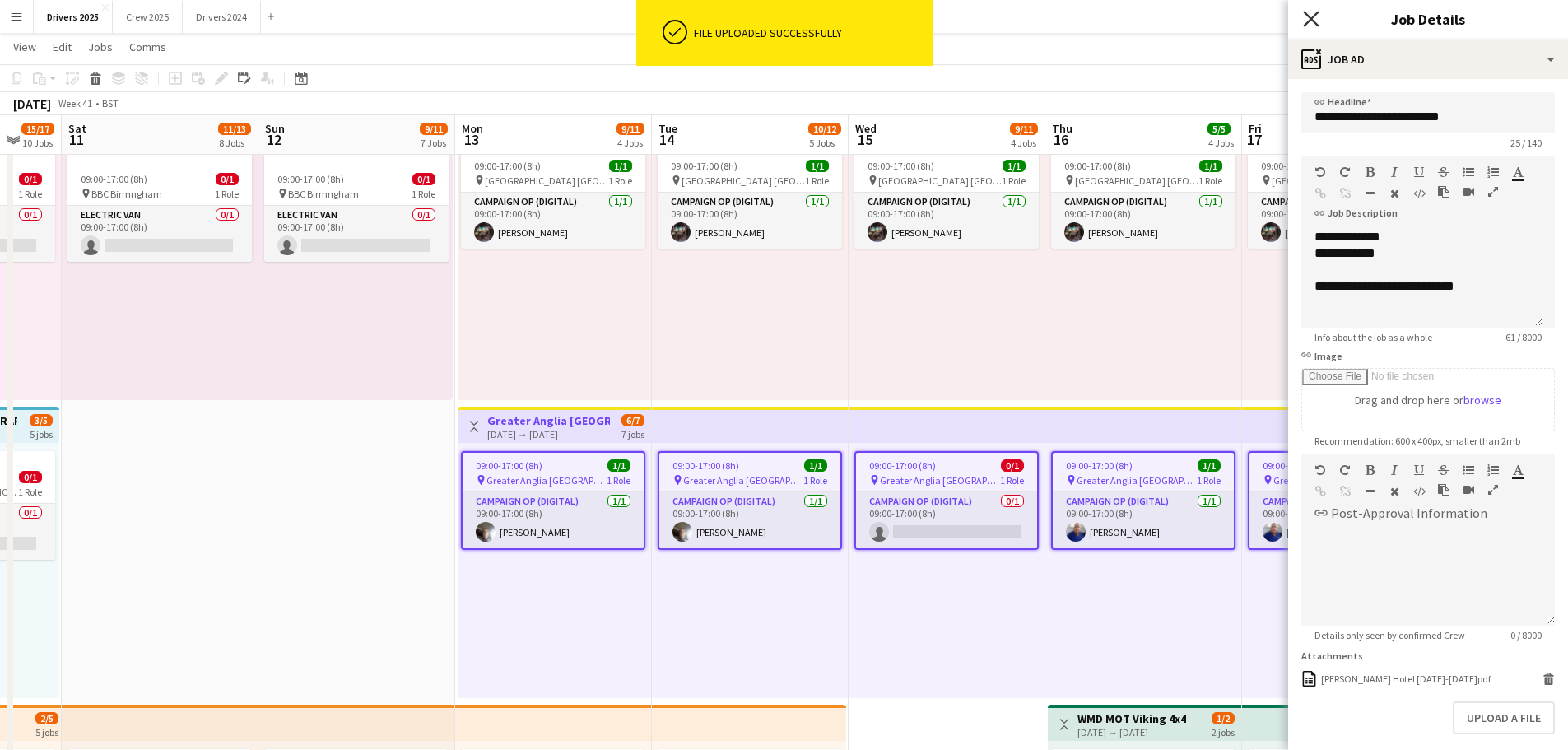
click at [1315, 20] on icon "Close pop-in" at bounding box center [1310, 18] width 16 height 16
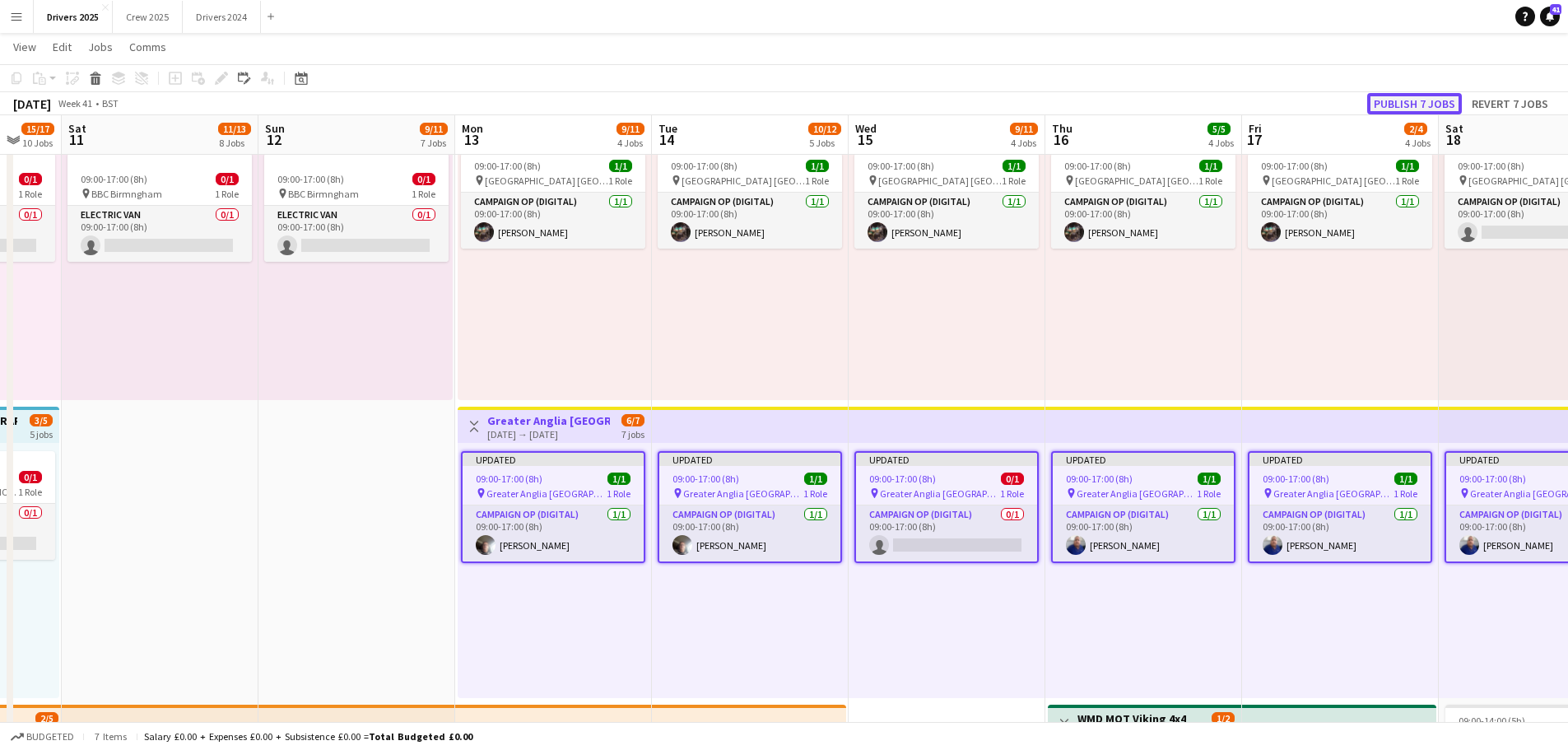
click at [1400, 99] on button "Publish 7 jobs" at bounding box center [1414, 103] width 95 height 21
